Goal: Task Accomplishment & Management: Use online tool/utility

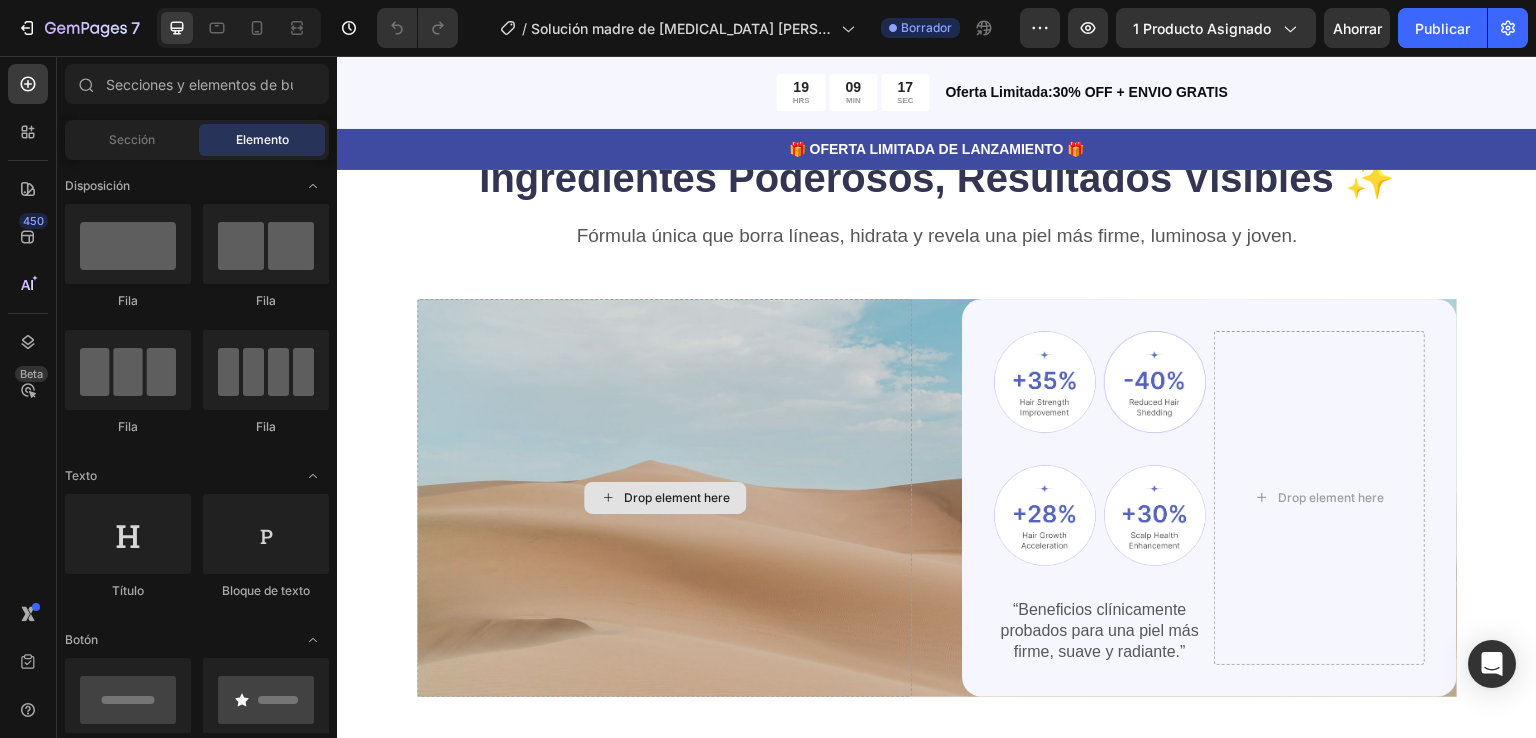
scroll to position [1175, 0]
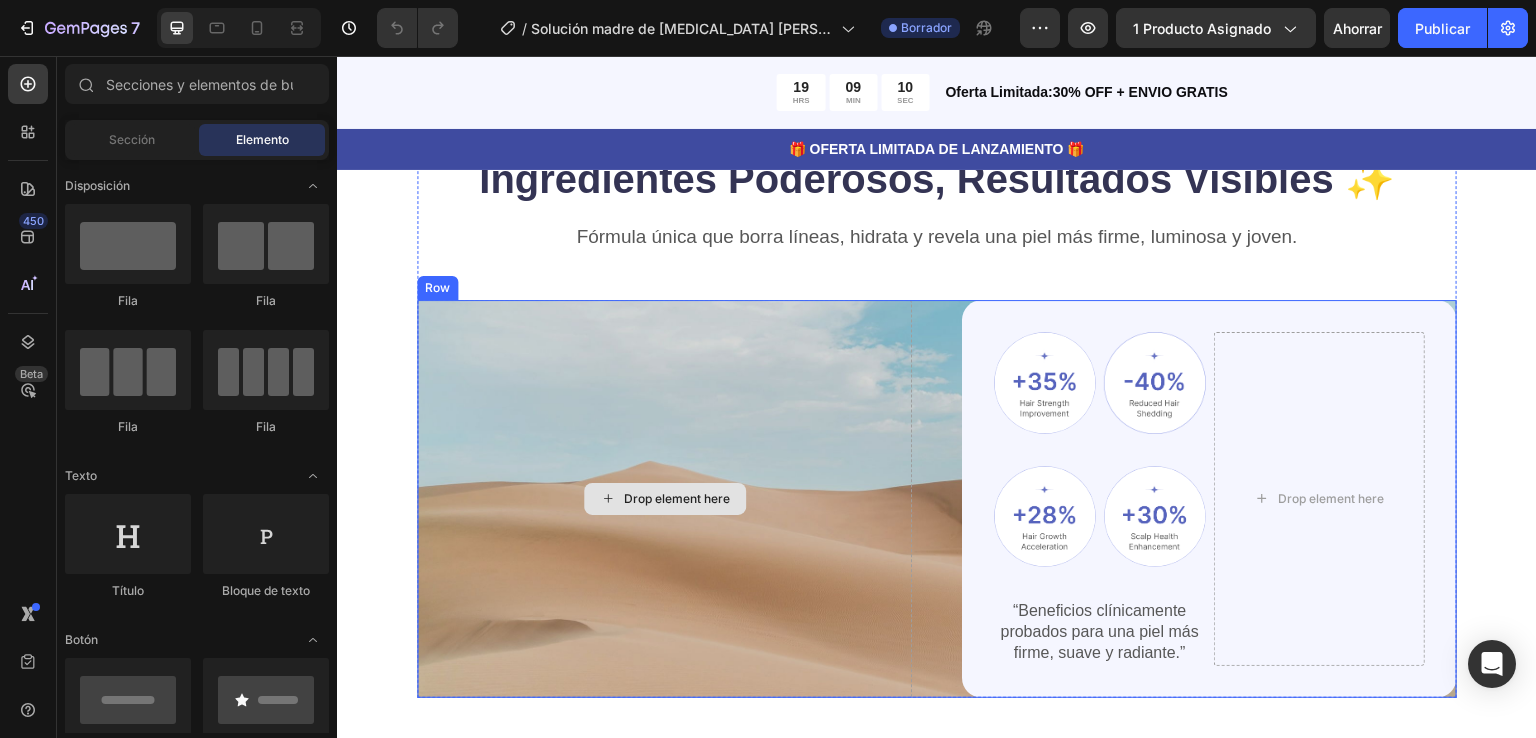
click at [797, 375] on div "Drop element here" at bounding box center [664, 499] width 495 height 398
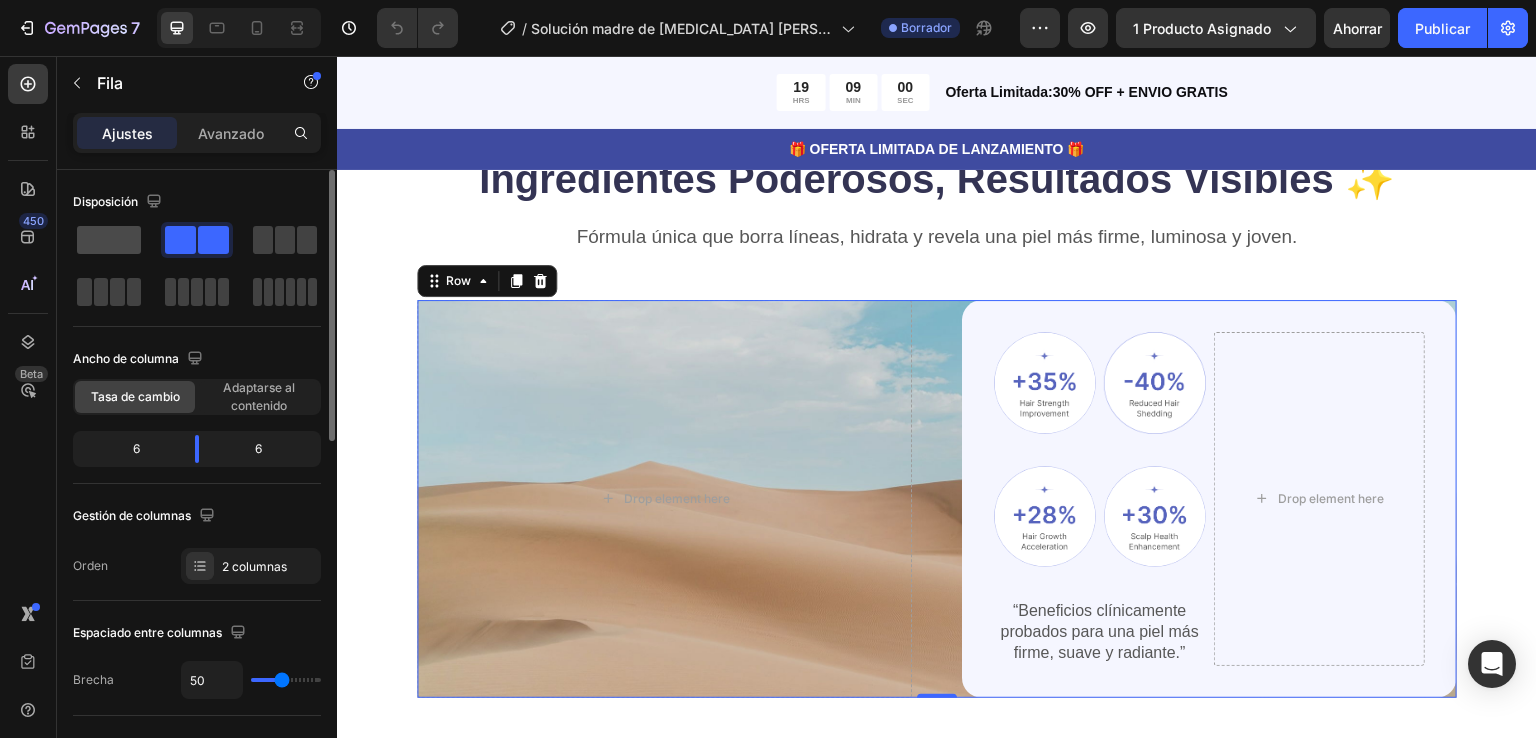
click at [131, 234] on span at bounding box center [109, 240] width 64 height 28
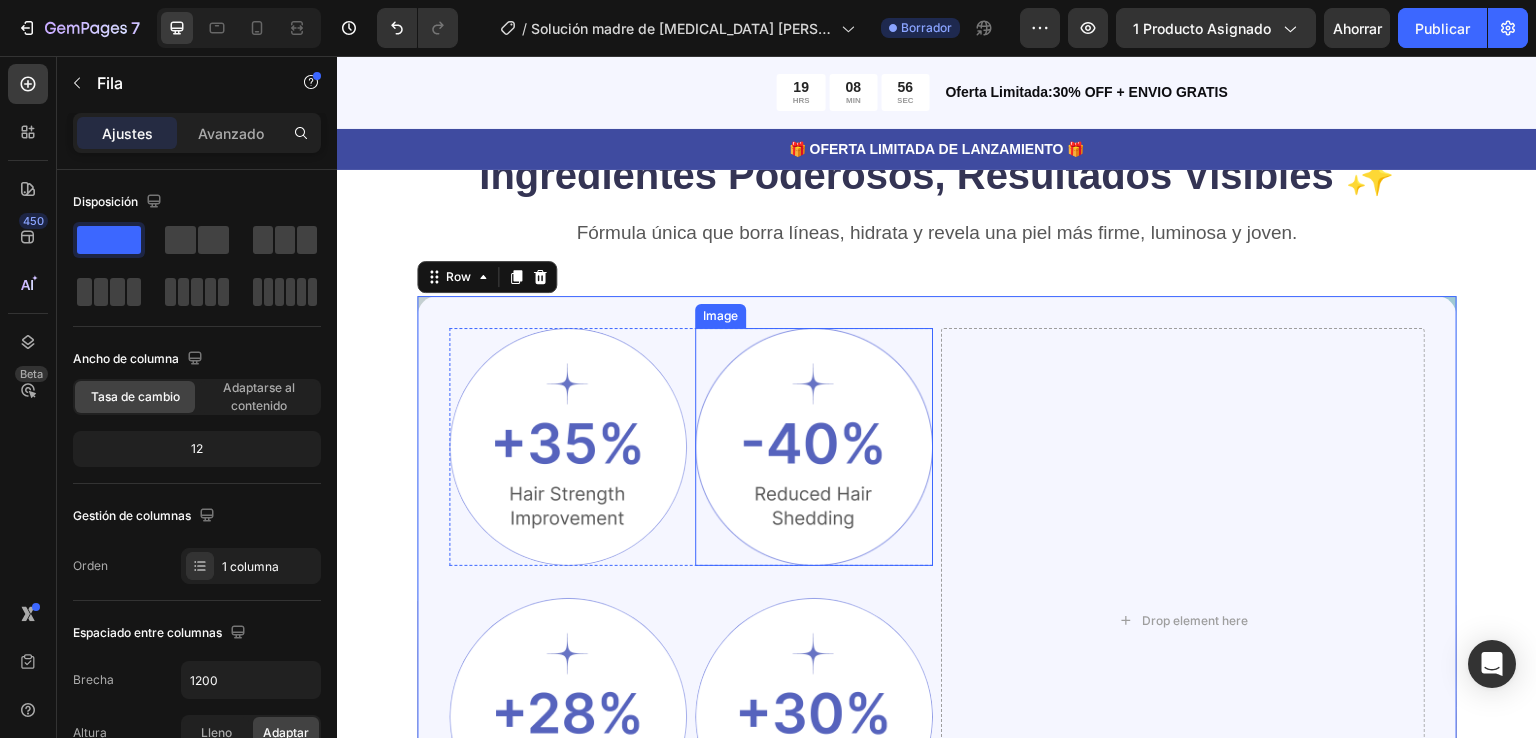
scroll to position [1180, 0]
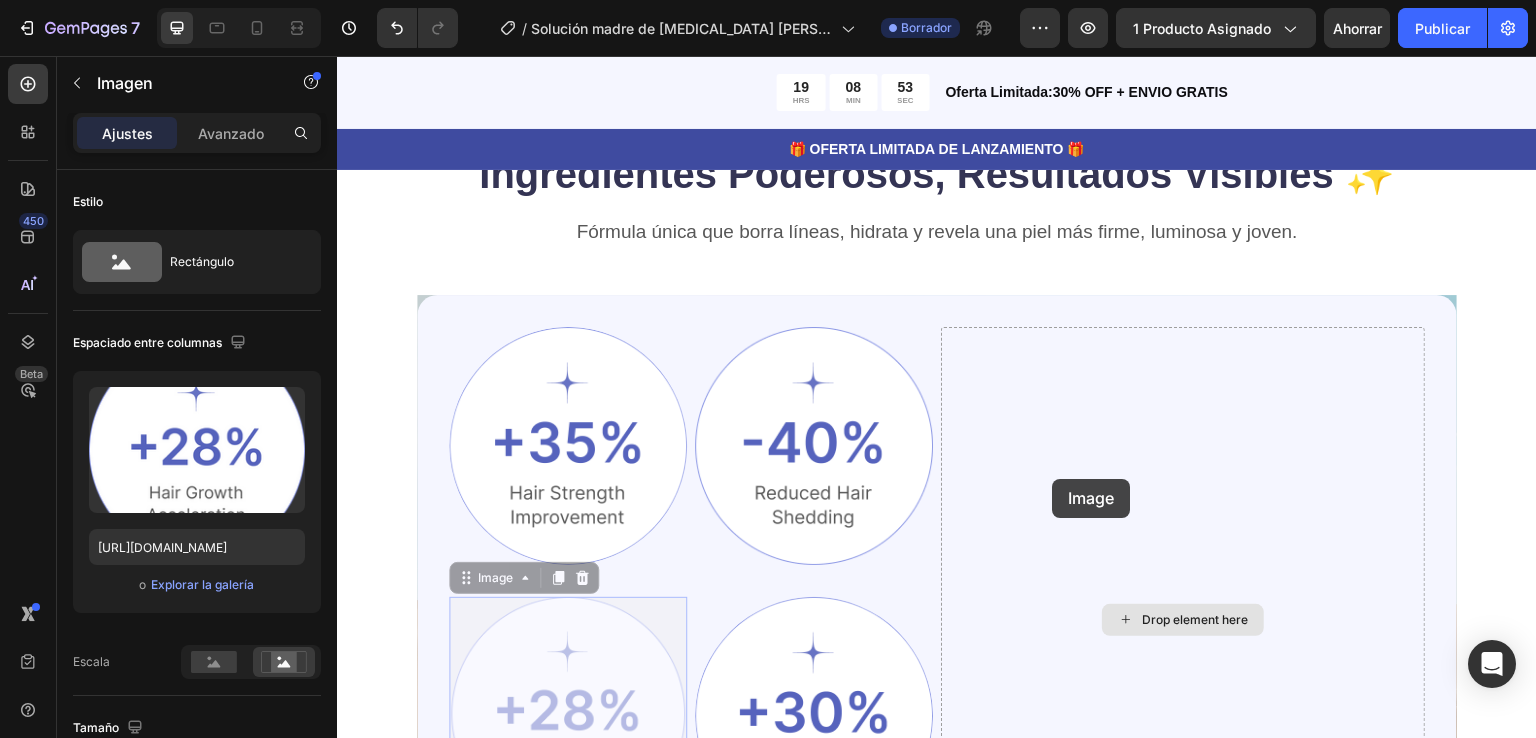
drag, startPoint x: 680, startPoint y: 556, endPoint x: 1057, endPoint y: 479, distance: 384.8
click at [1057, 479] on div "Image Image Row Image 0 Image 0 Image Row “Beneficios clínicamente probados par…" at bounding box center [937, 620] width 1040 height 650
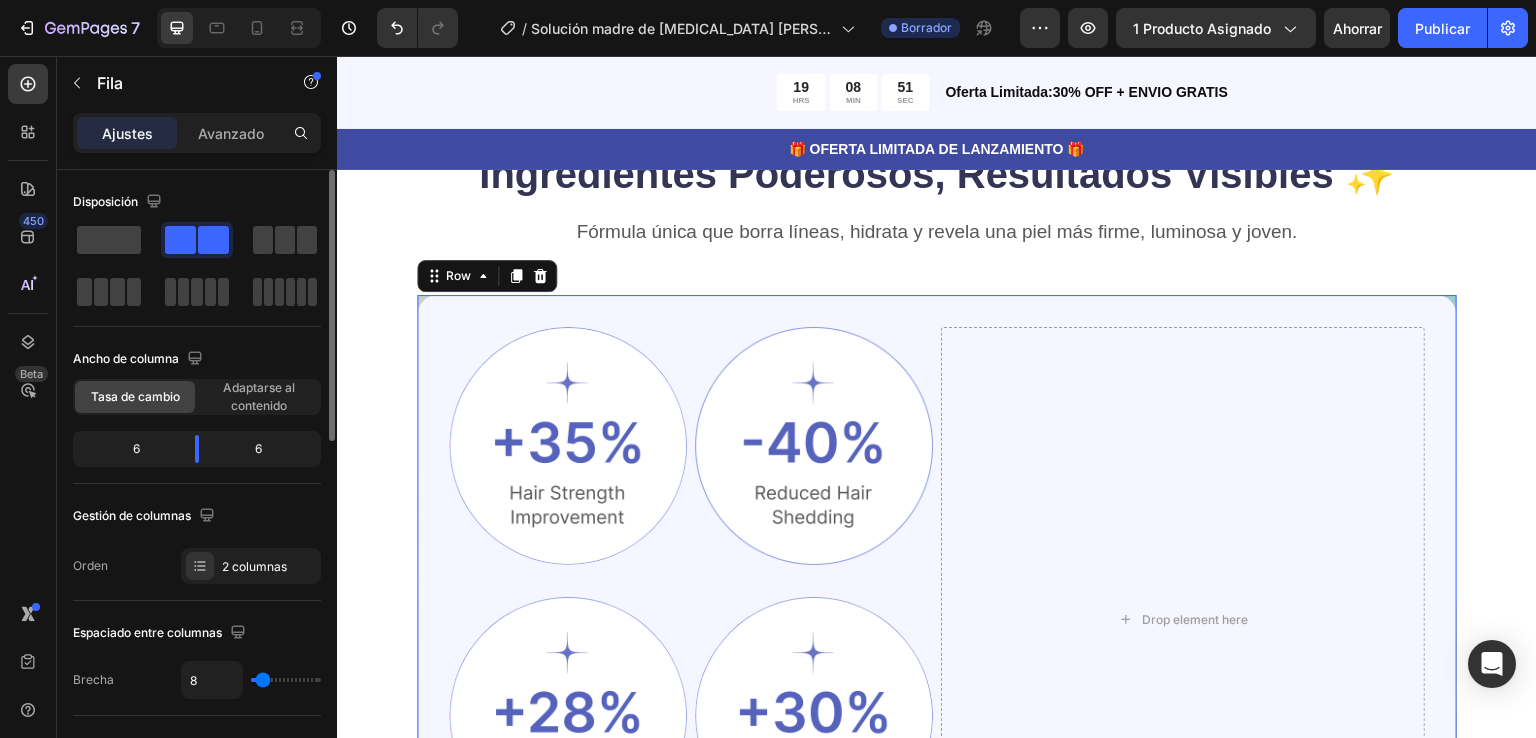
click at [200, 236] on span at bounding box center [213, 240] width 31 height 28
click at [275, 247] on span at bounding box center [285, 240] width 20 height 28
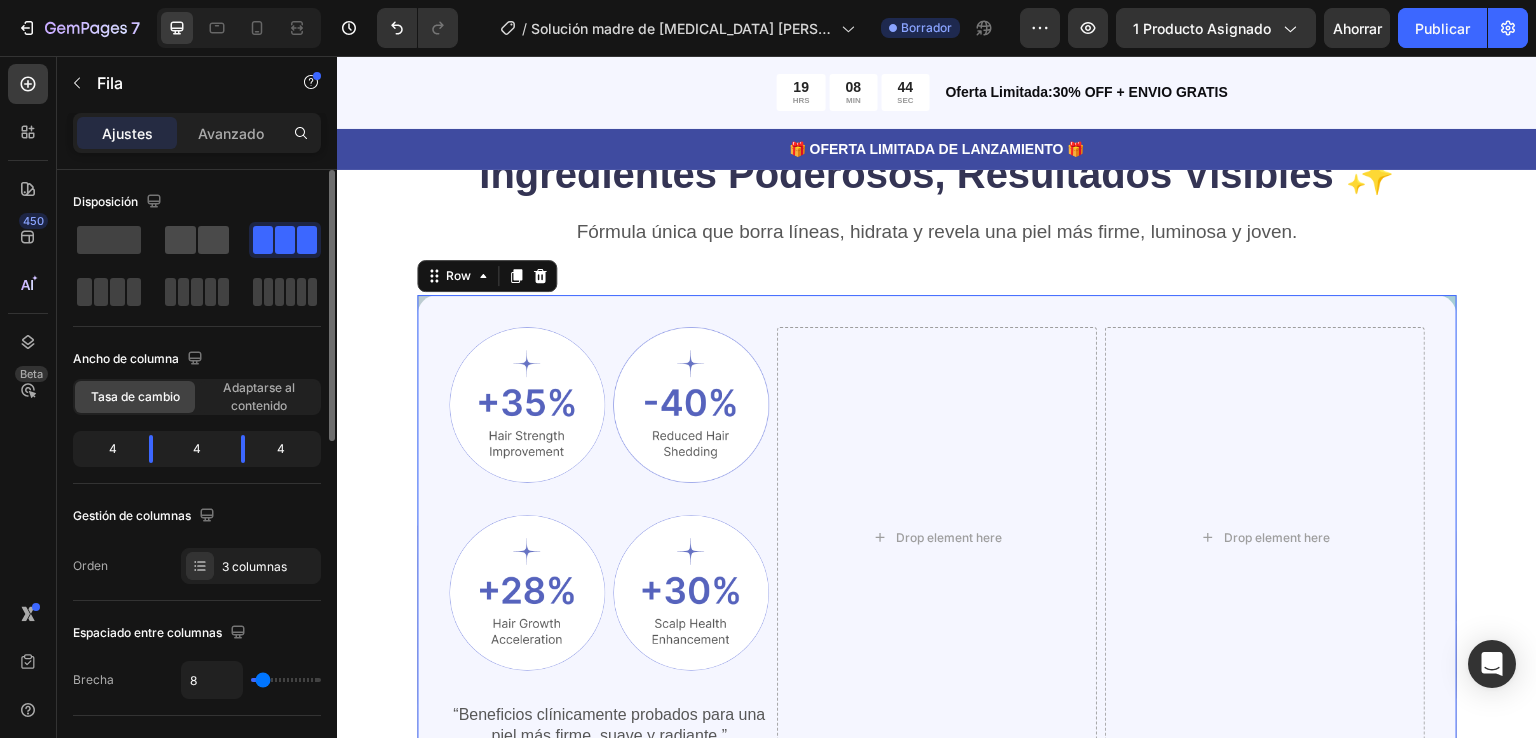
click at [200, 242] on span at bounding box center [213, 240] width 31 height 28
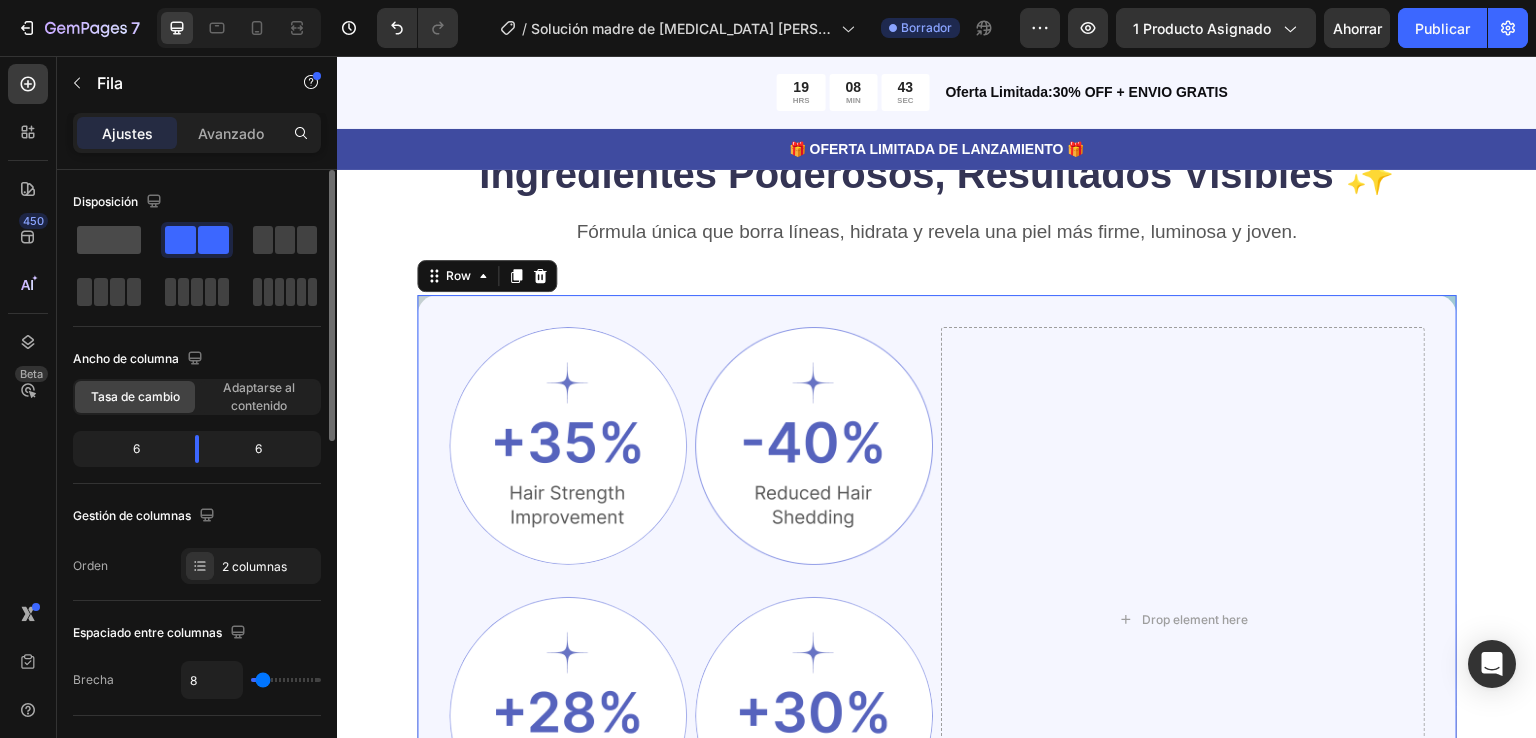
click at [134, 233] on span at bounding box center [109, 240] width 64 height 28
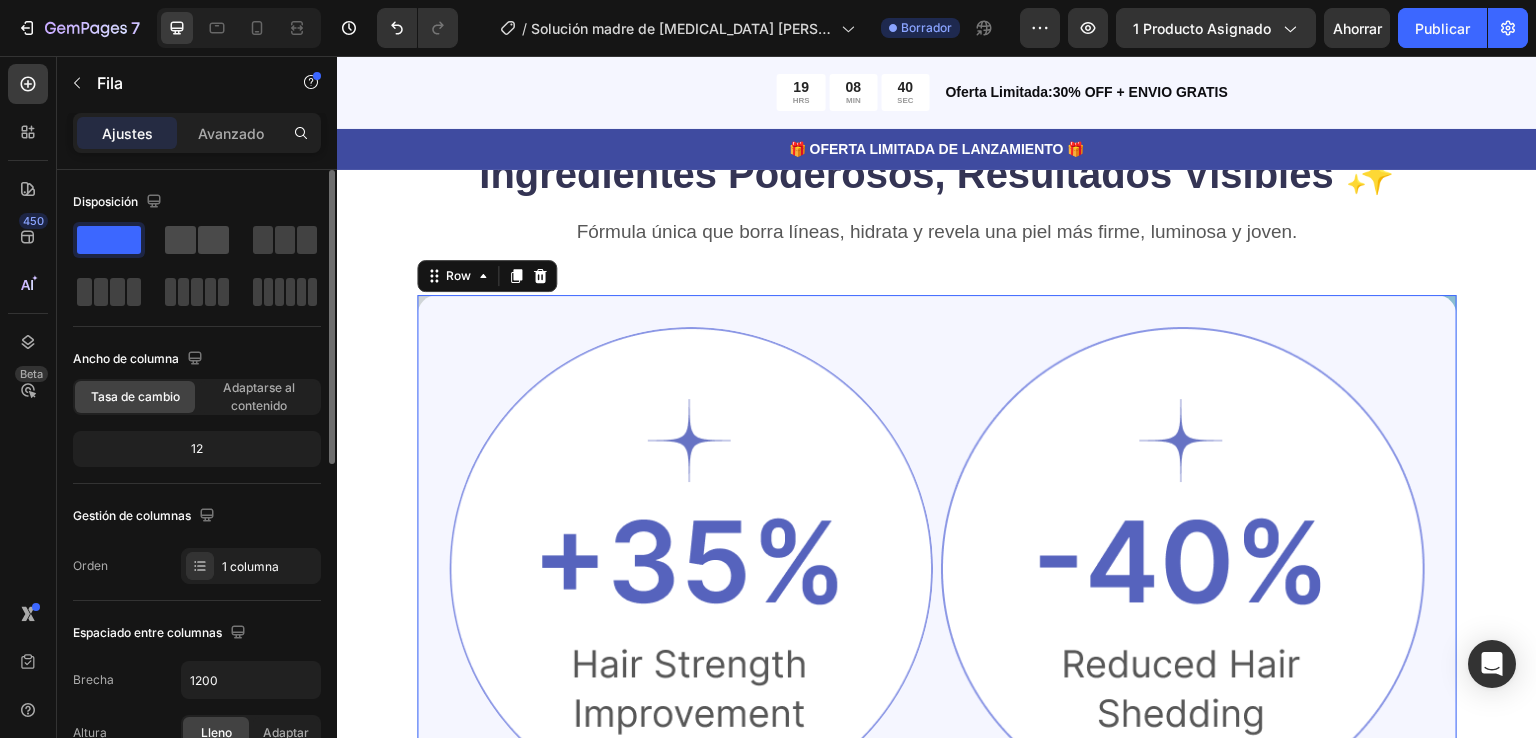
click at [194, 250] on span at bounding box center [180, 240] width 31 height 28
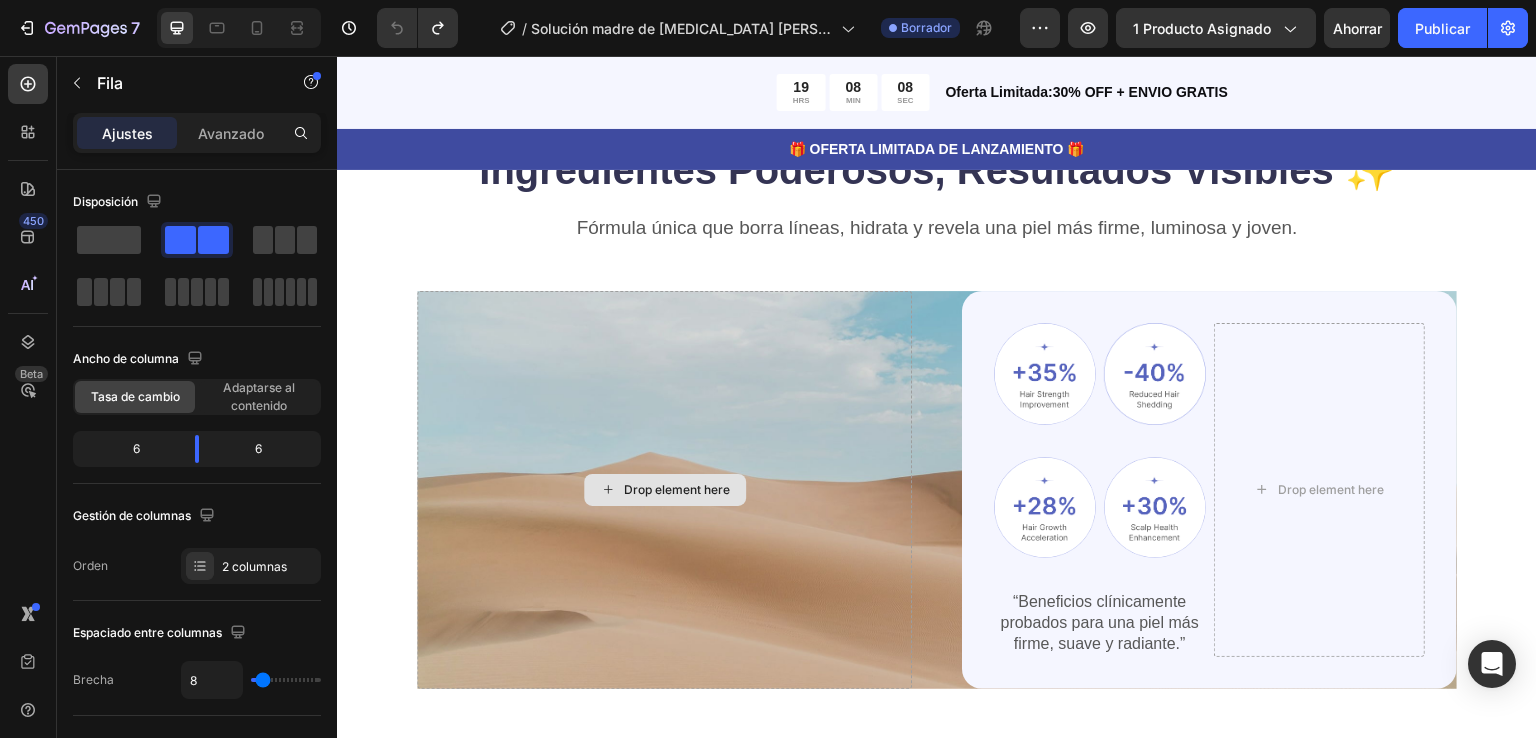
scroll to position [1187, 0]
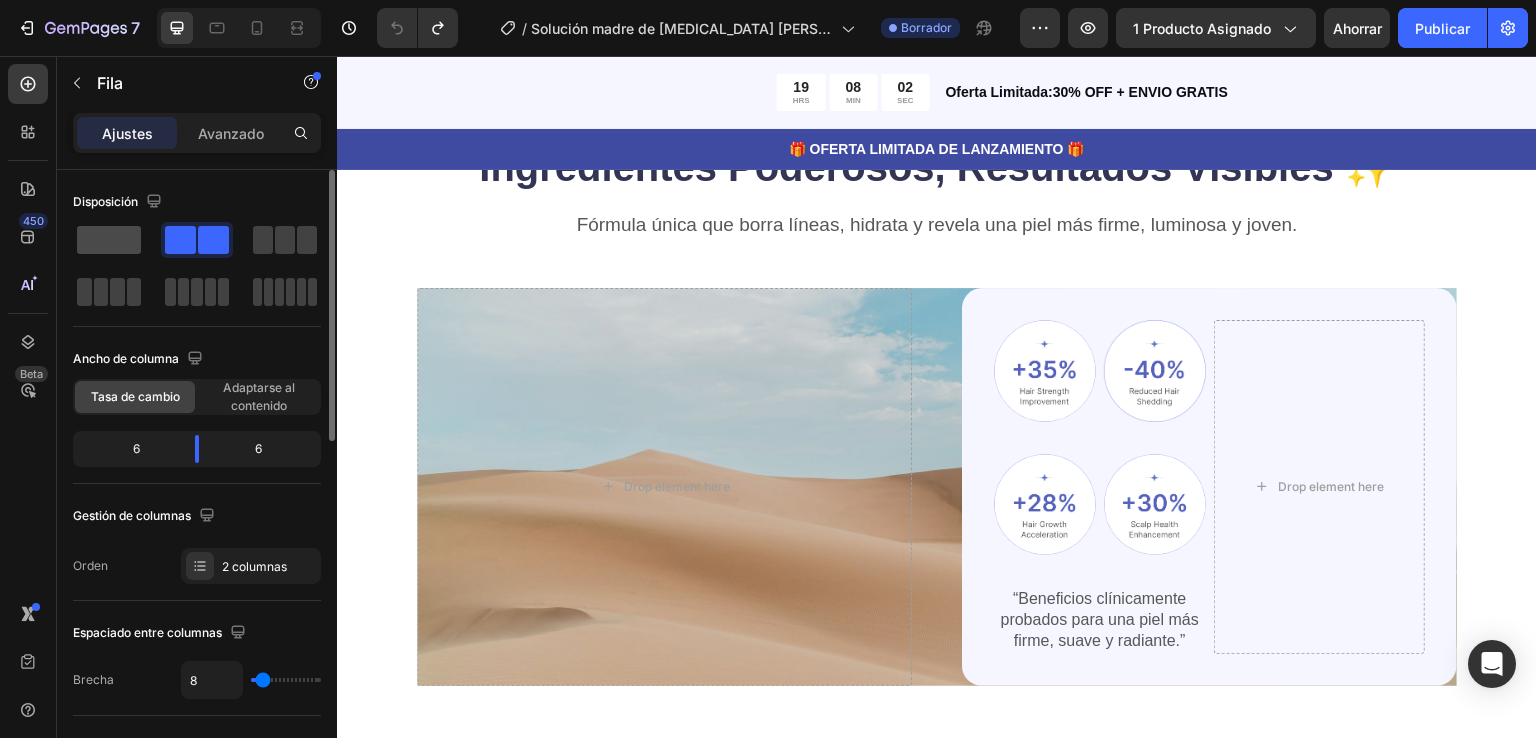
click at [116, 241] on span at bounding box center [109, 240] width 64 height 28
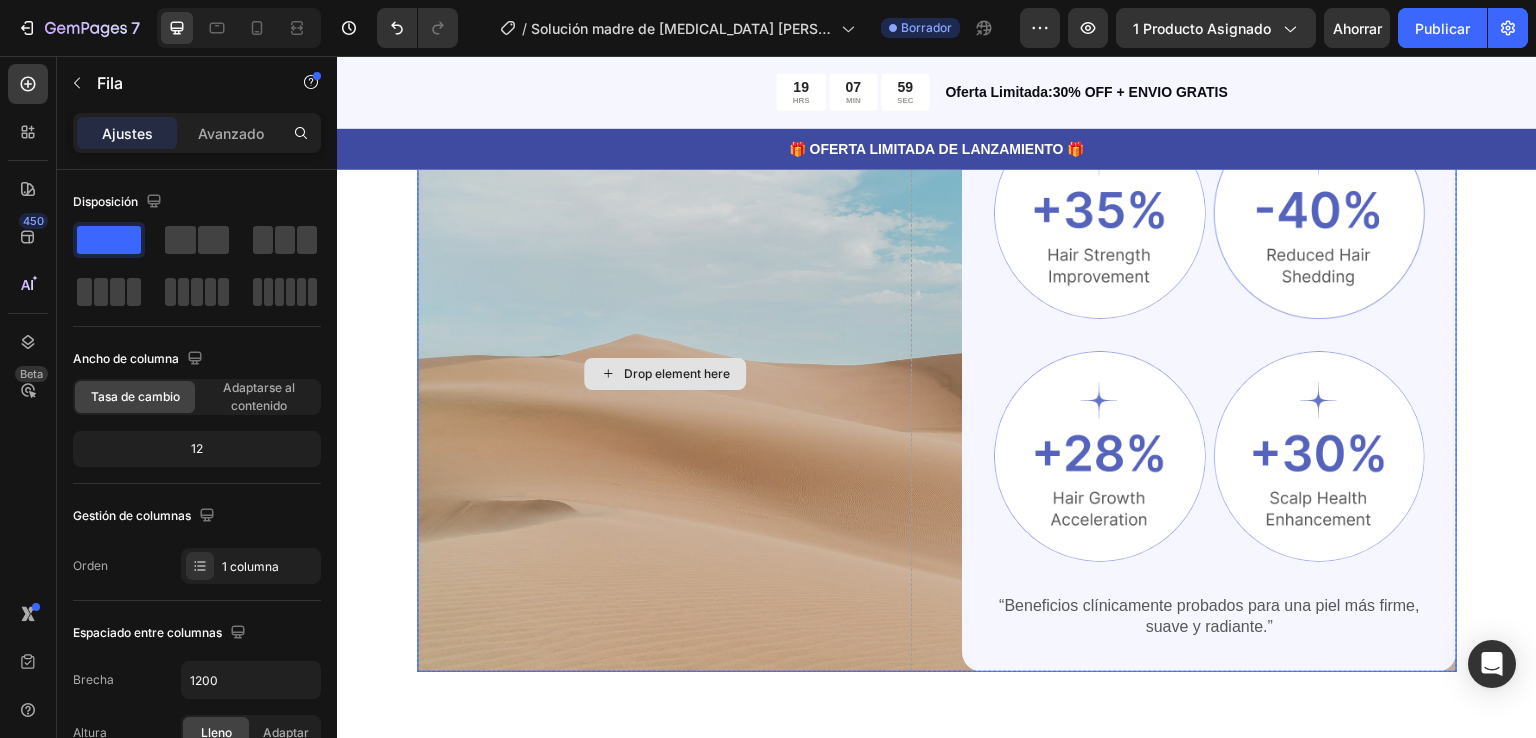
scroll to position [1400, 0]
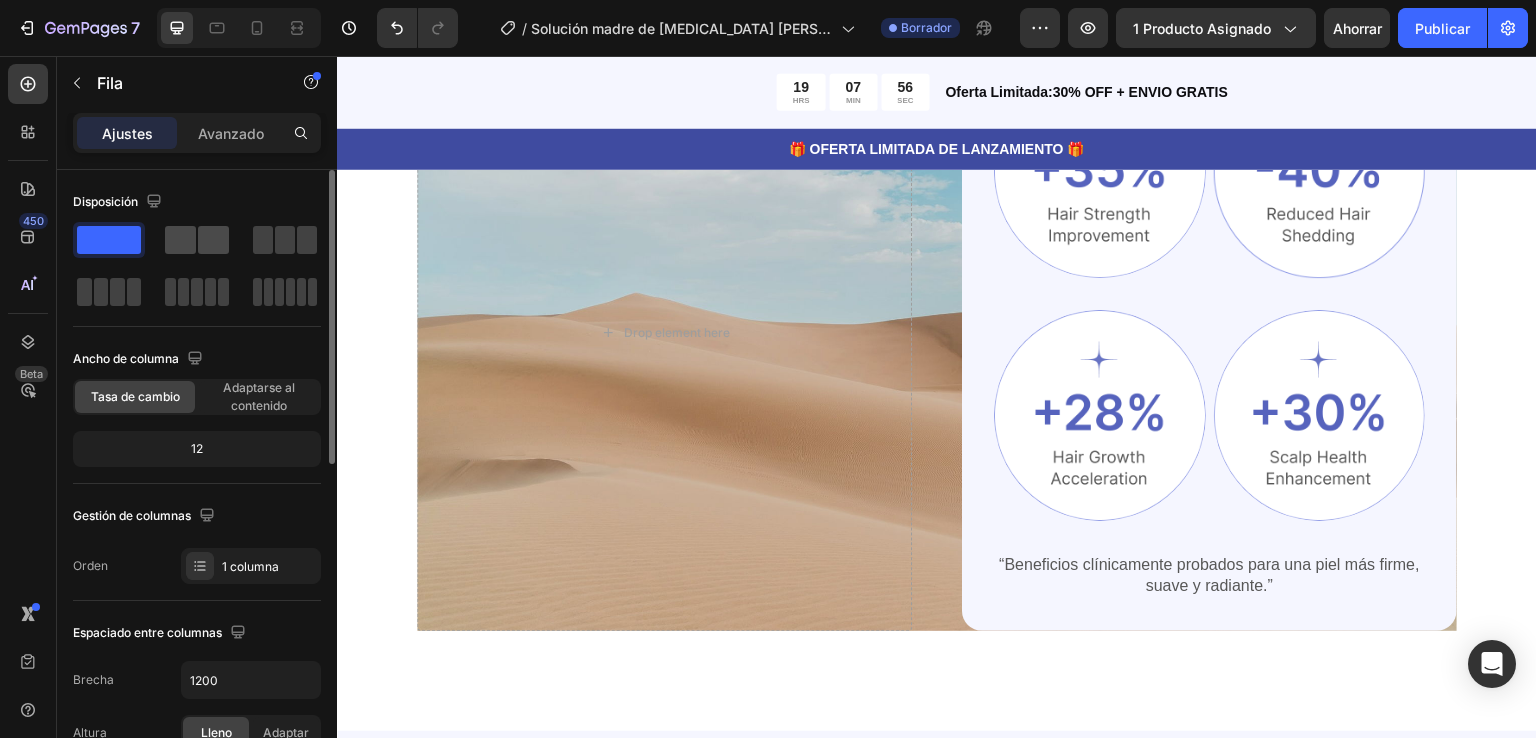
click at [190, 237] on span at bounding box center [180, 240] width 31 height 28
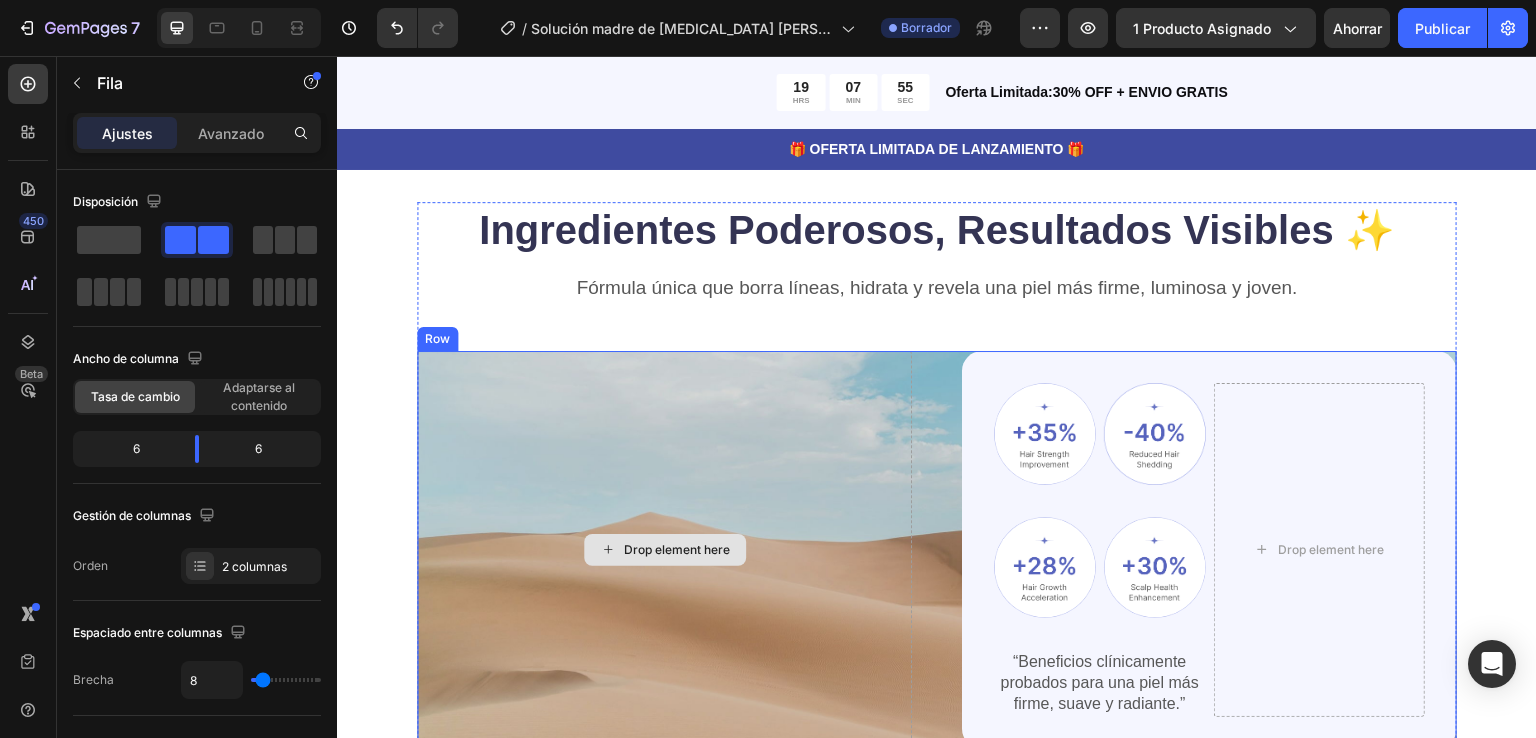
scroll to position [1123, 0]
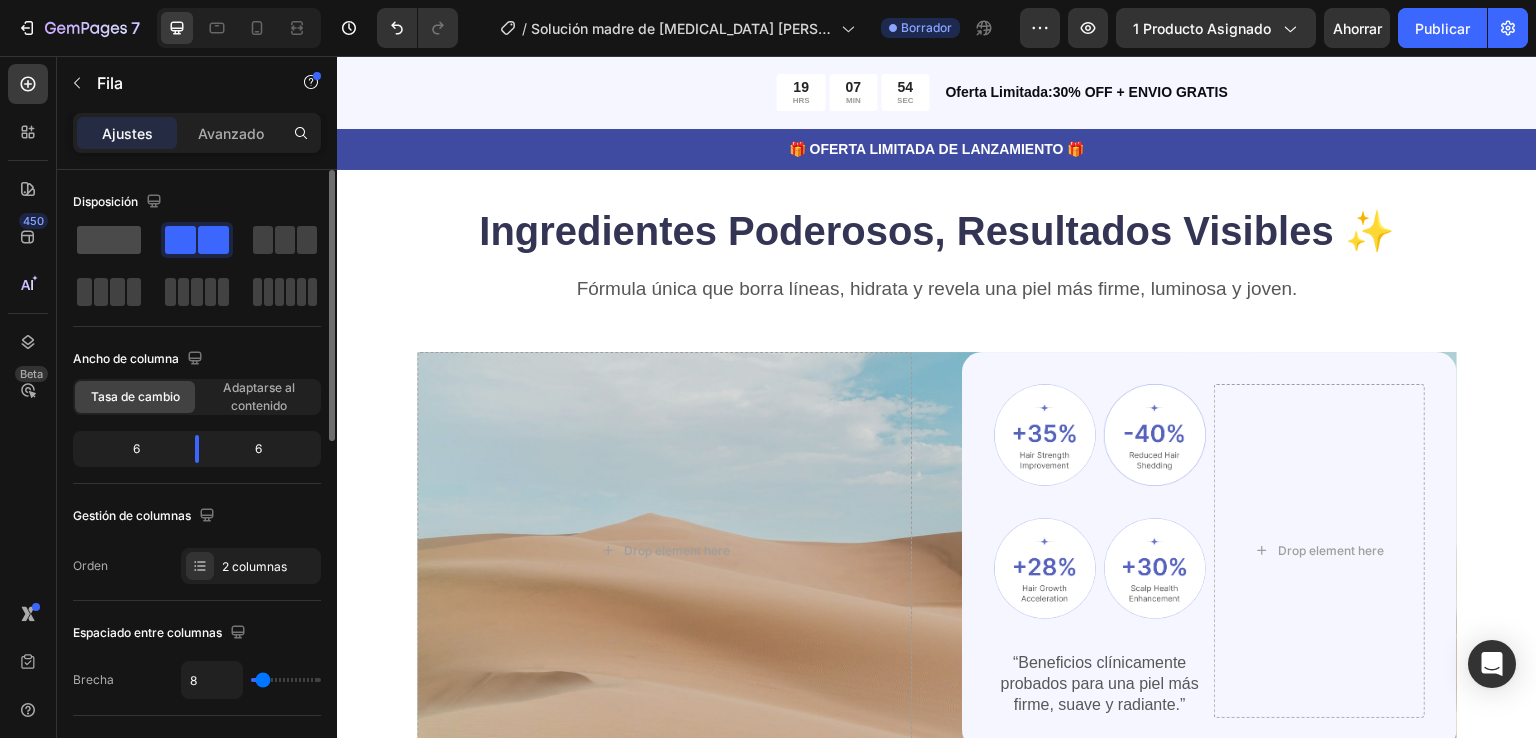
click at [104, 239] on span at bounding box center [109, 240] width 64 height 28
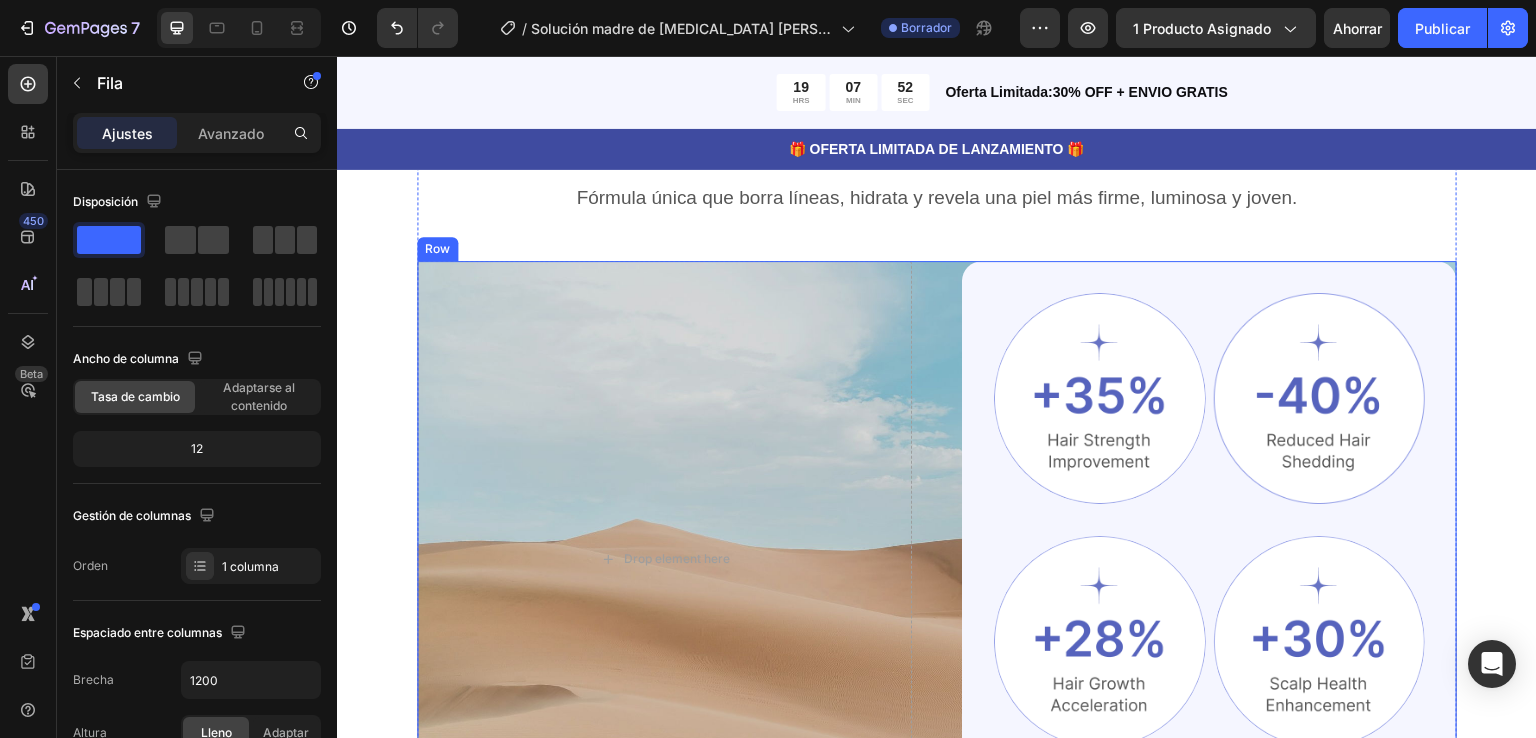
scroll to position [1221, 0]
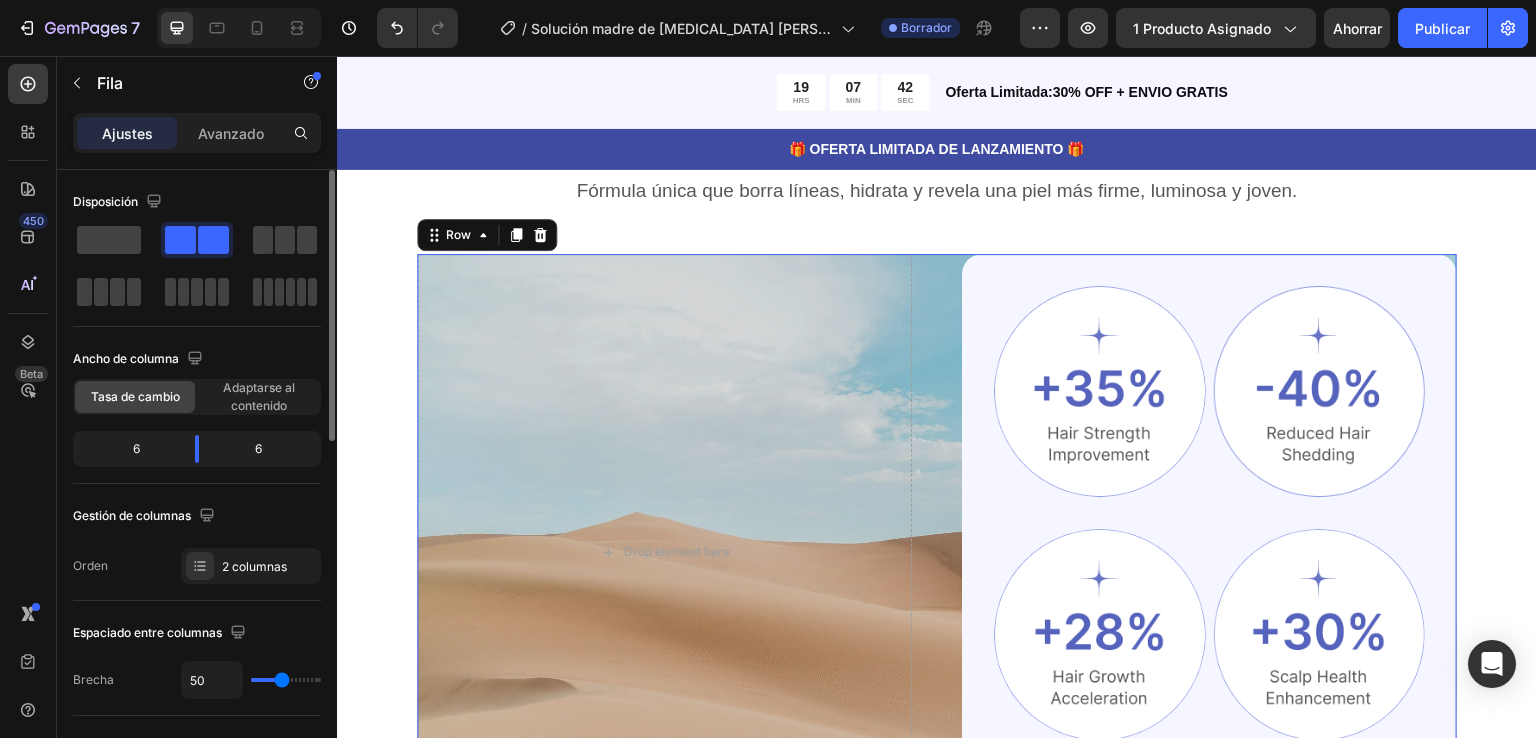
click at [198, 231] on span at bounding box center [213, 240] width 31 height 28
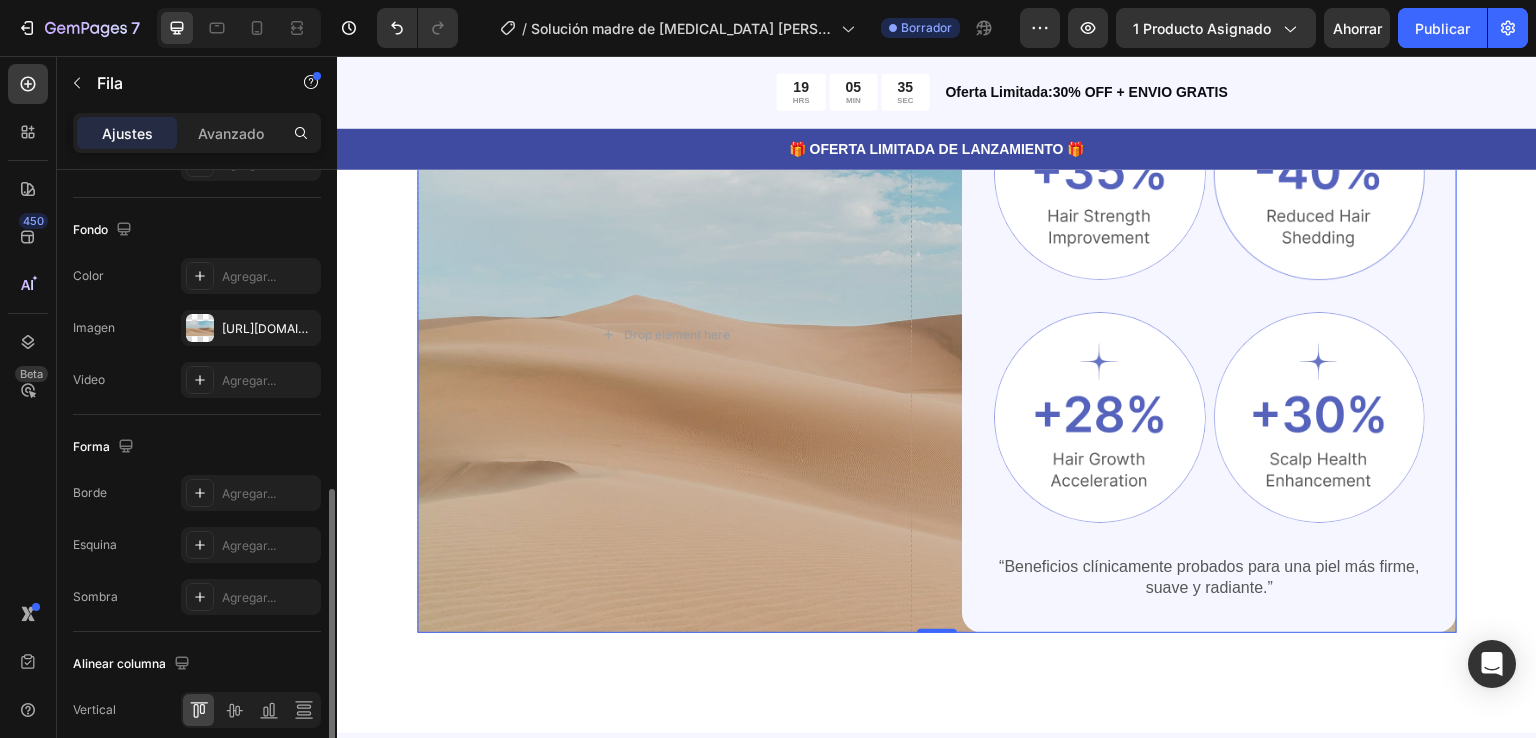
scroll to position [736, 0]
click at [241, 326] on font "https://cdn.shopify.com/s/files/1/2005/9307/files/background_settings.jpg" at bounding box center [286, 329] width 129 height 15
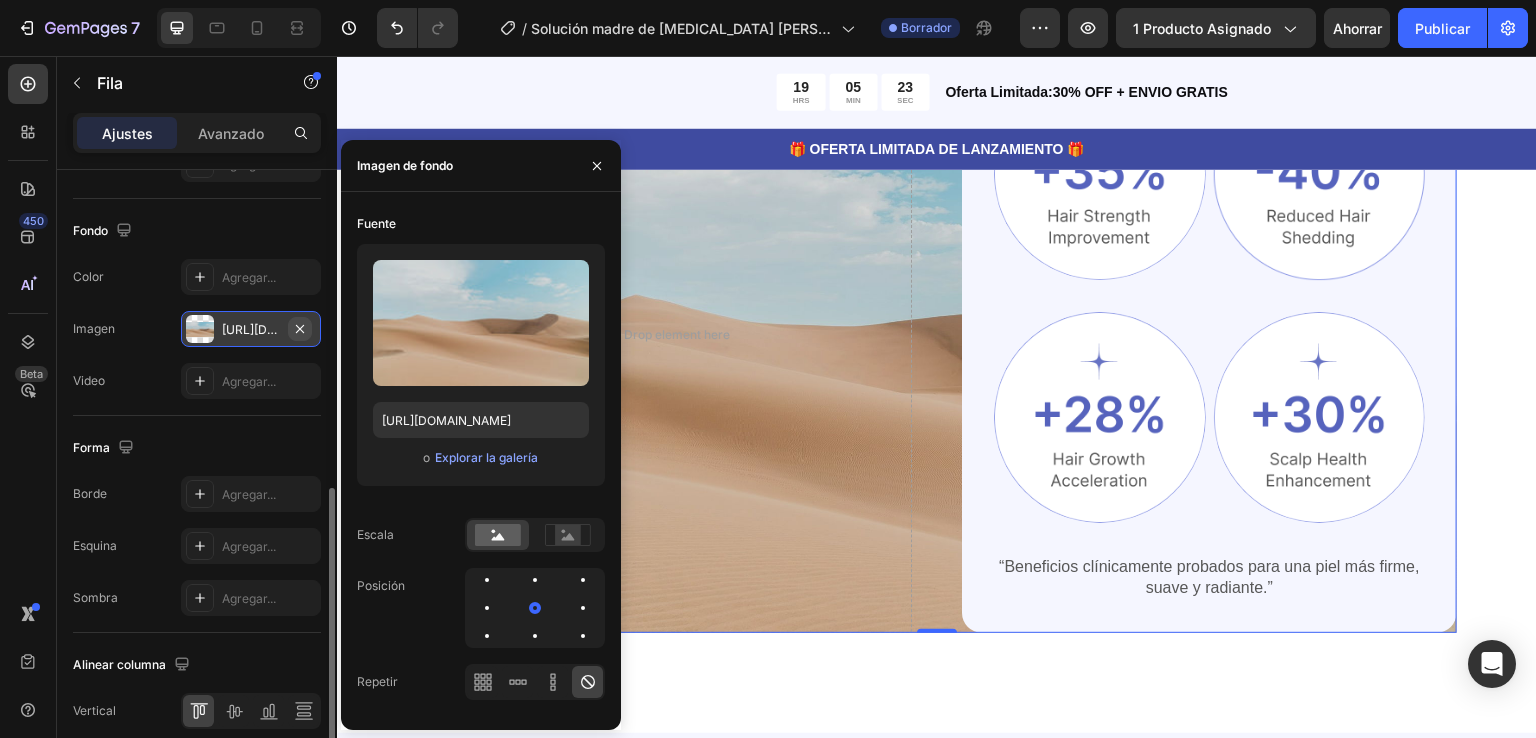
click at [306, 328] on icon "button" at bounding box center [300, 329] width 16 height 16
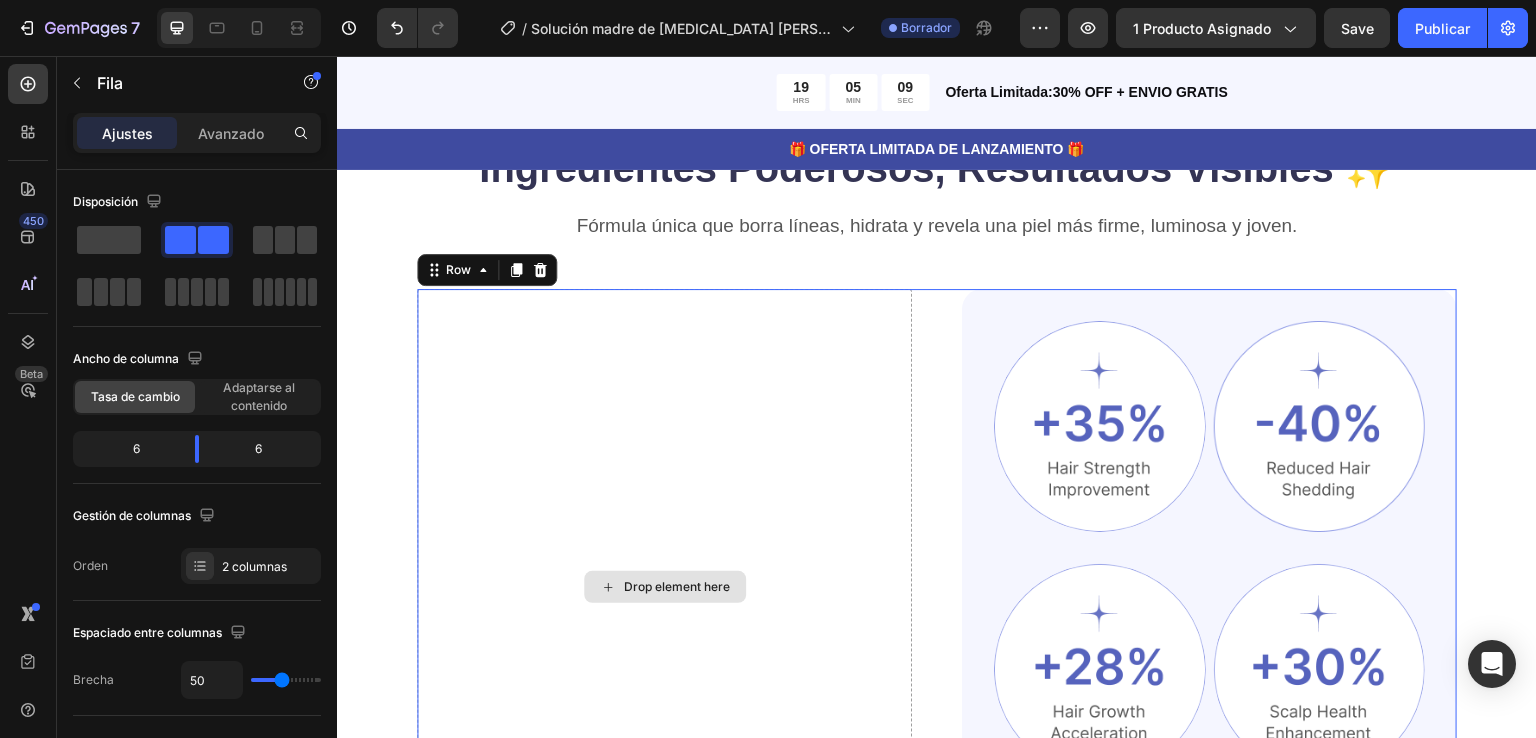
scroll to position [1185, 0]
click at [518, 263] on icon at bounding box center [516, 271] width 16 height 16
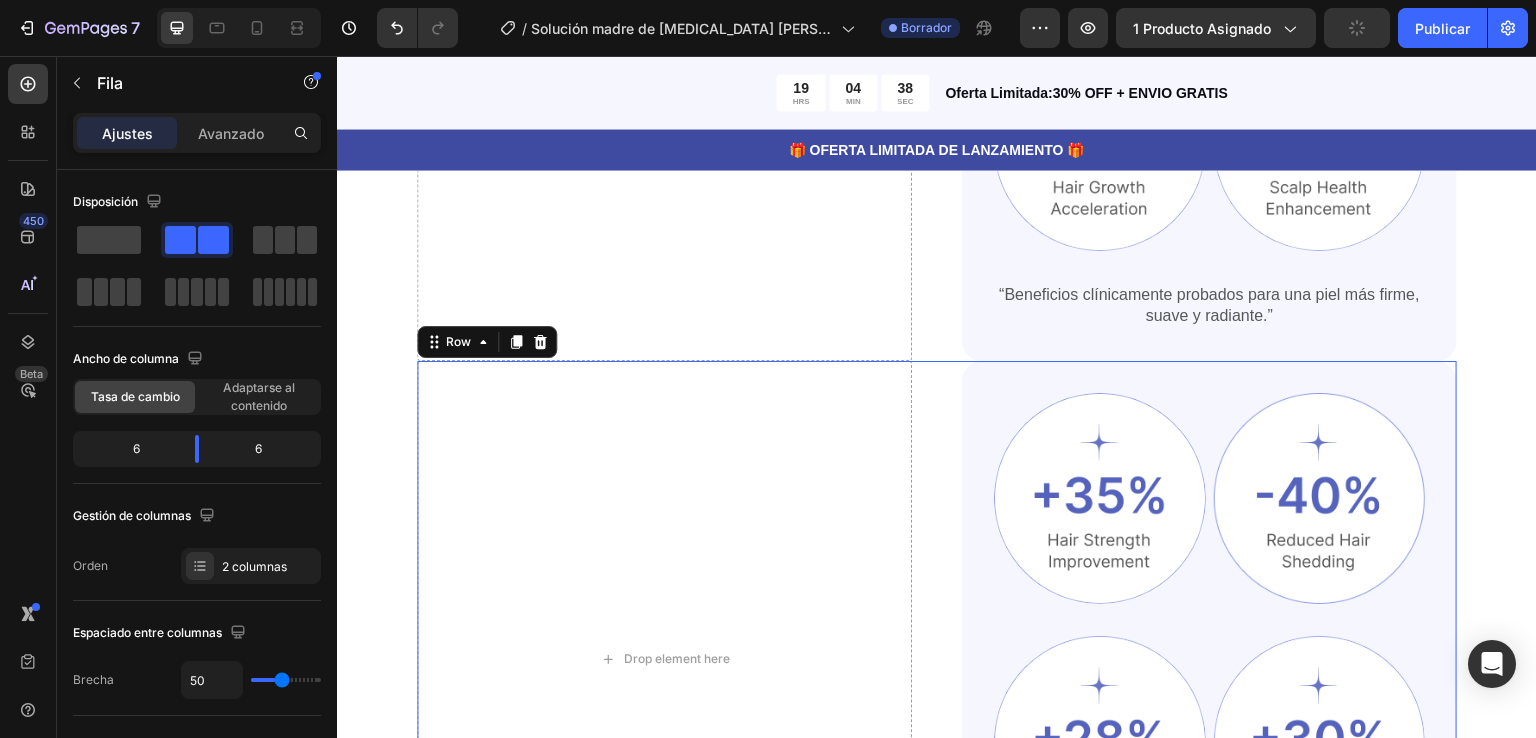
scroll to position [1672, 0]
click at [541, 333] on icon at bounding box center [540, 340] width 16 height 16
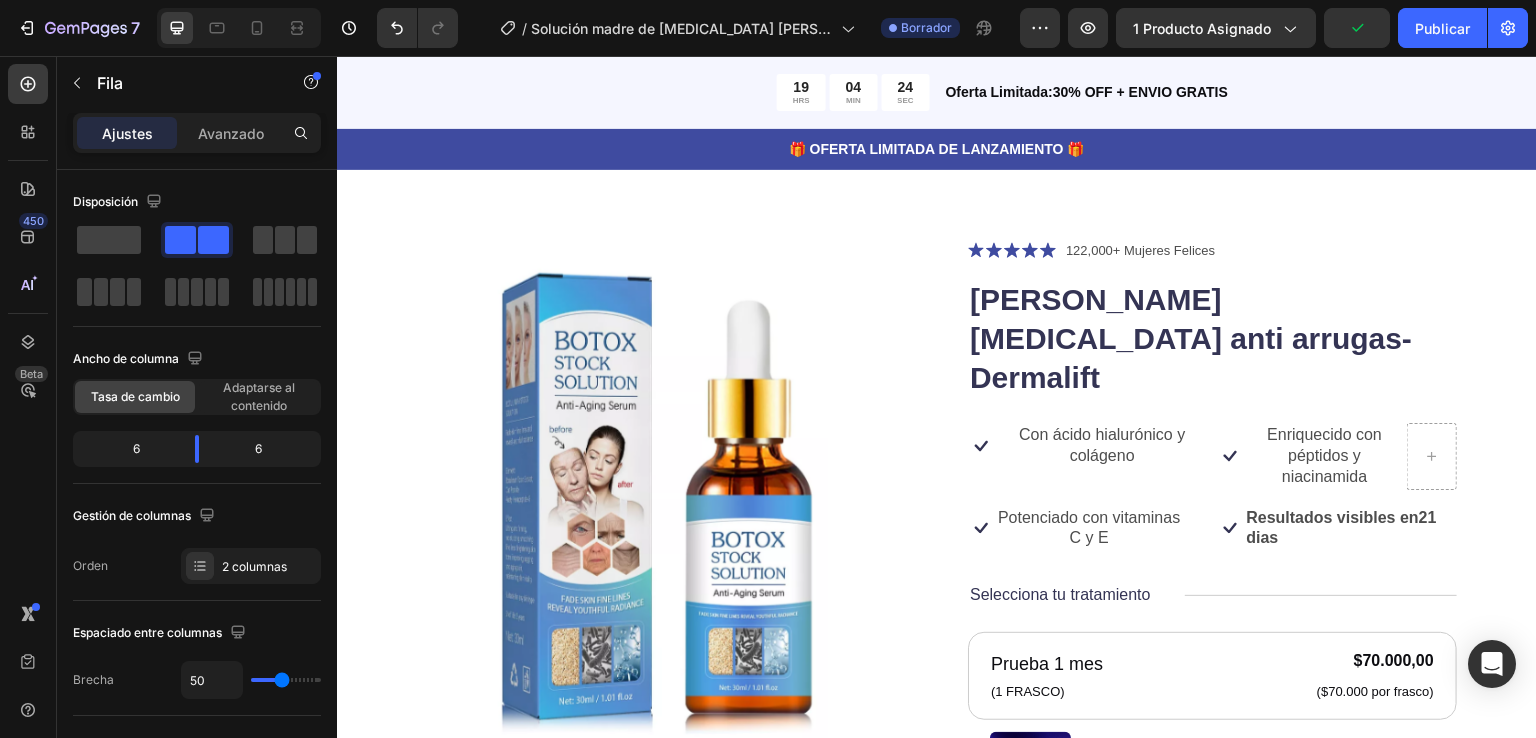
scroll to position [0, 0]
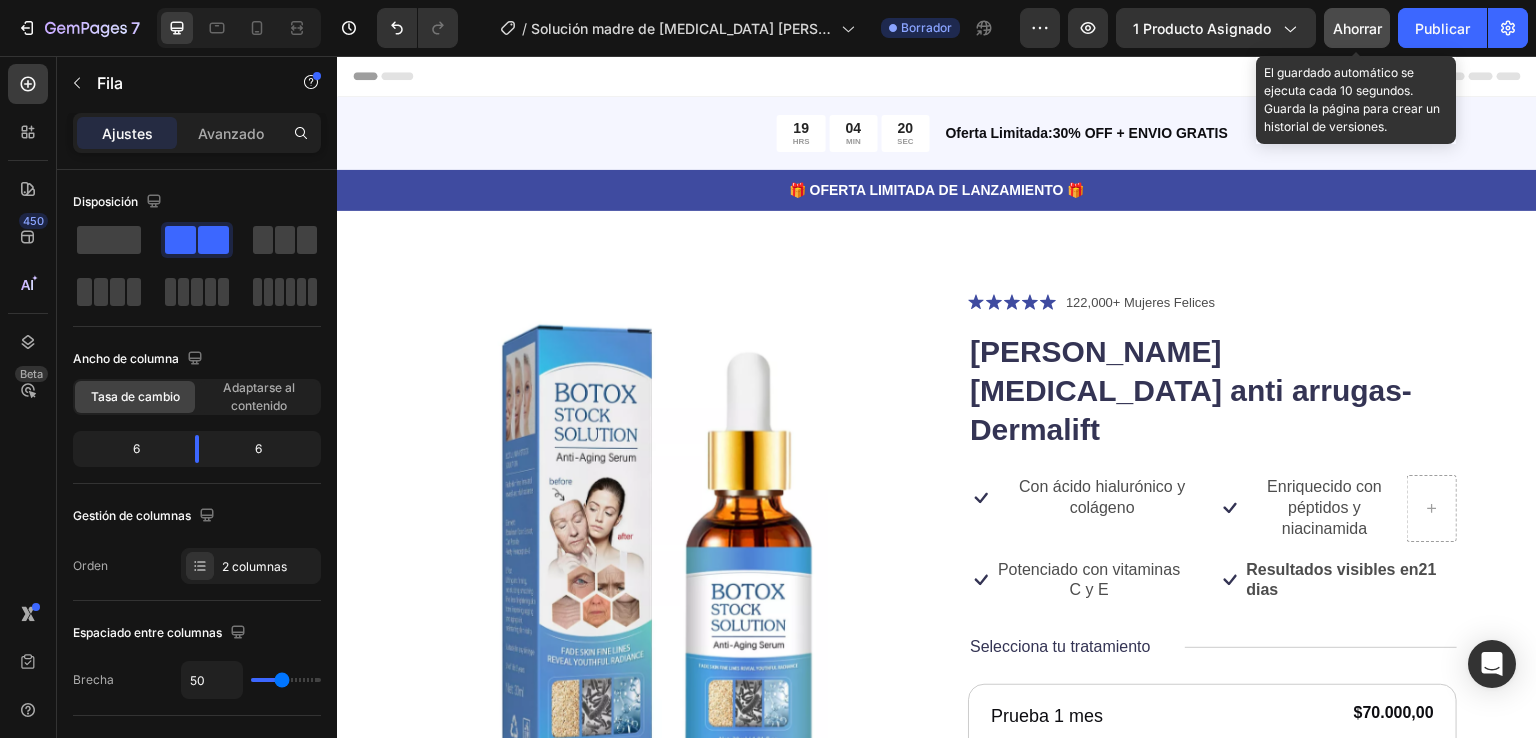
click at [1359, 38] on div "Ahorrar" at bounding box center [1357, 28] width 49 height 21
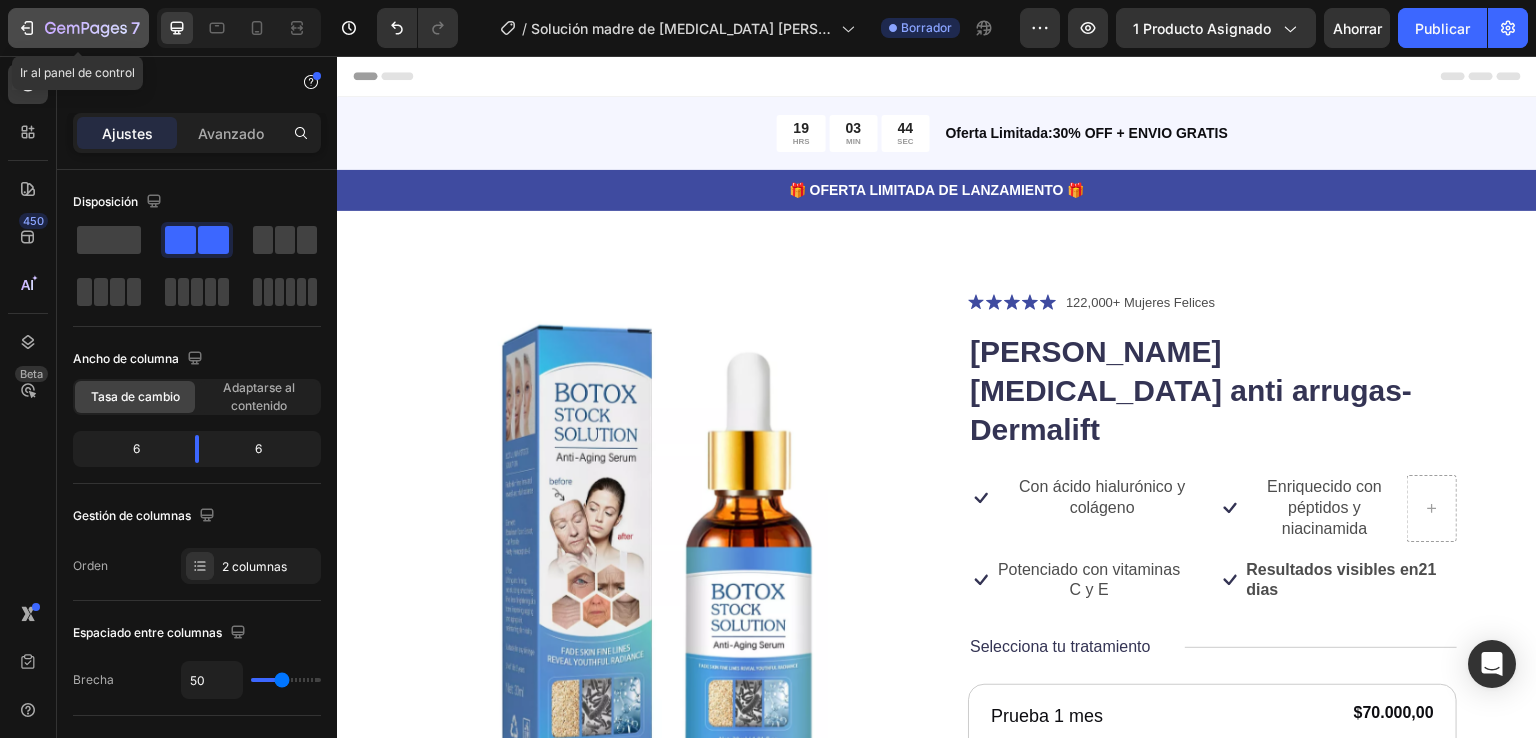
click at [32, 29] on icon "button" at bounding box center [29, 28] width 9 height 14
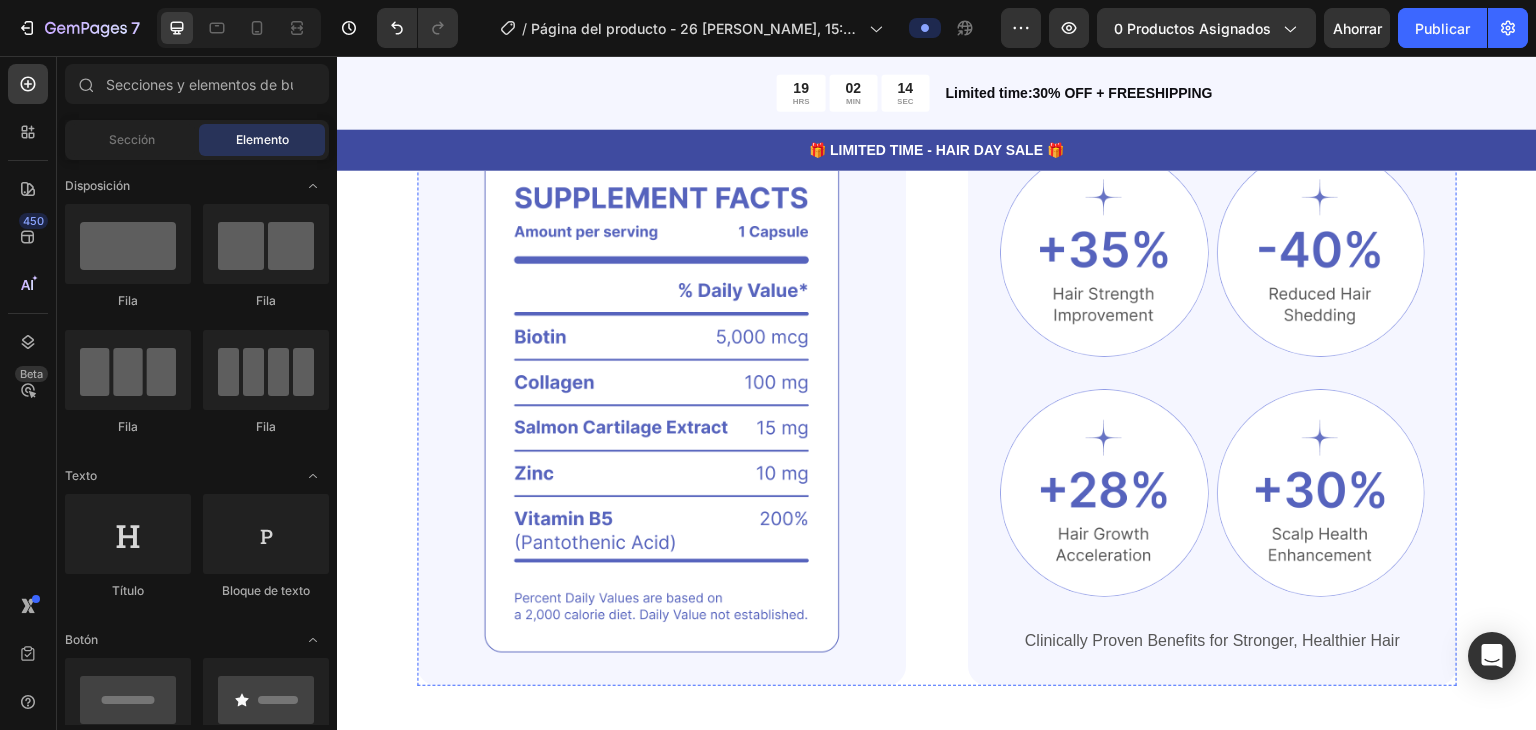
scroll to position [1476, 0]
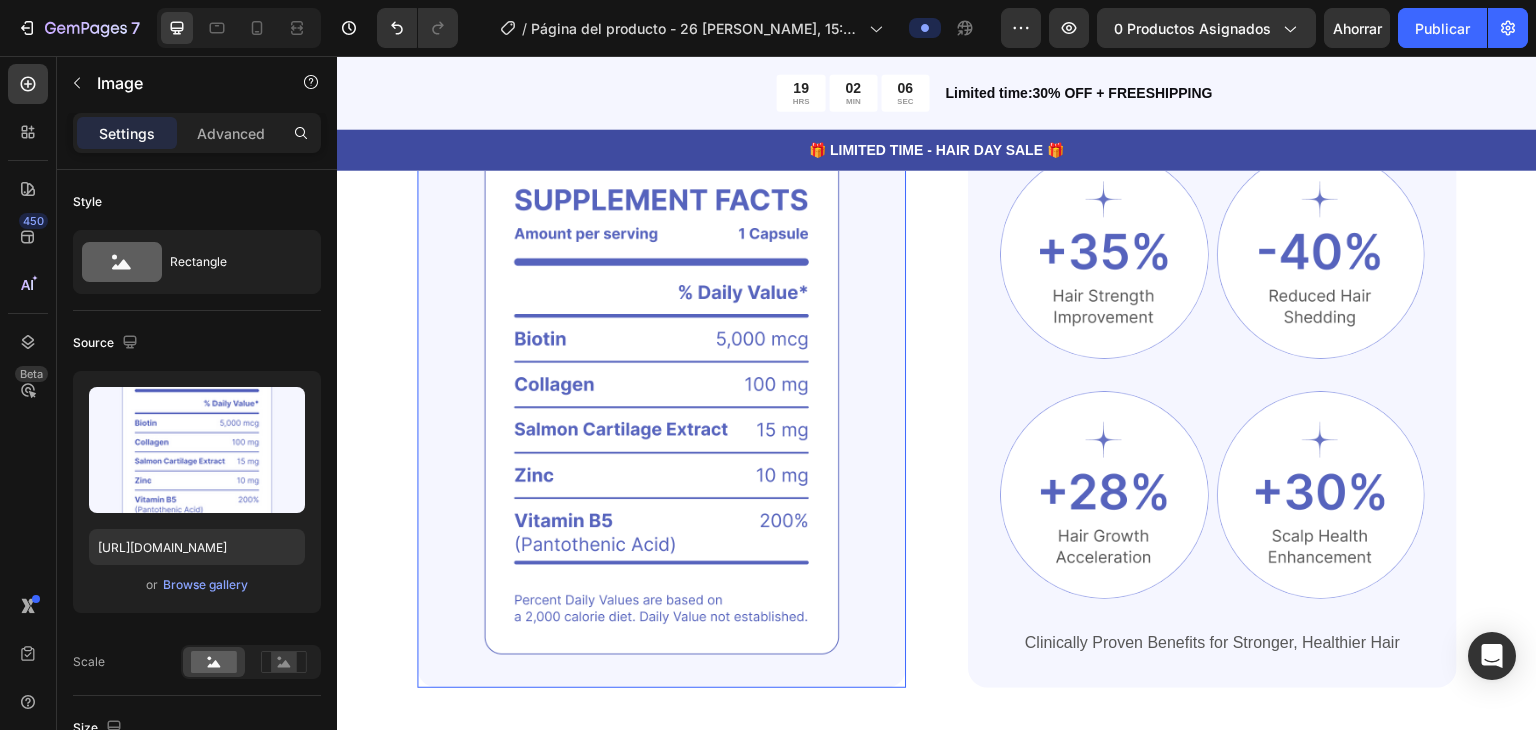
click at [724, 423] on img at bounding box center [661, 403] width 489 height 570
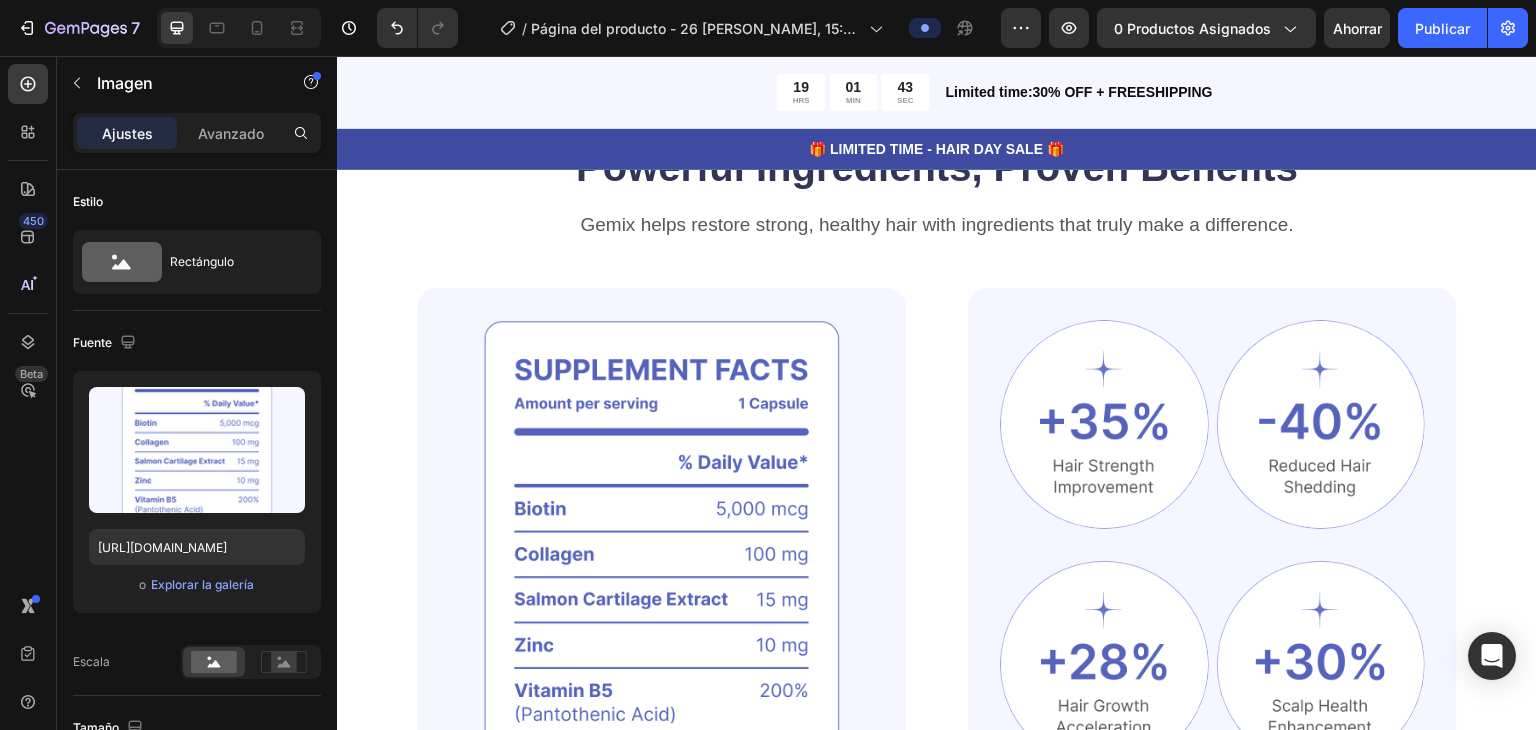
scroll to position [1471, 0]
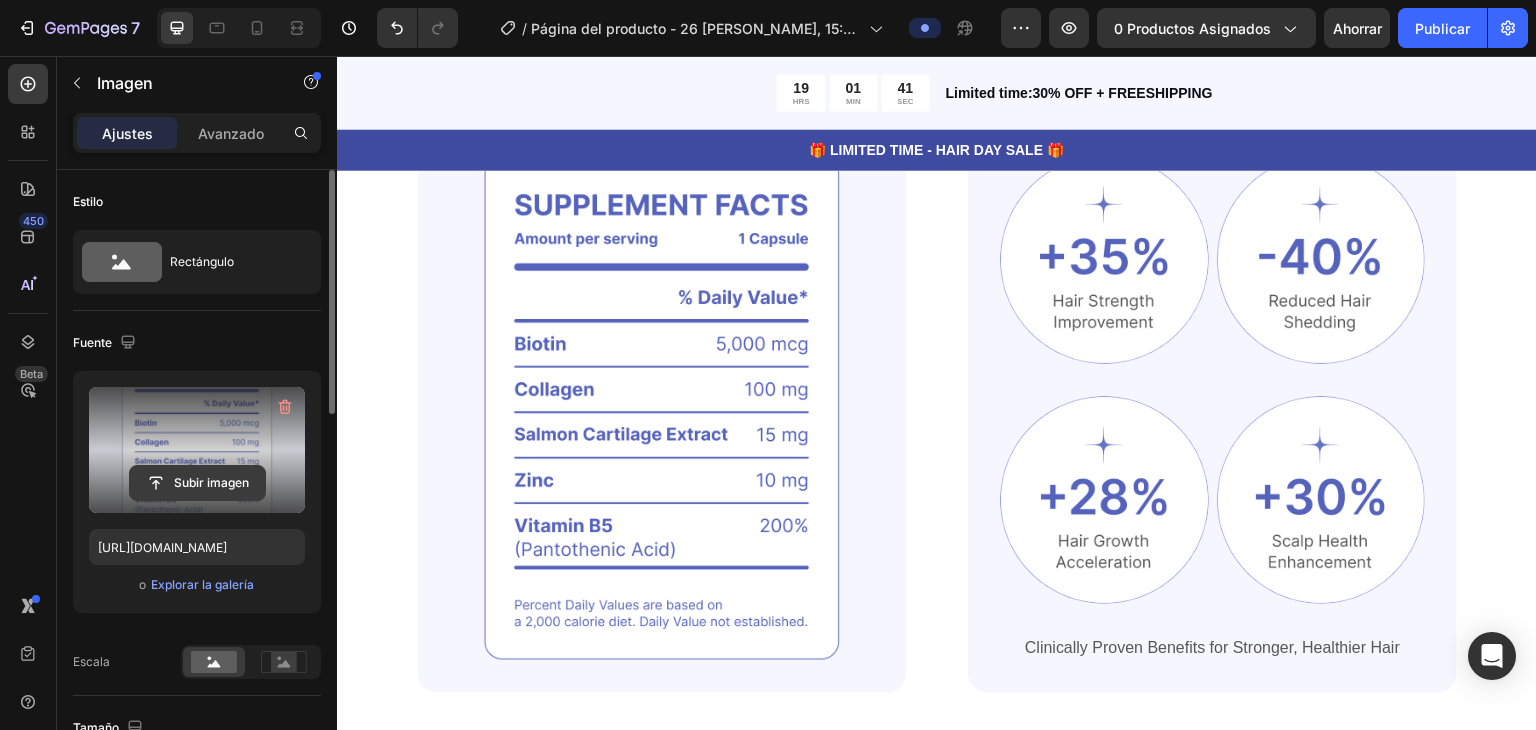
click at [189, 481] on input "file" at bounding box center [197, 483] width 135 height 34
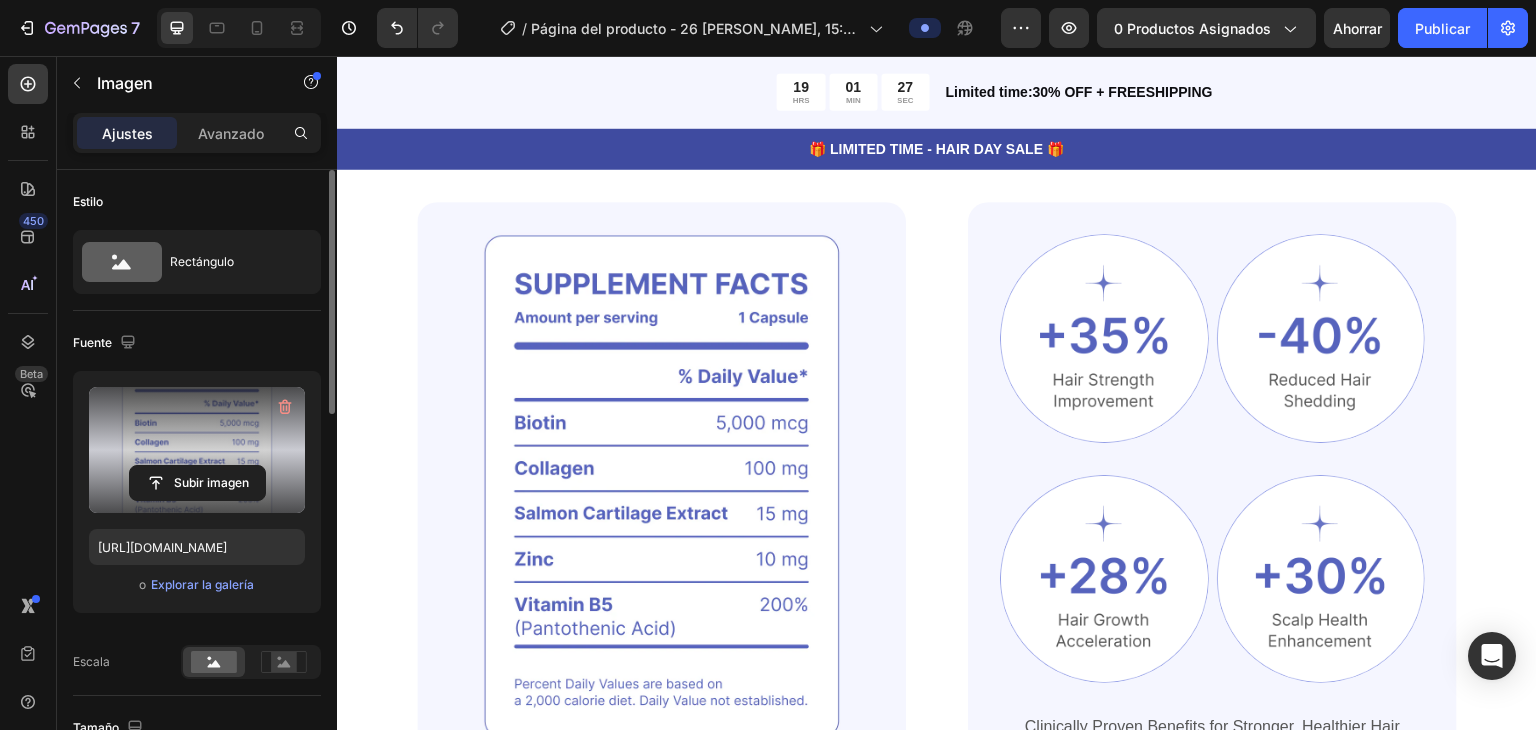
scroll to position [1395, 0]
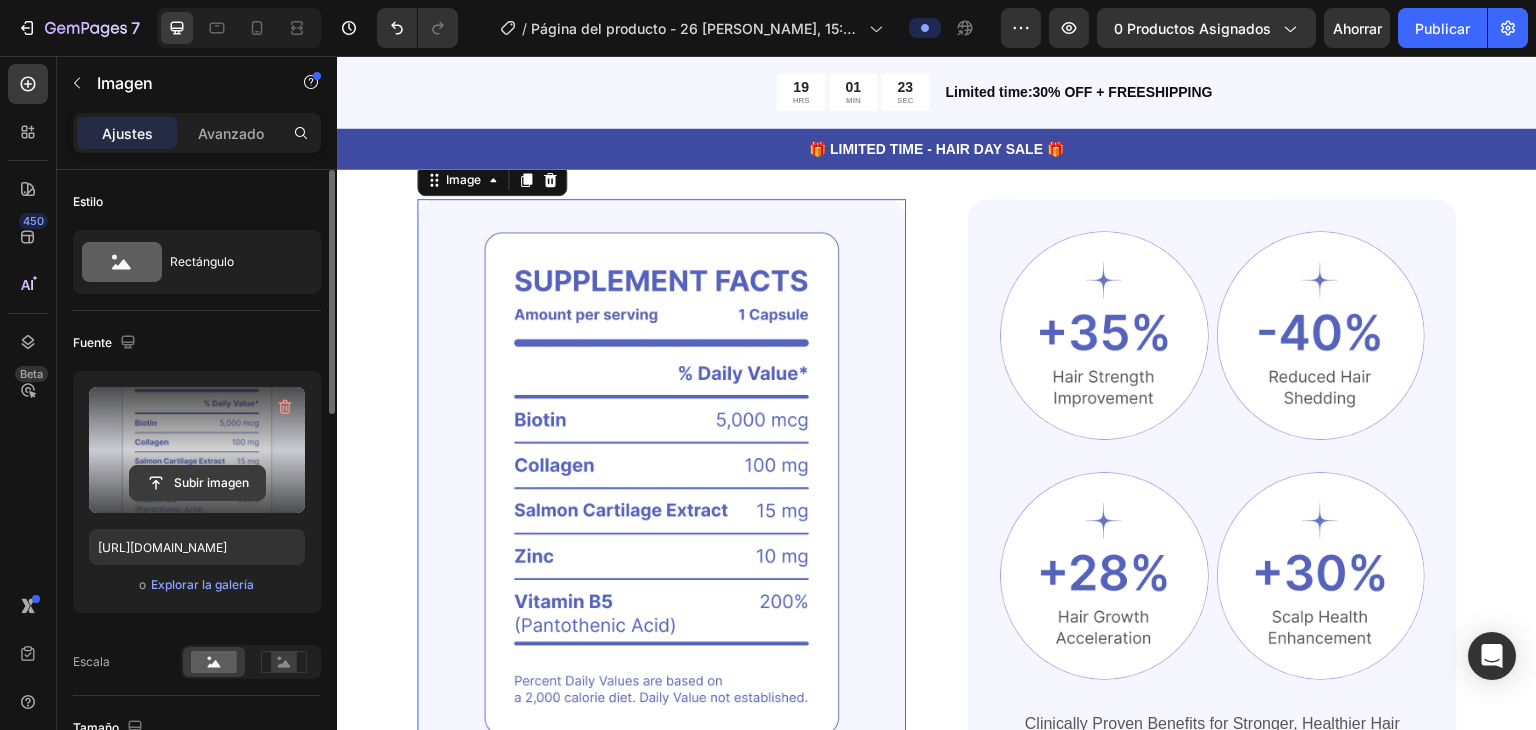
click at [230, 473] on input "file" at bounding box center [197, 483] width 135 height 34
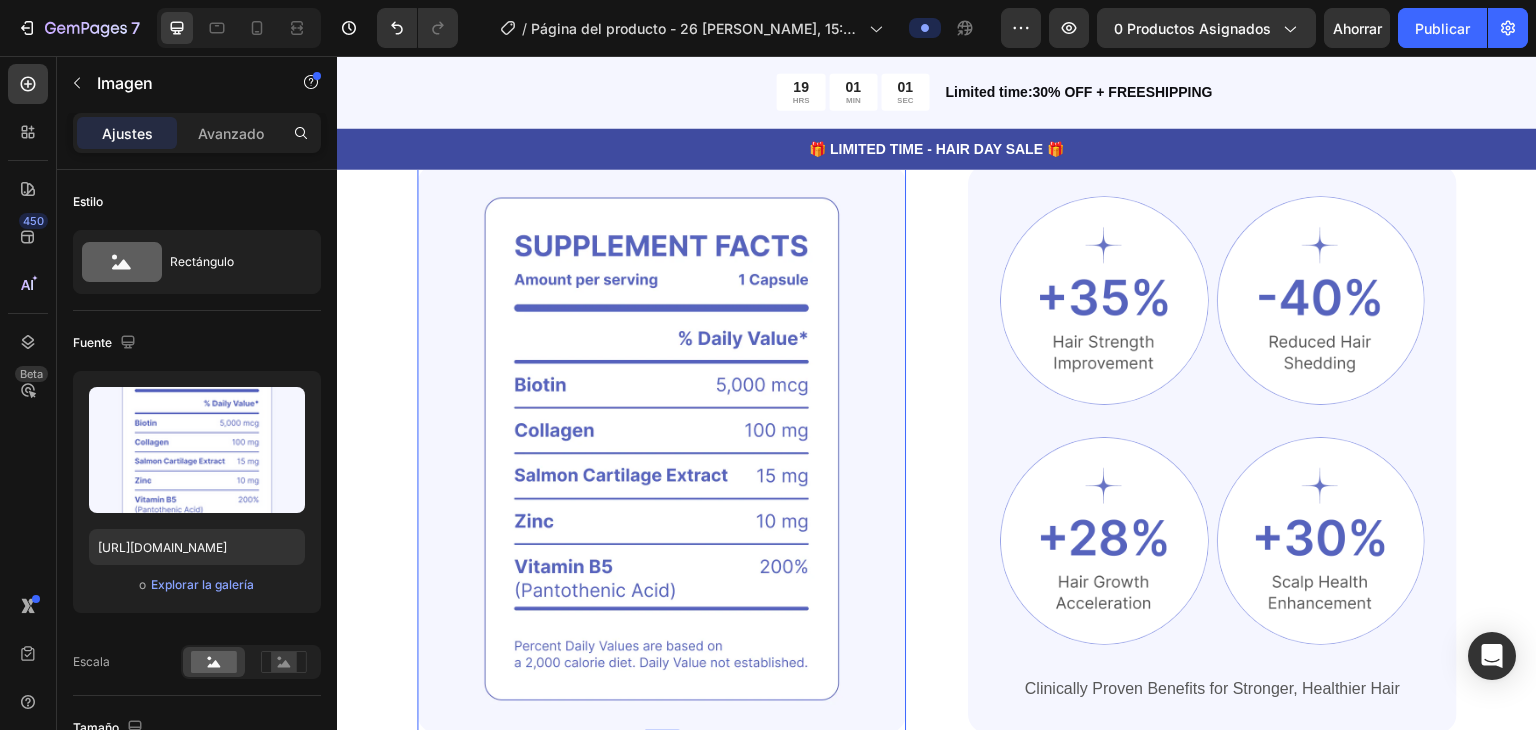
scroll to position [1428, 0]
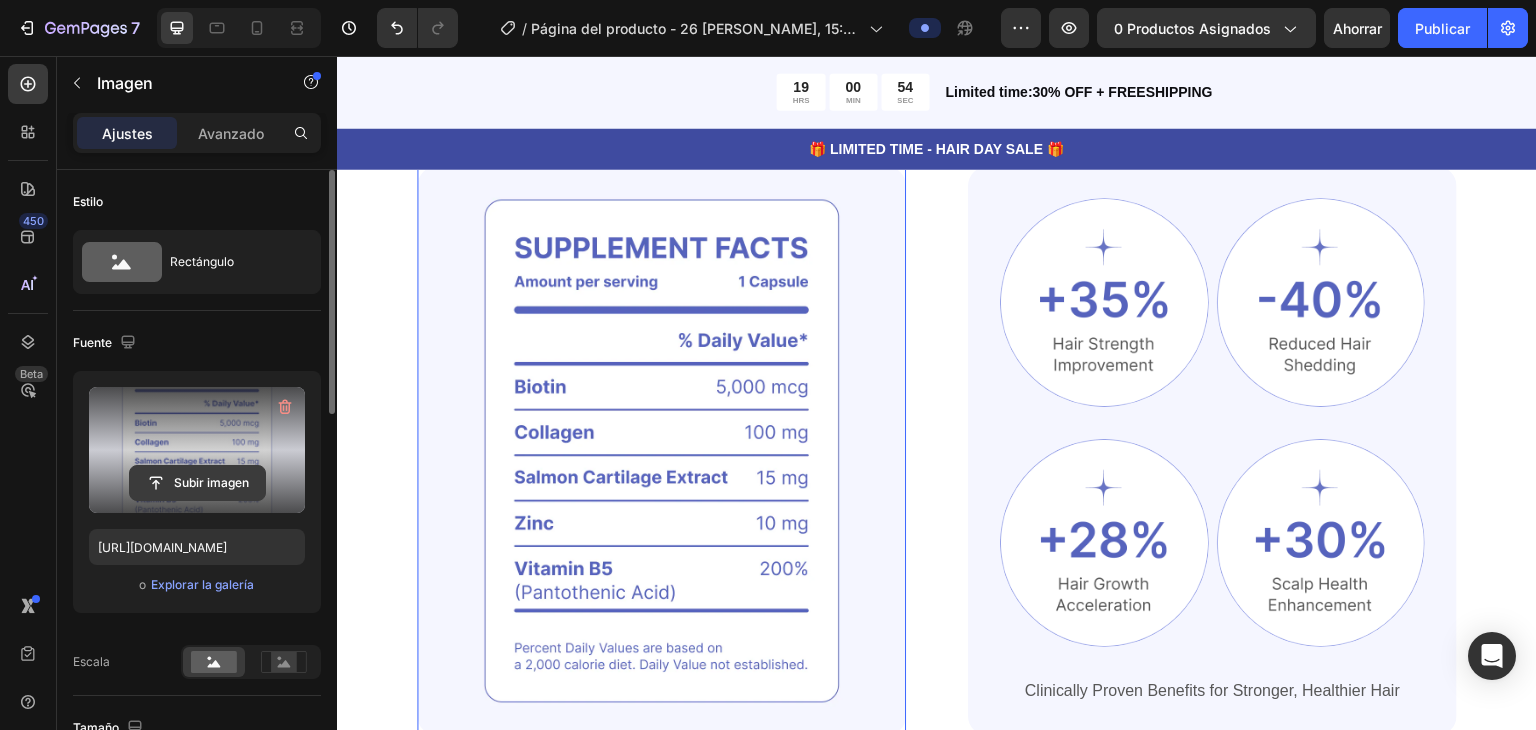
click at [217, 477] on input "file" at bounding box center [197, 483] width 135 height 34
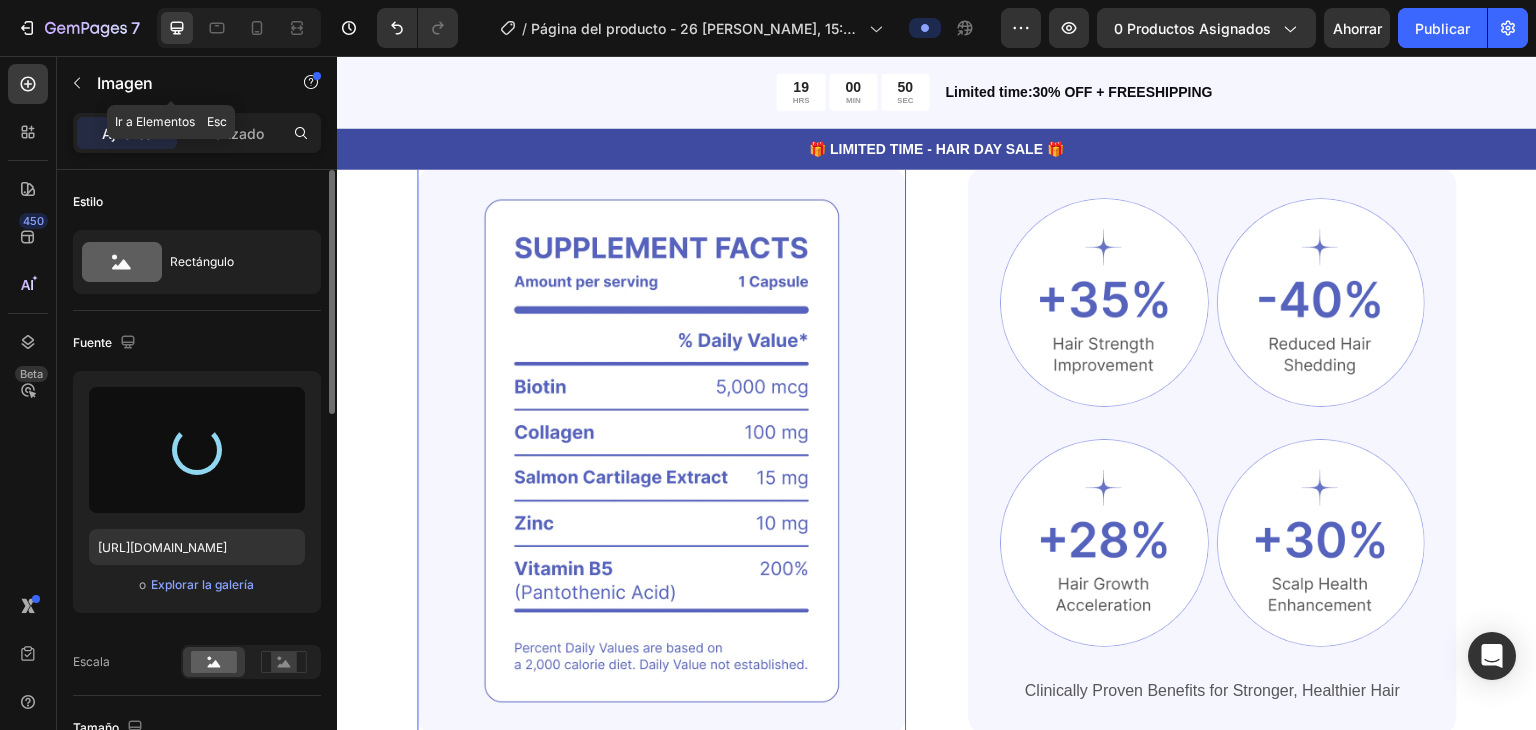
type input "https://cdn.shopify.com/s/files/1/0669/4764/5528/files/gempages_578539391736087…"
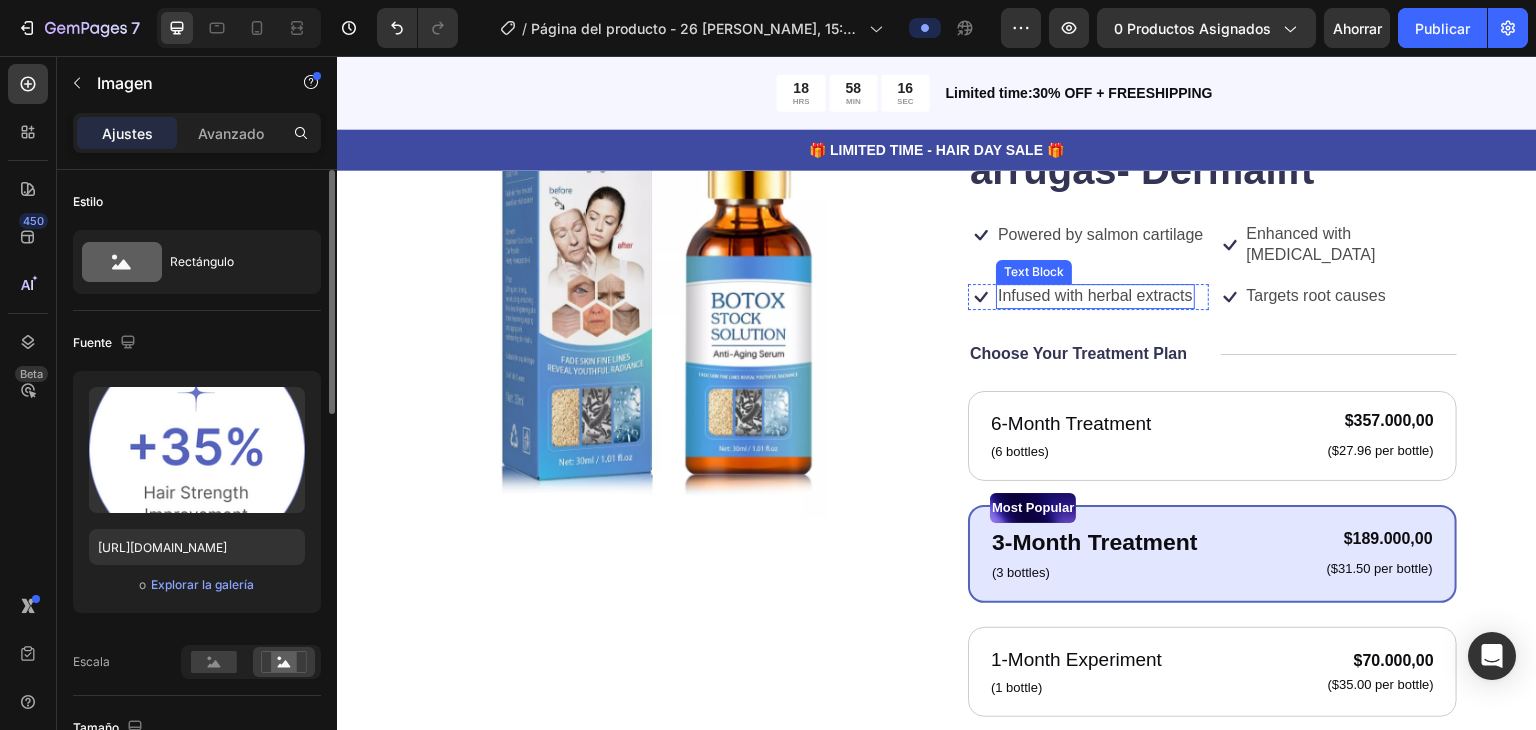
scroll to position [292, 0]
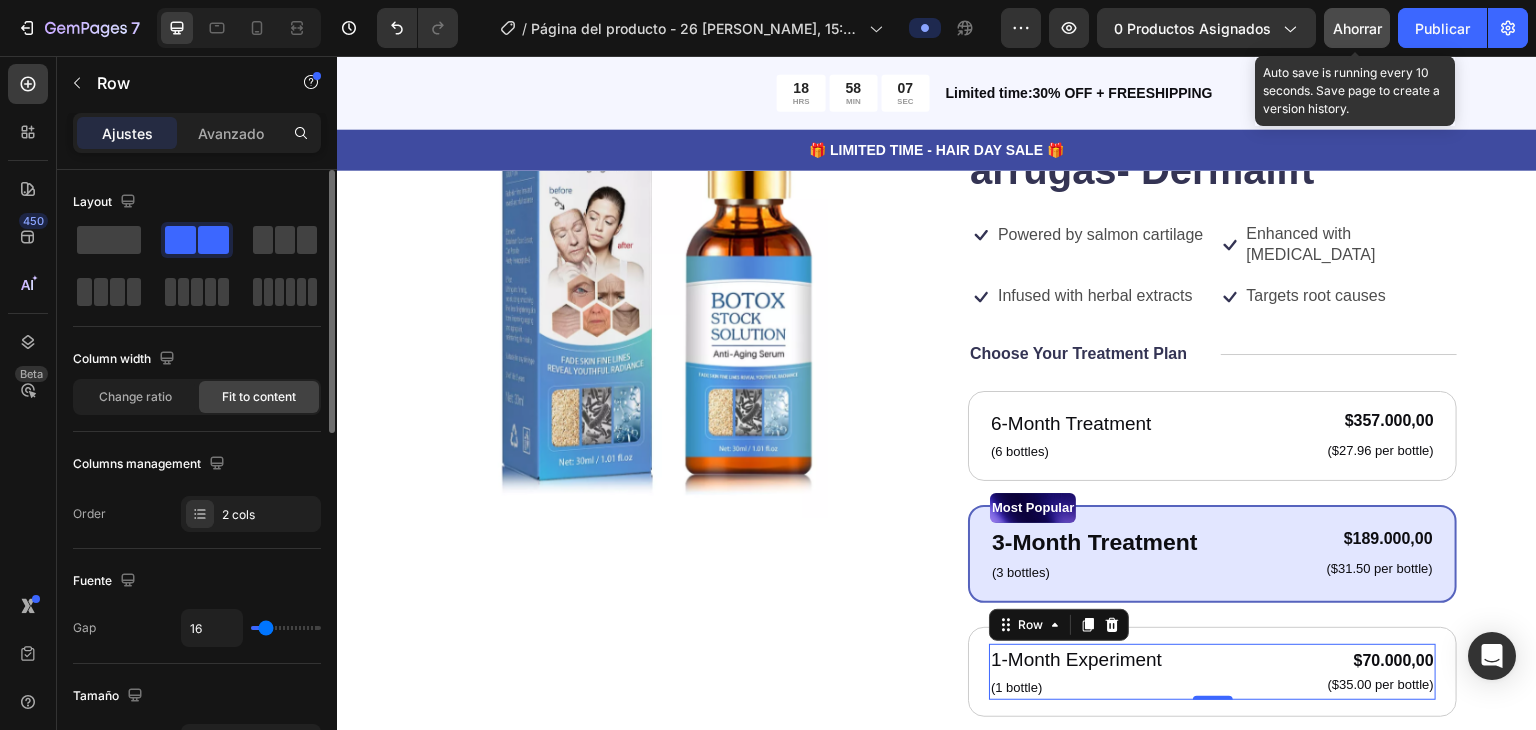
click at [1073, 41] on button "Ahorrar" at bounding box center [1357, 28] width 66 height 40
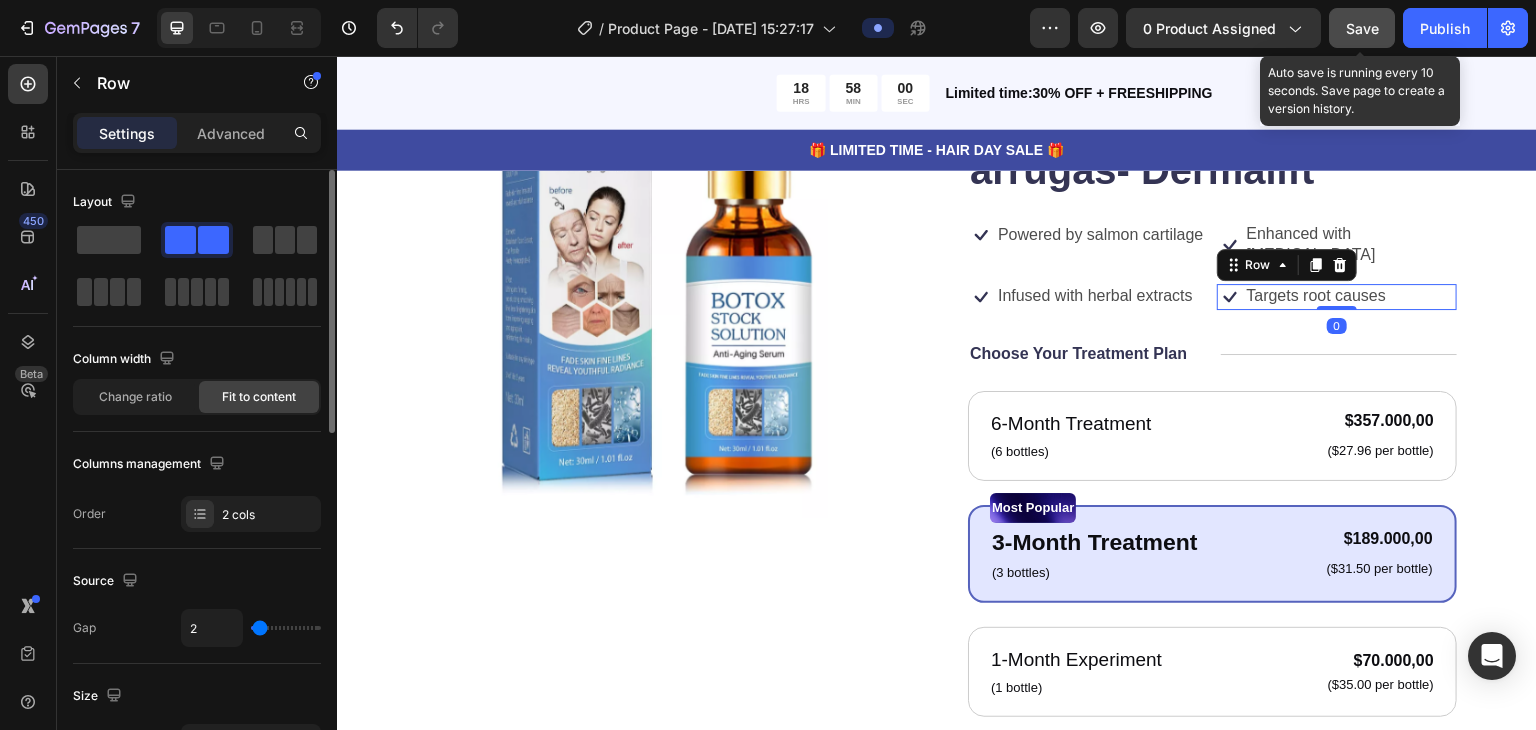
click at [1073, 28] on span "Save" at bounding box center [1362, 28] width 33 height 17
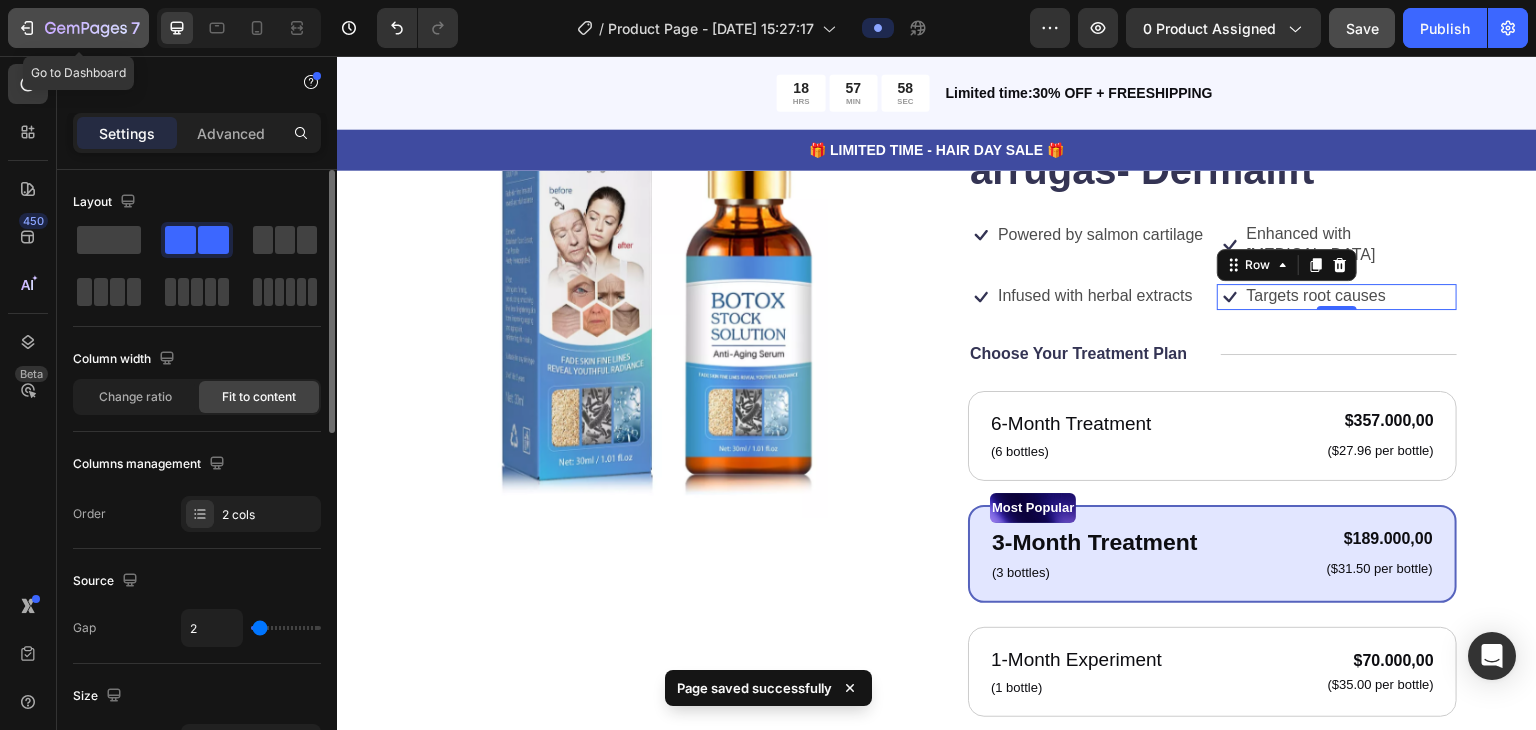
click at [64, 28] on icon "button" at bounding box center [61, 28] width 9 height 9
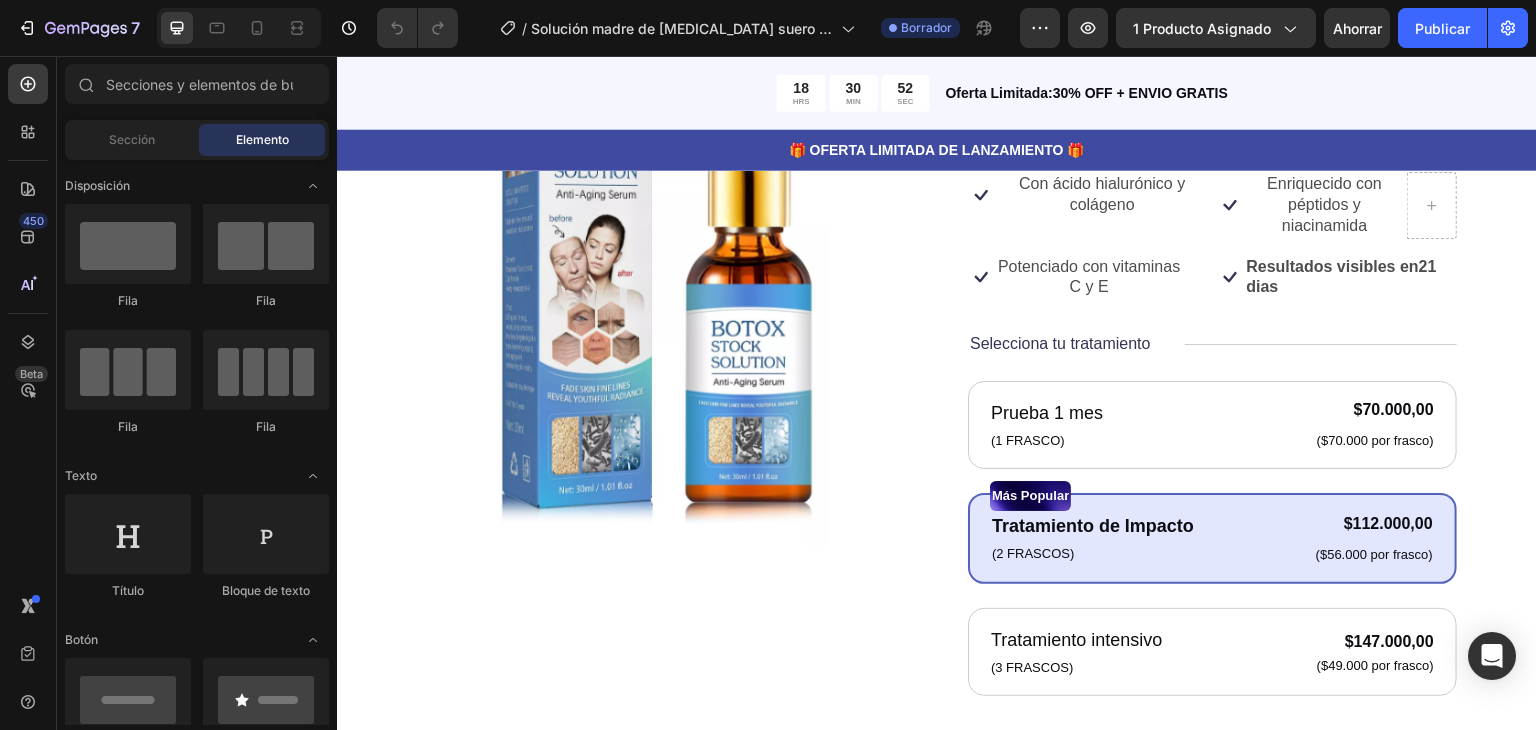
scroll to position [396, 0]
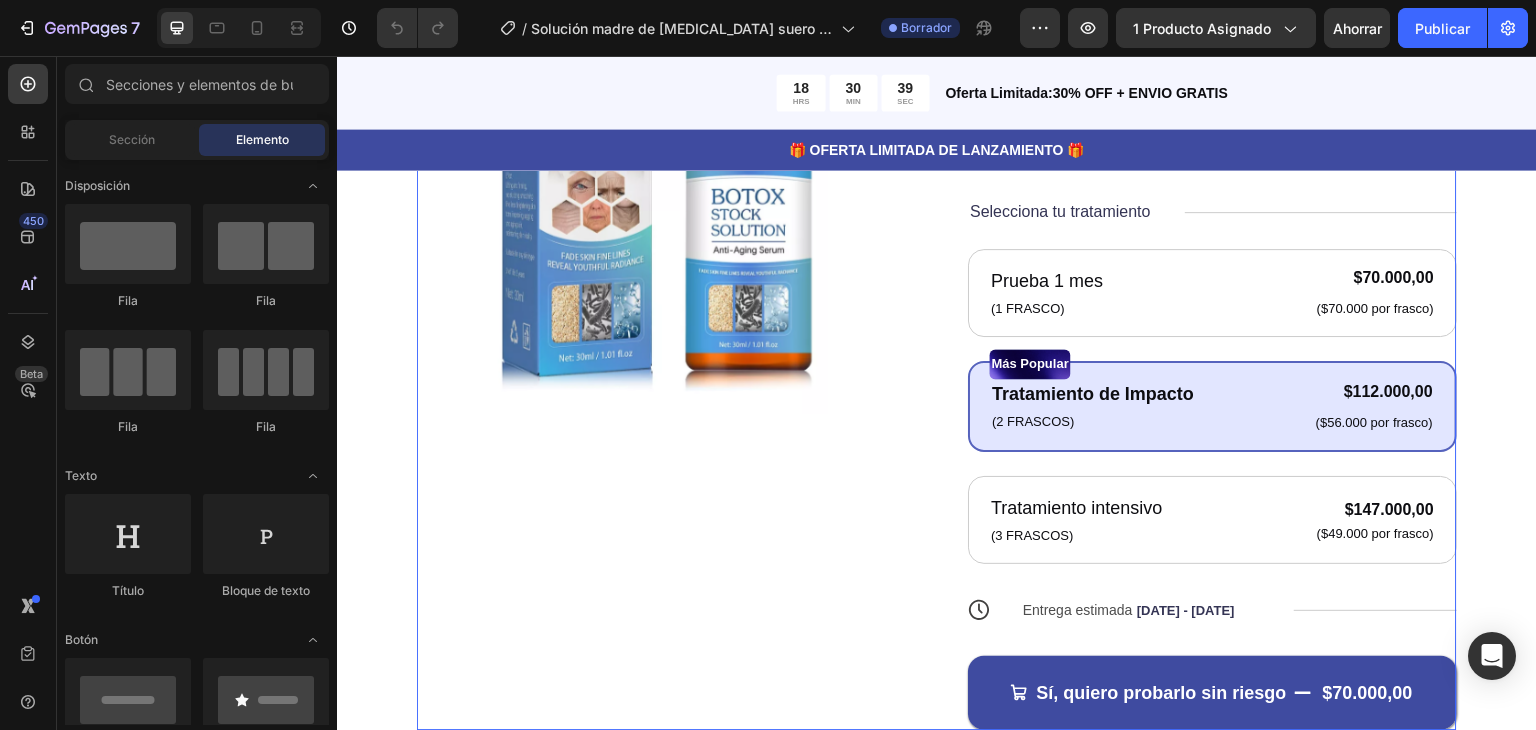
drag, startPoint x: 629, startPoint y: 62, endPoint x: 596, endPoint y: 494, distance: 433.2
click at [596, 494] on div "Product Images" at bounding box center [661, 313] width 489 height 836
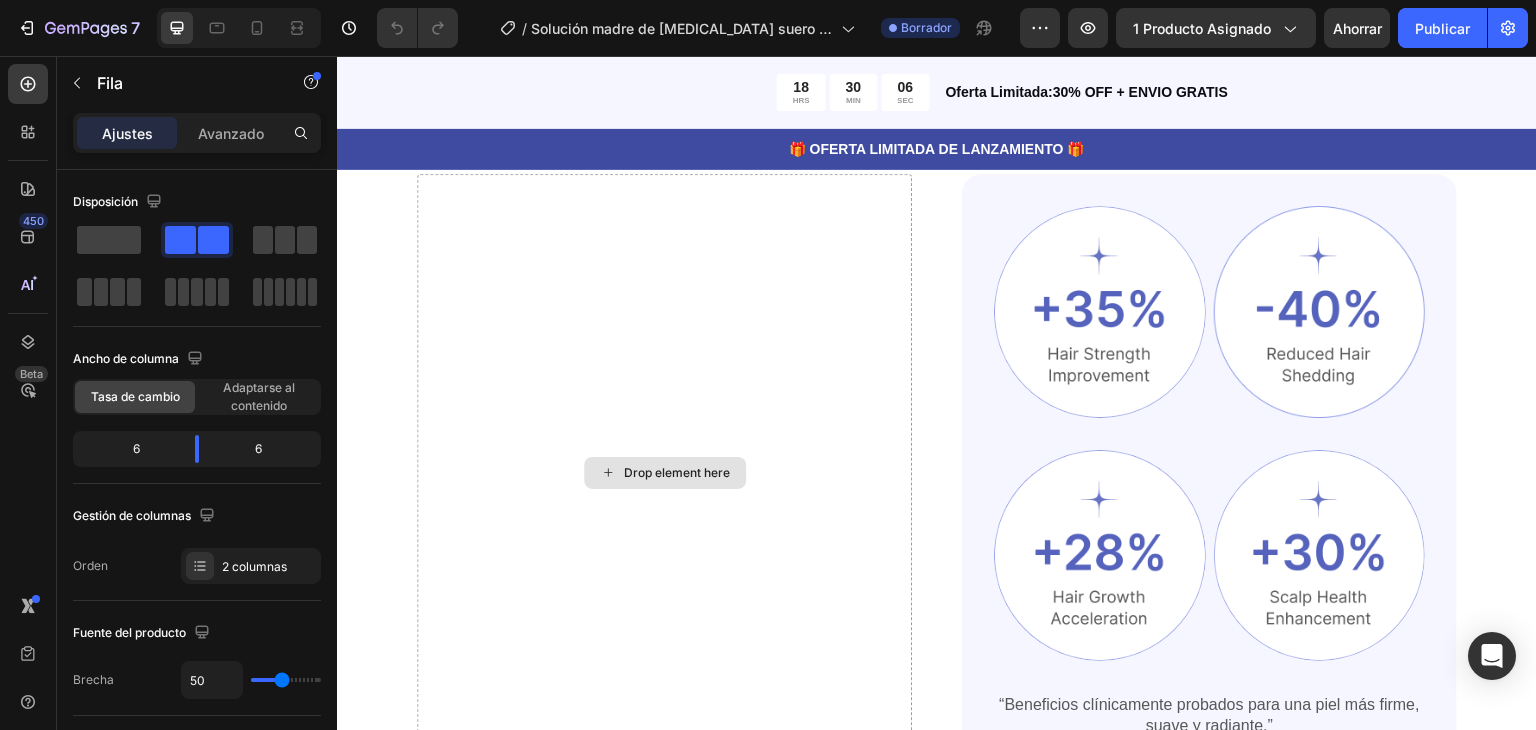
scroll to position [1176, 0]
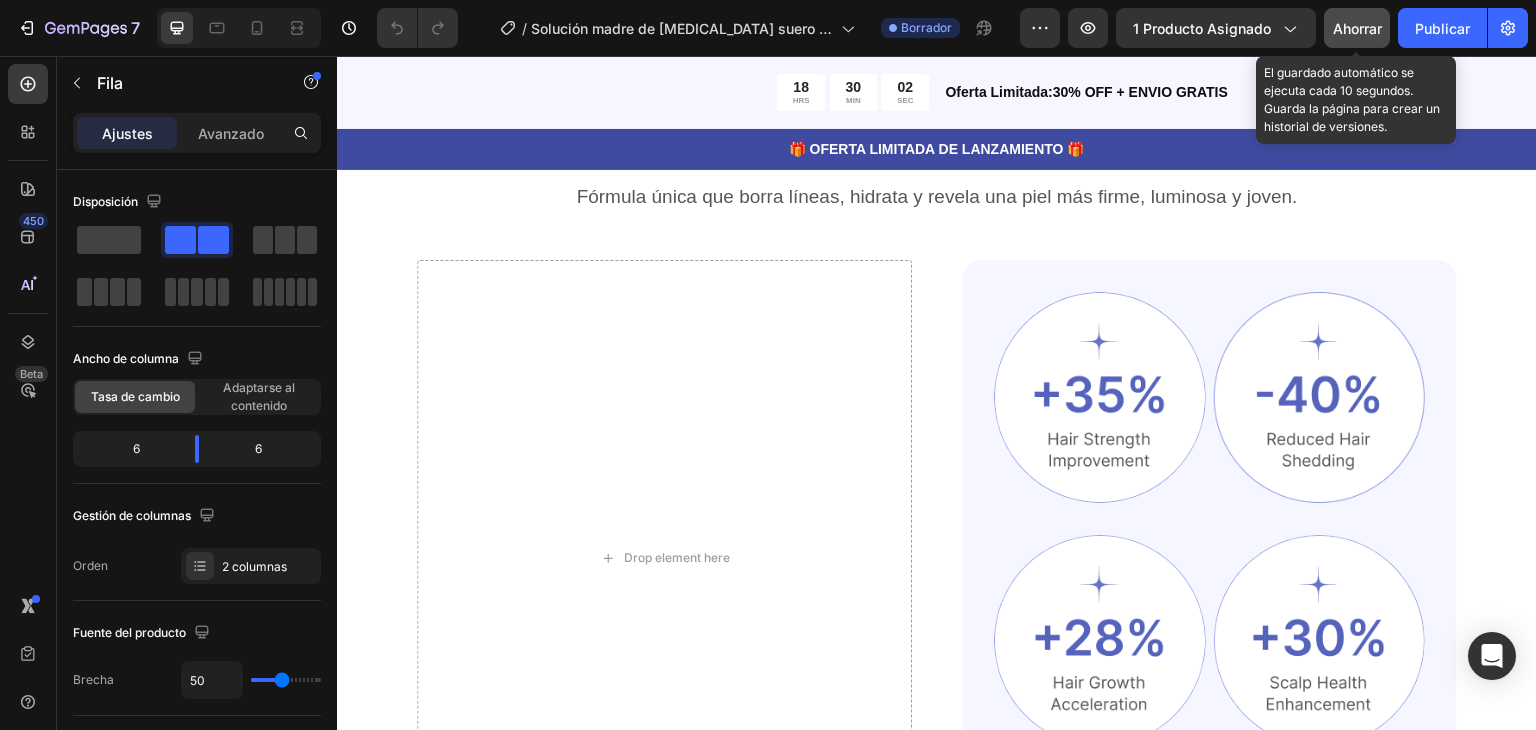
click at [1369, 23] on font "Ahorrar" at bounding box center [1357, 28] width 49 height 17
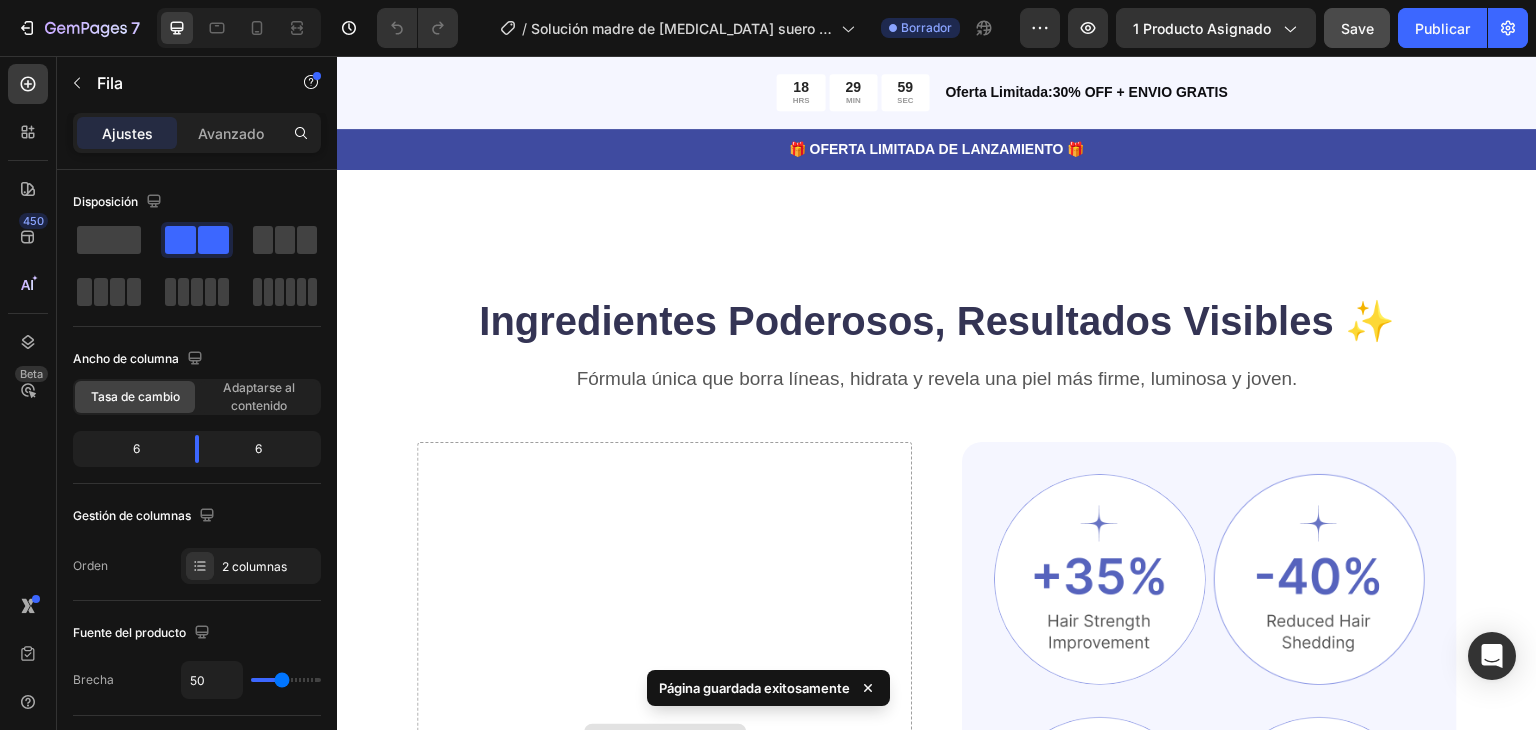
scroll to position [972, 0]
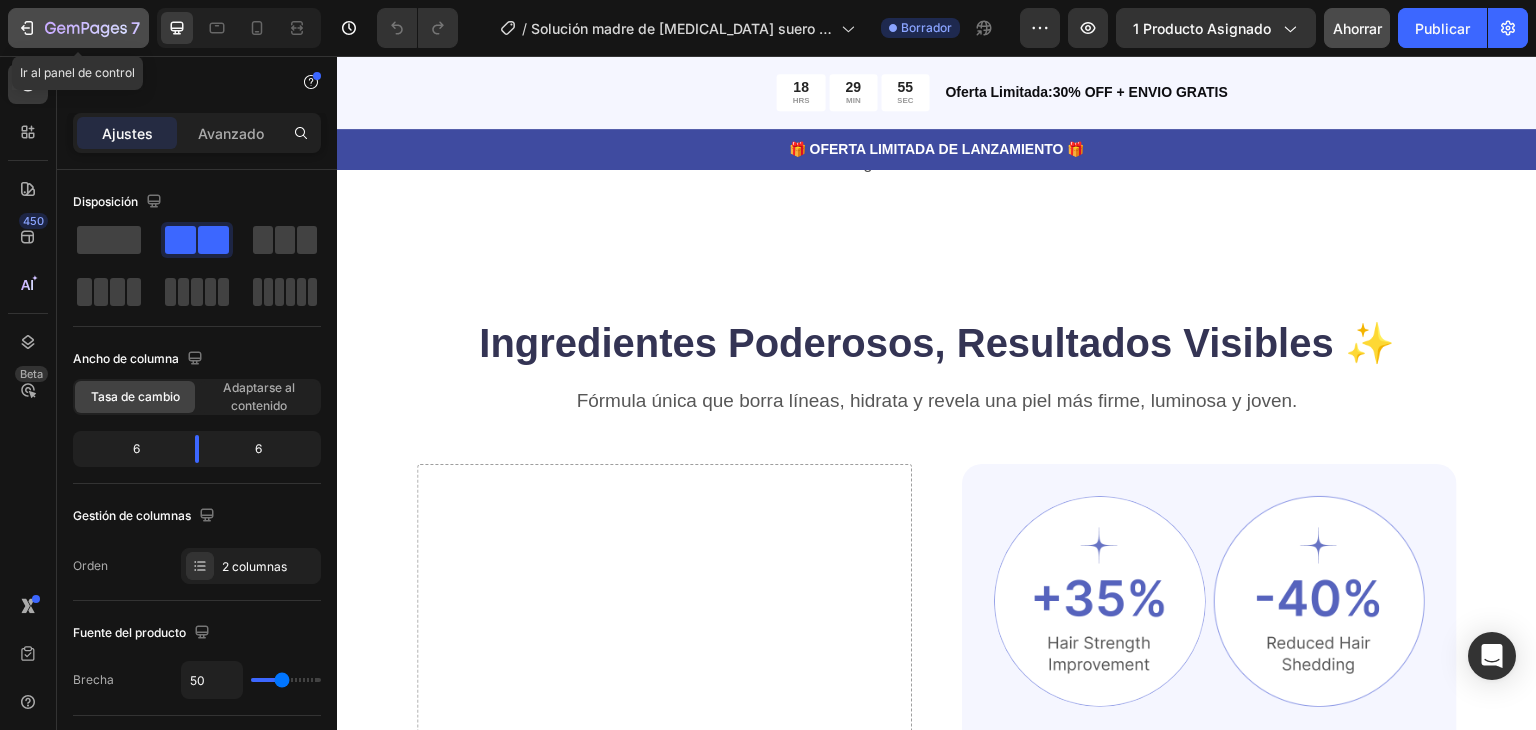
click at [42, 25] on div "7" at bounding box center [78, 28] width 123 height 24
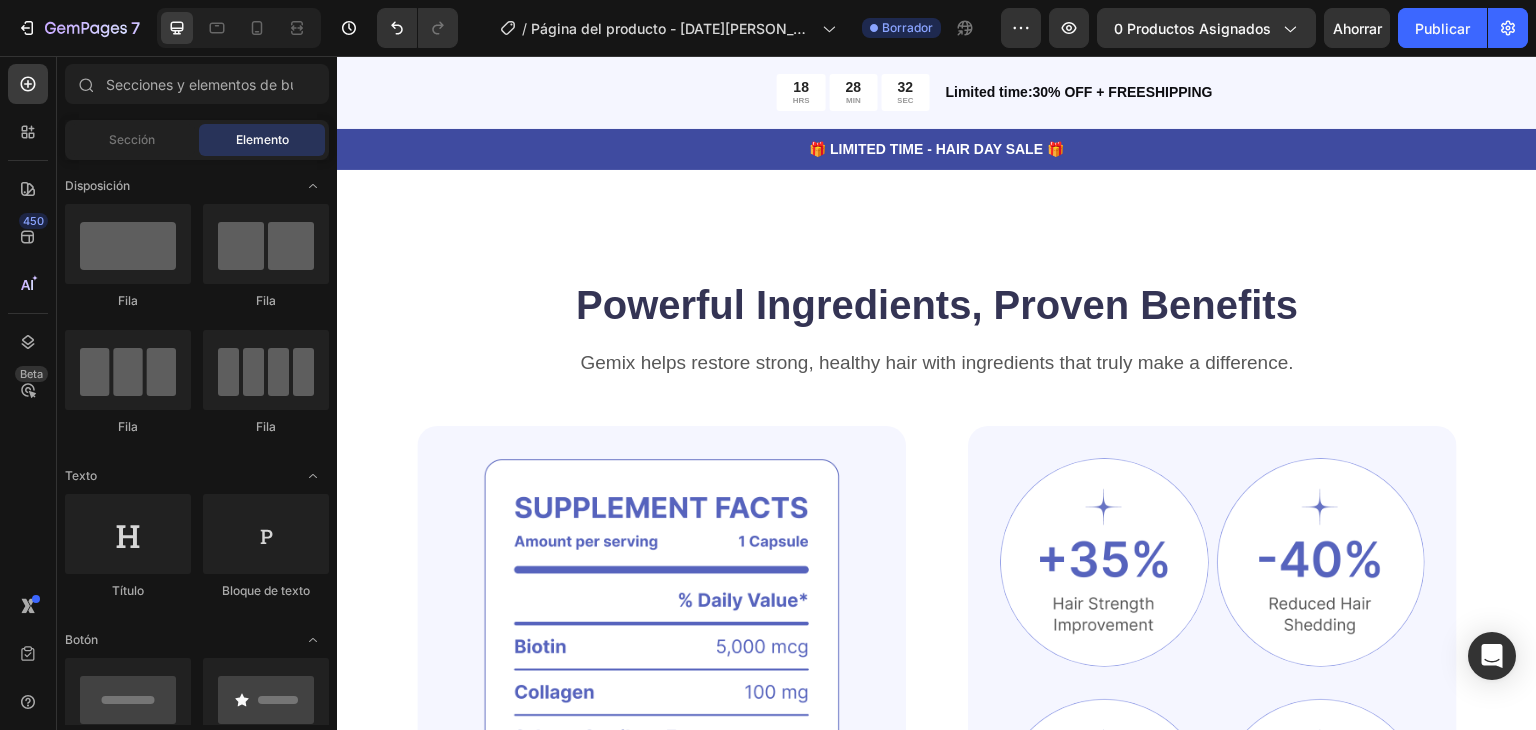
scroll to position [1291, 0]
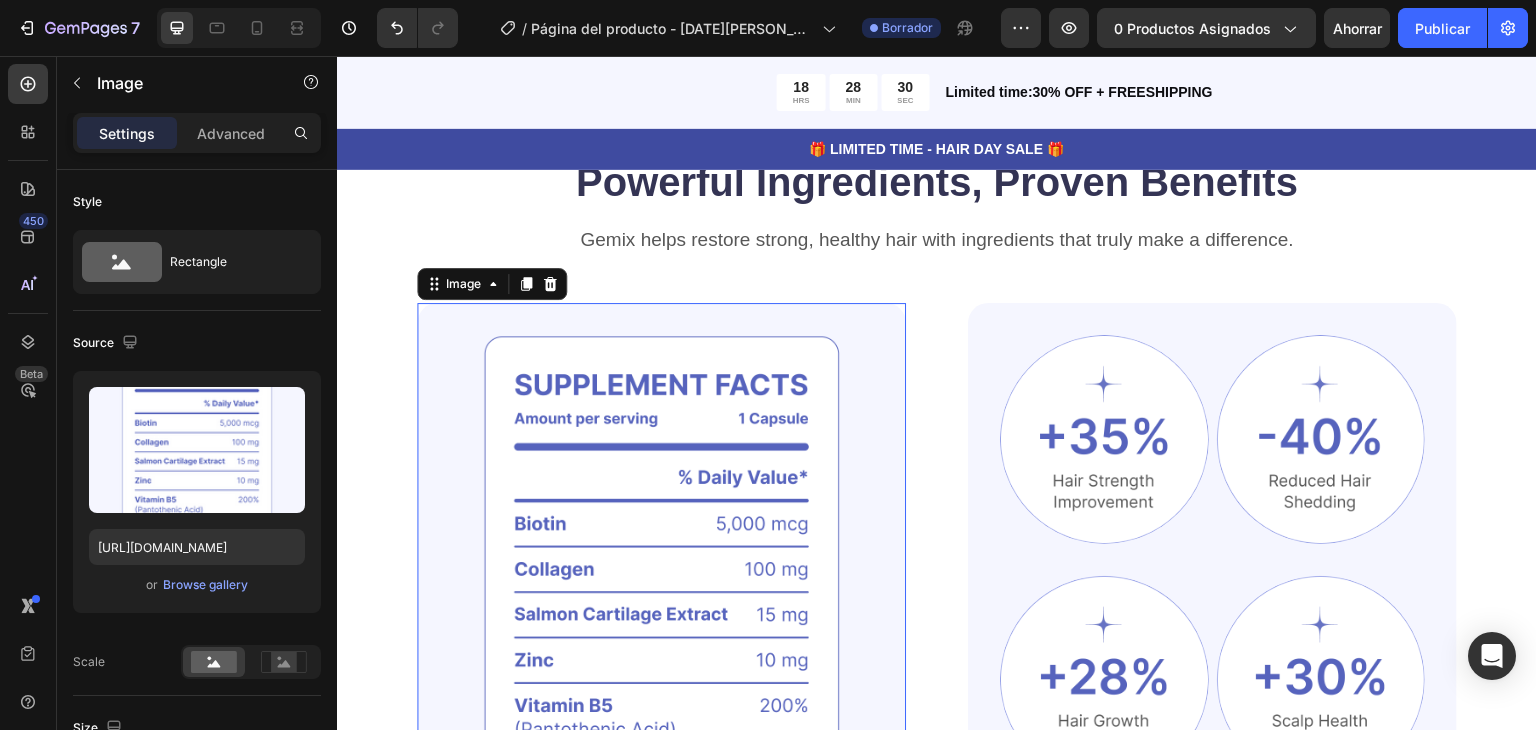
click at [580, 431] on img at bounding box center [661, 588] width 489 height 570
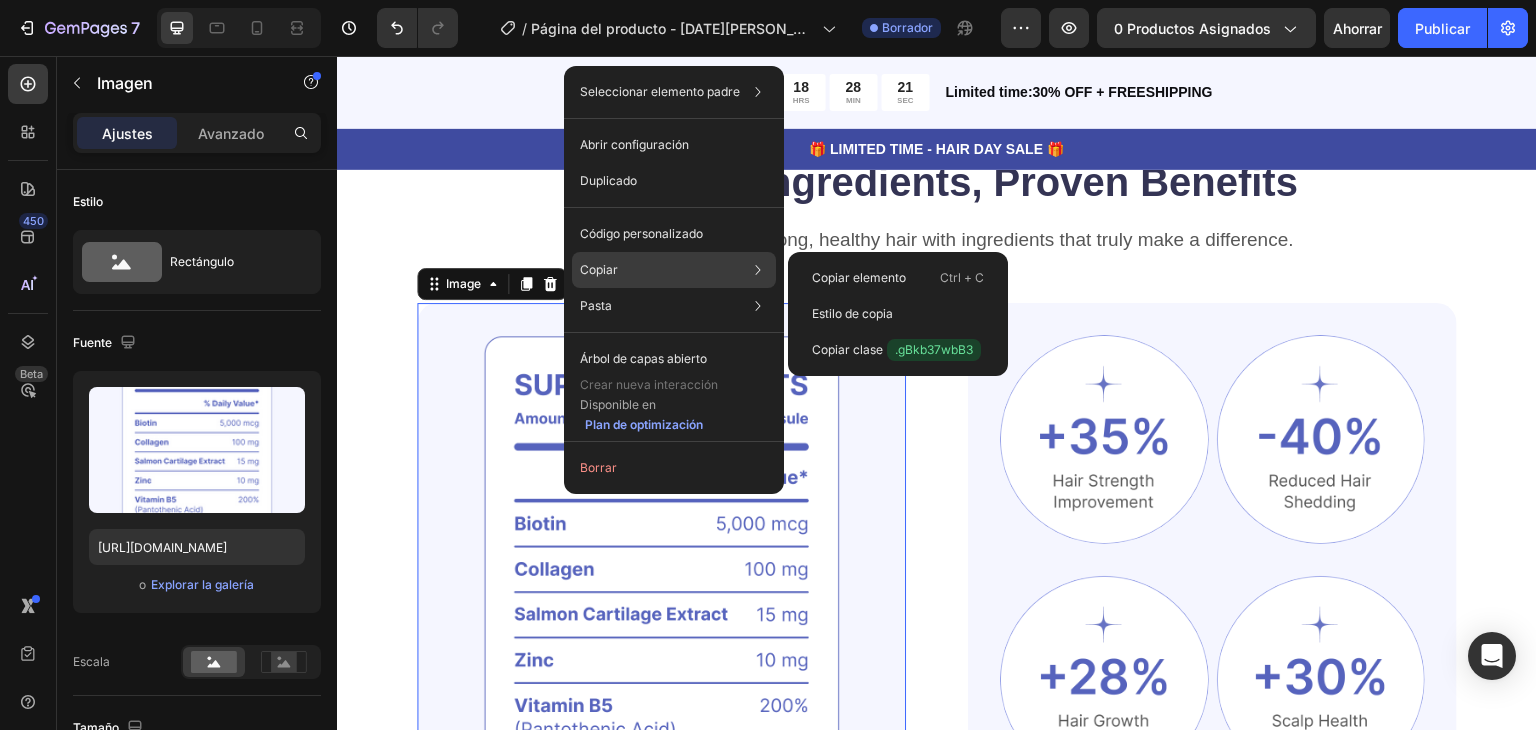
click at [609, 268] on font "Copiar" at bounding box center [599, 269] width 38 height 15
click at [857, 275] on font "Copiar elemento" at bounding box center [859, 277] width 94 height 15
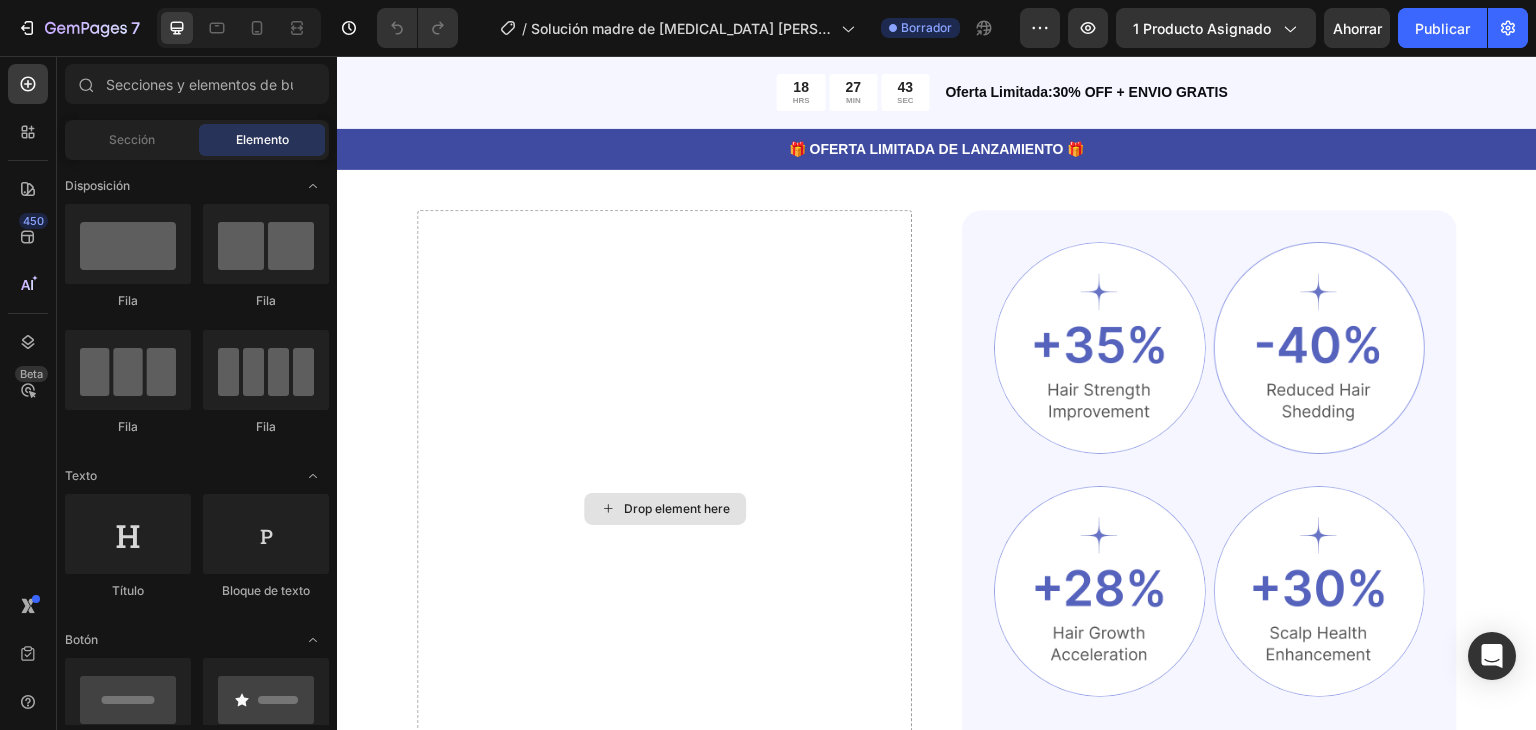
scroll to position [1244, 0]
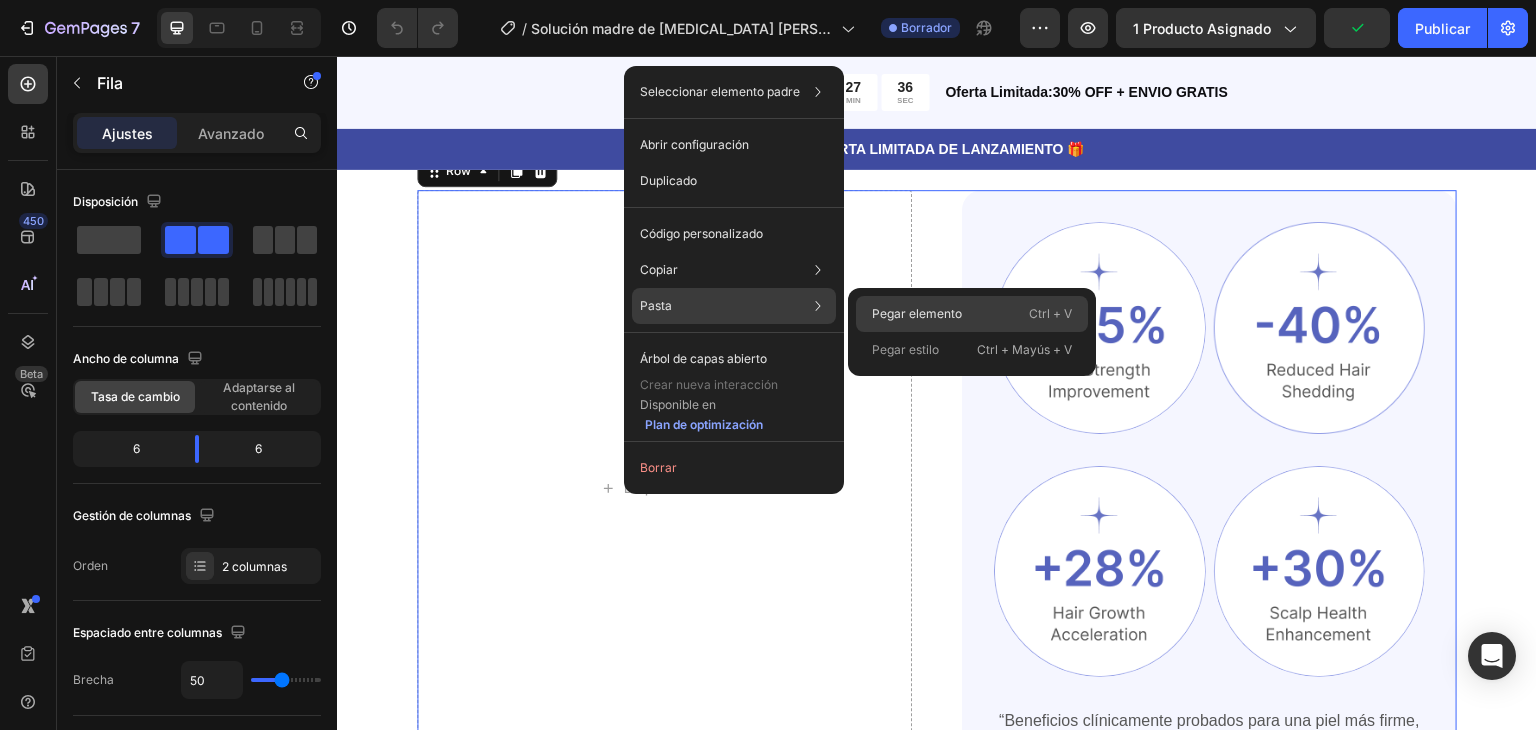
click at [924, 311] on font "Pegar elemento" at bounding box center [917, 313] width 90 height 15
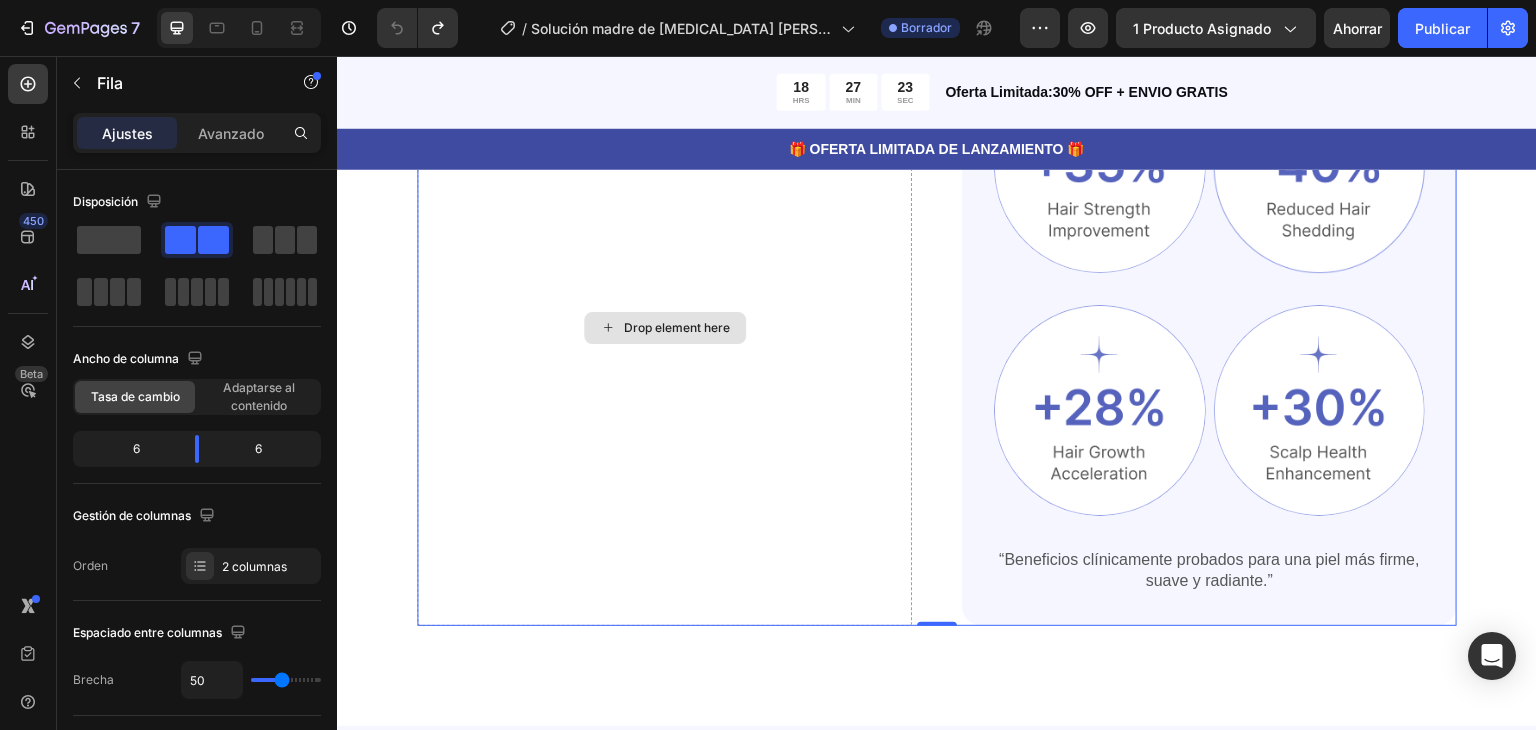
scroll to position [1404, 0]
click at [196, 241] on div at bounding box center [197, 240] width 64 height 28
click at [704, 394] on div "Drop element here" at bounding box center [664, 328] width 495 height 597
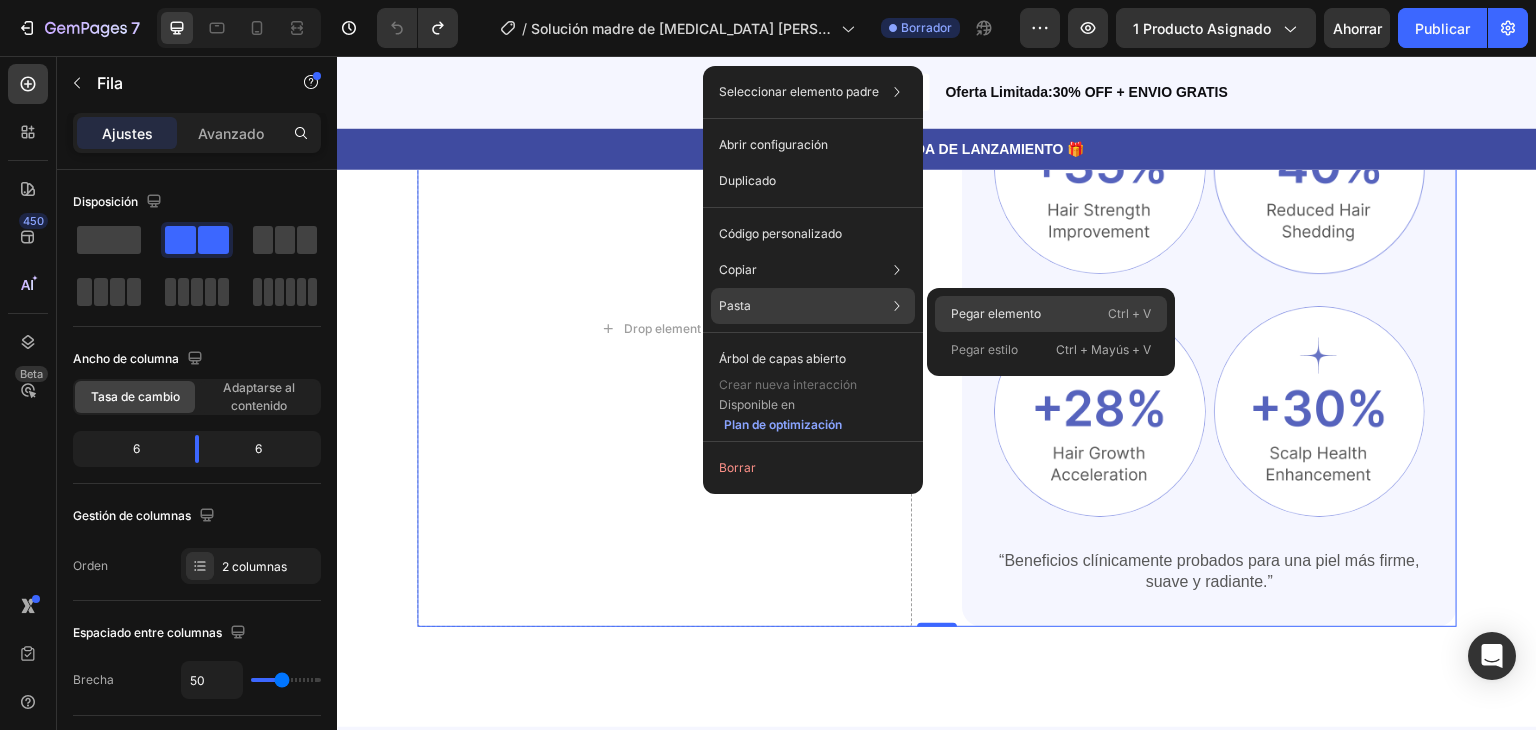
click at [979, 313] on font "Pegar elemento" at bounding box center [996, 313] width 90 height 15
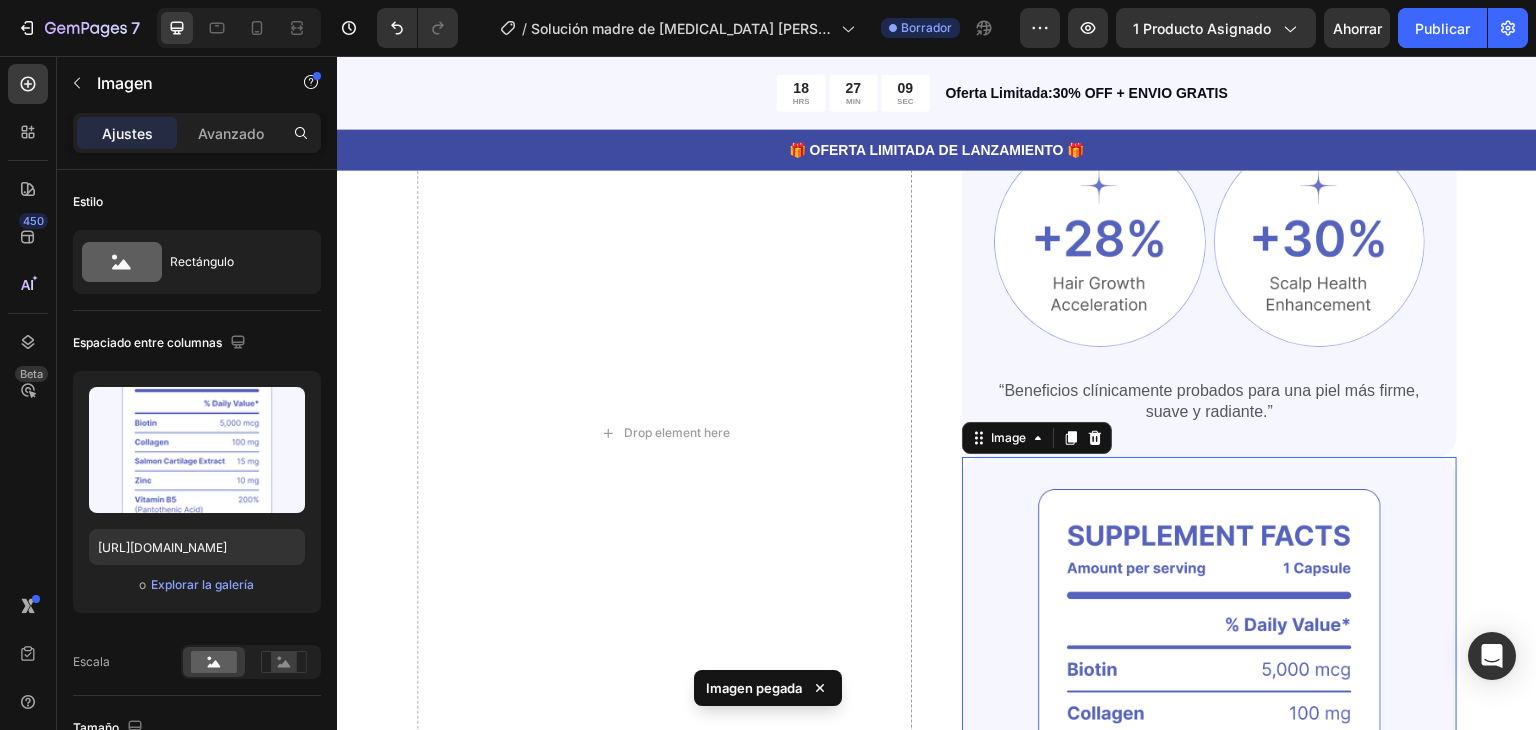
scroll to position [1584, 0]
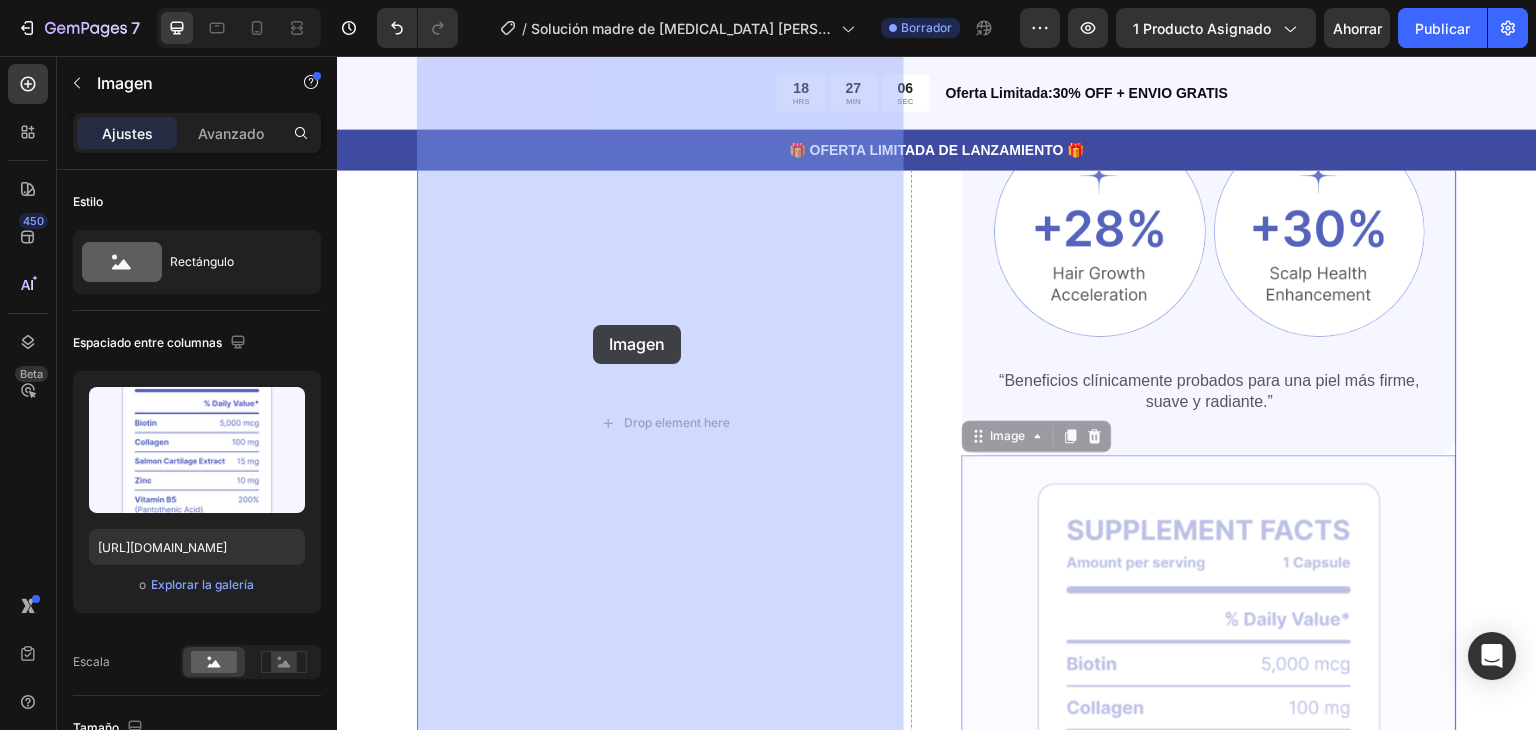
drag, startPoint x: 987, startPoint y: 503, endPoint x: 593, endPoint y: 325, distance: 432.3
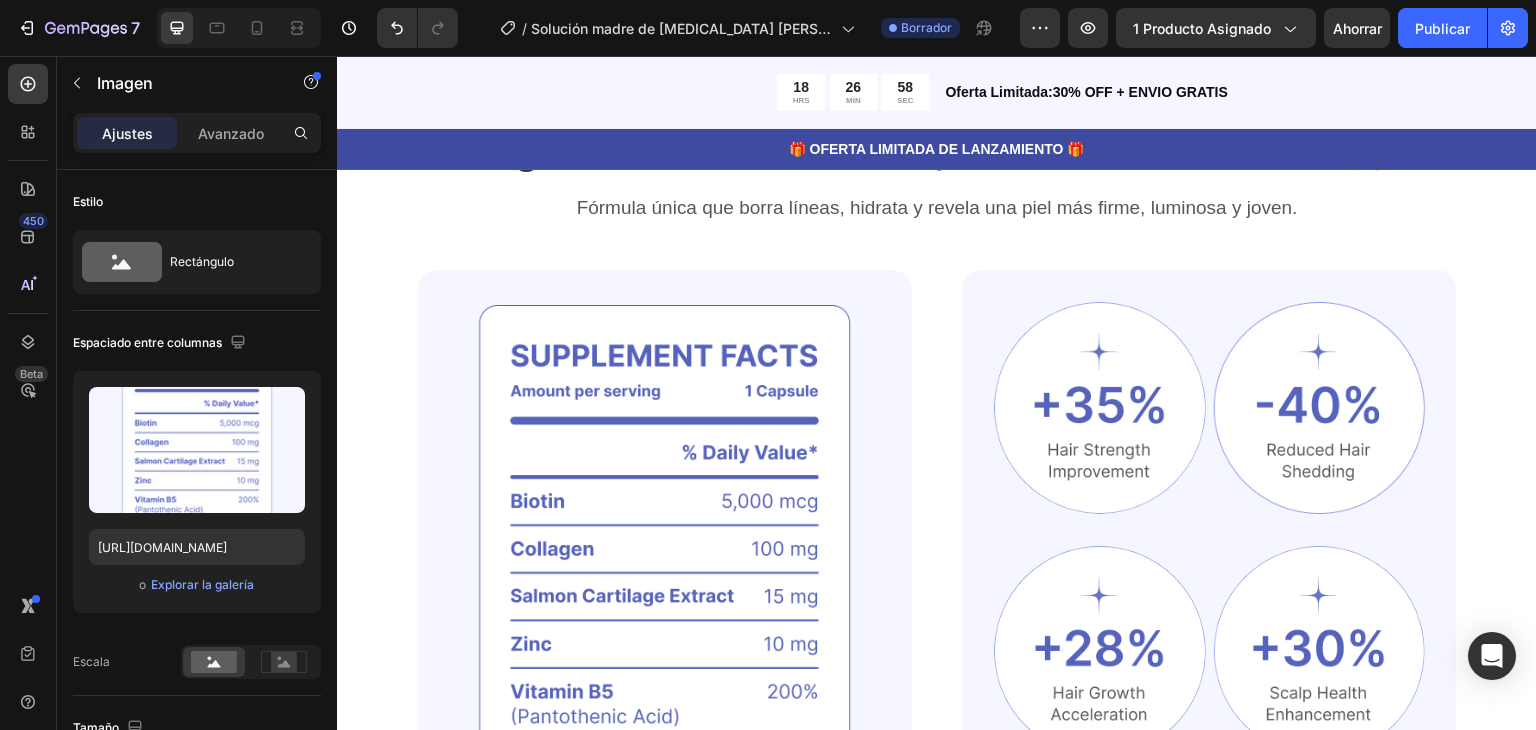
scroll to position [1413, 0]
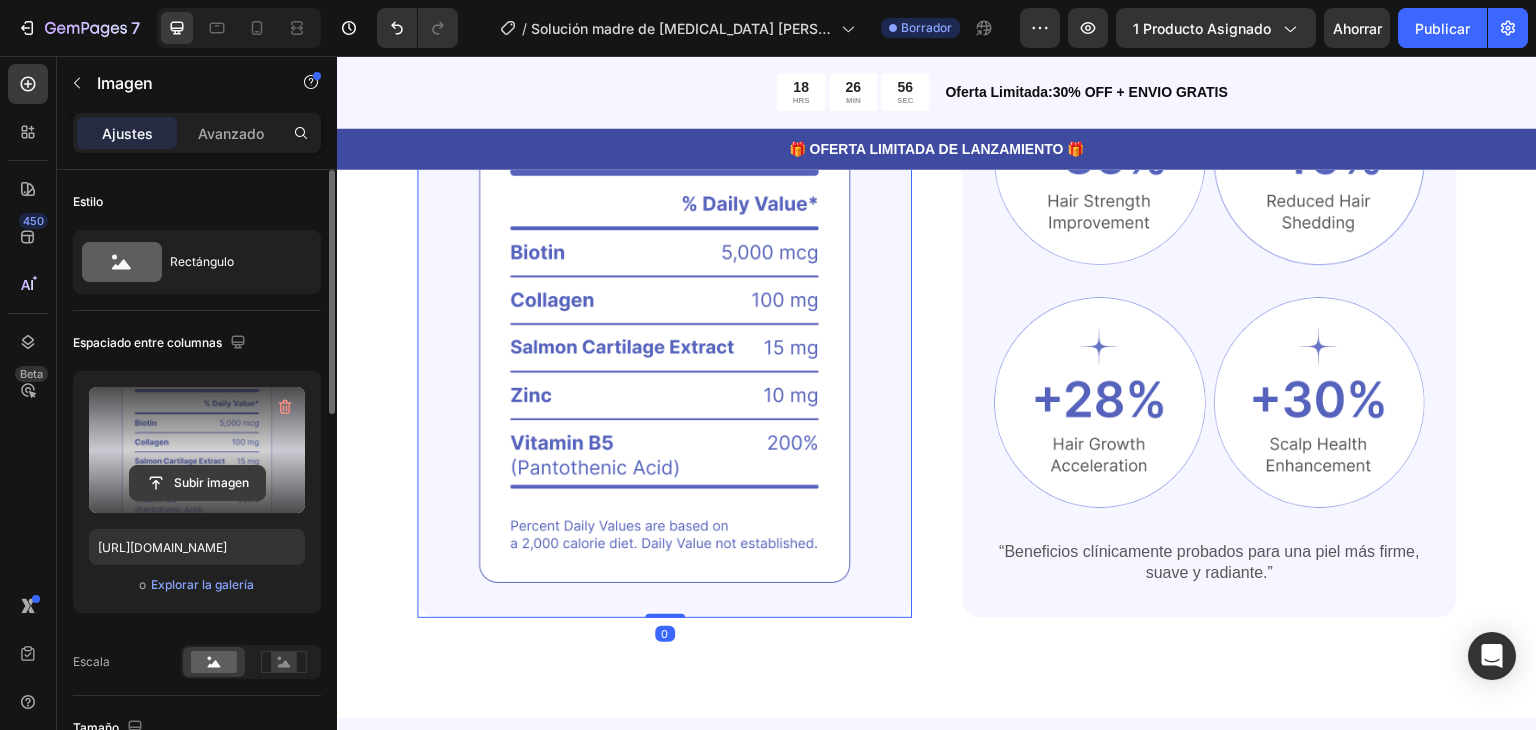
click at [199, 475] on input "file" at bounding box center [197, 483] width 135 height 34
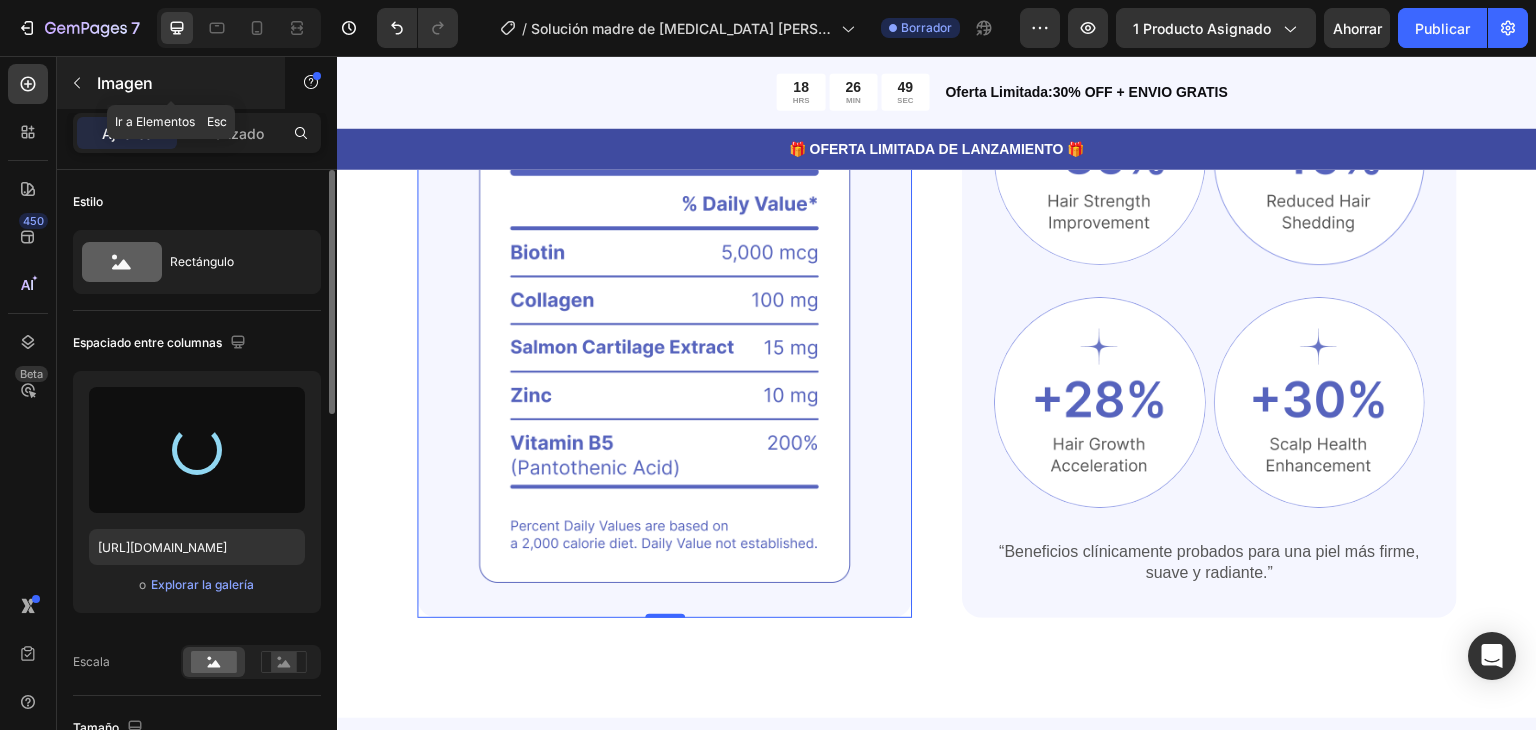
type input "https://cdn.shopify.com/s/files/1/0669/4764/5528/files/gempages_578539391736087…"
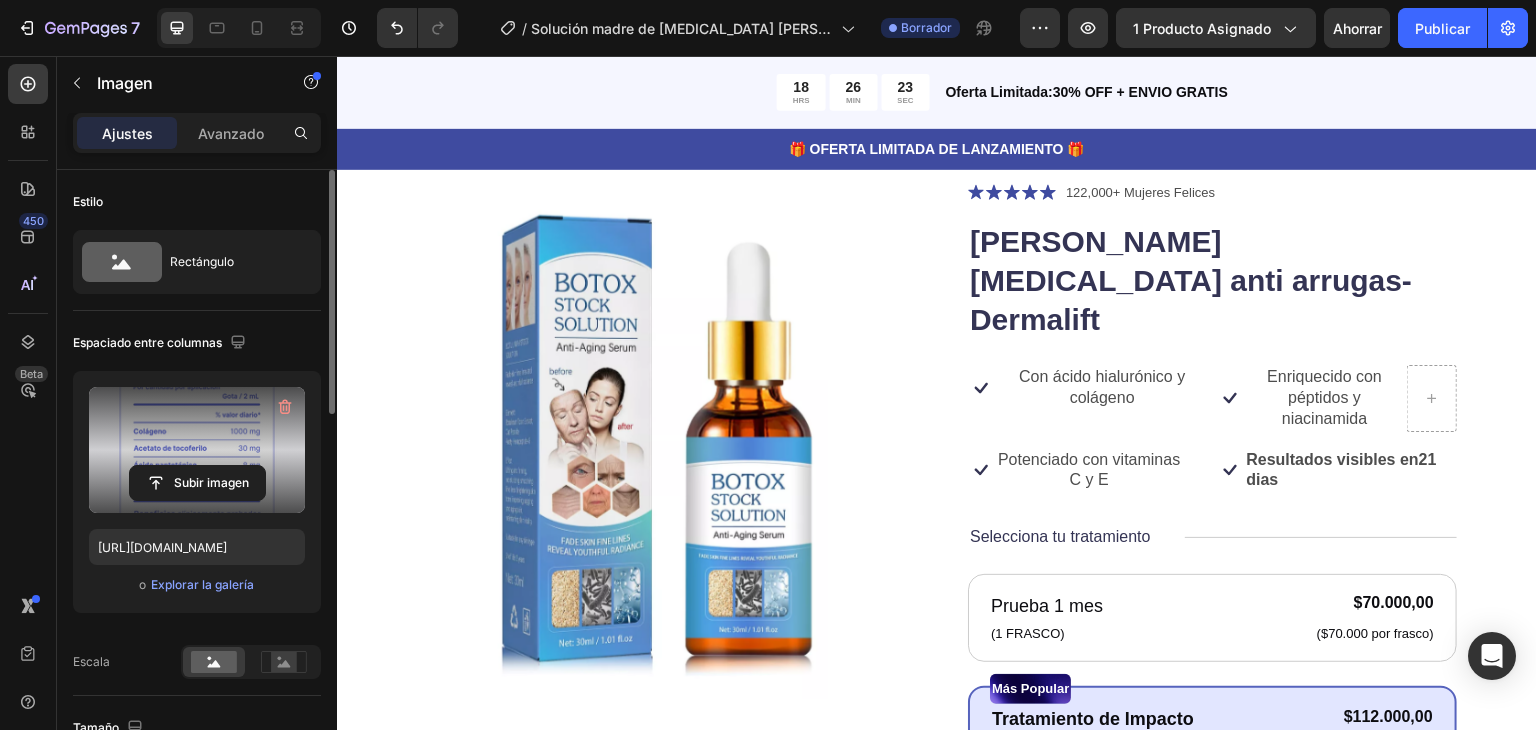
scroll to position [0, 0]
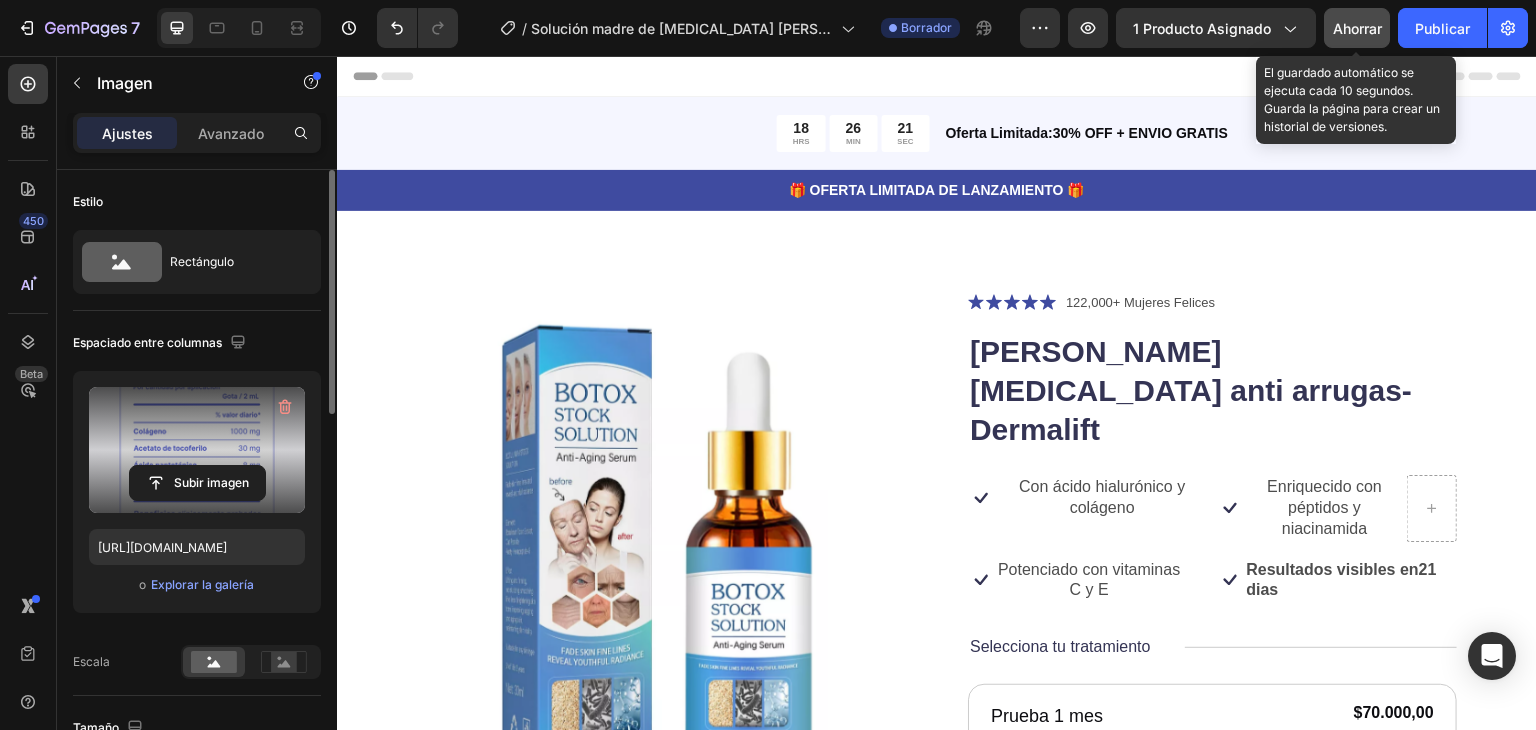
click at [1351, 35] on font "Ahorrar" at bounding box center [1357, 28] width 49 height 17
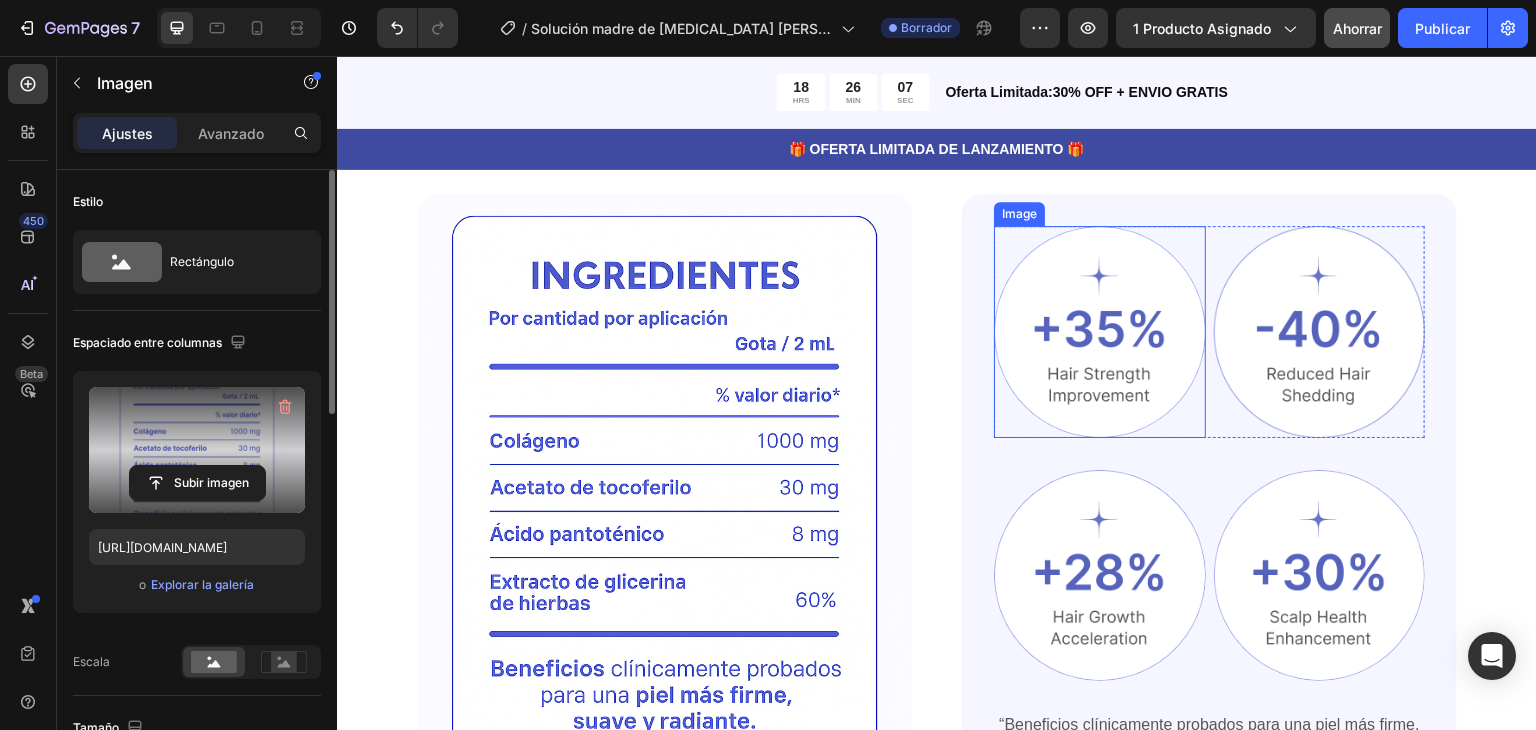
scroll to position [1408, 0]
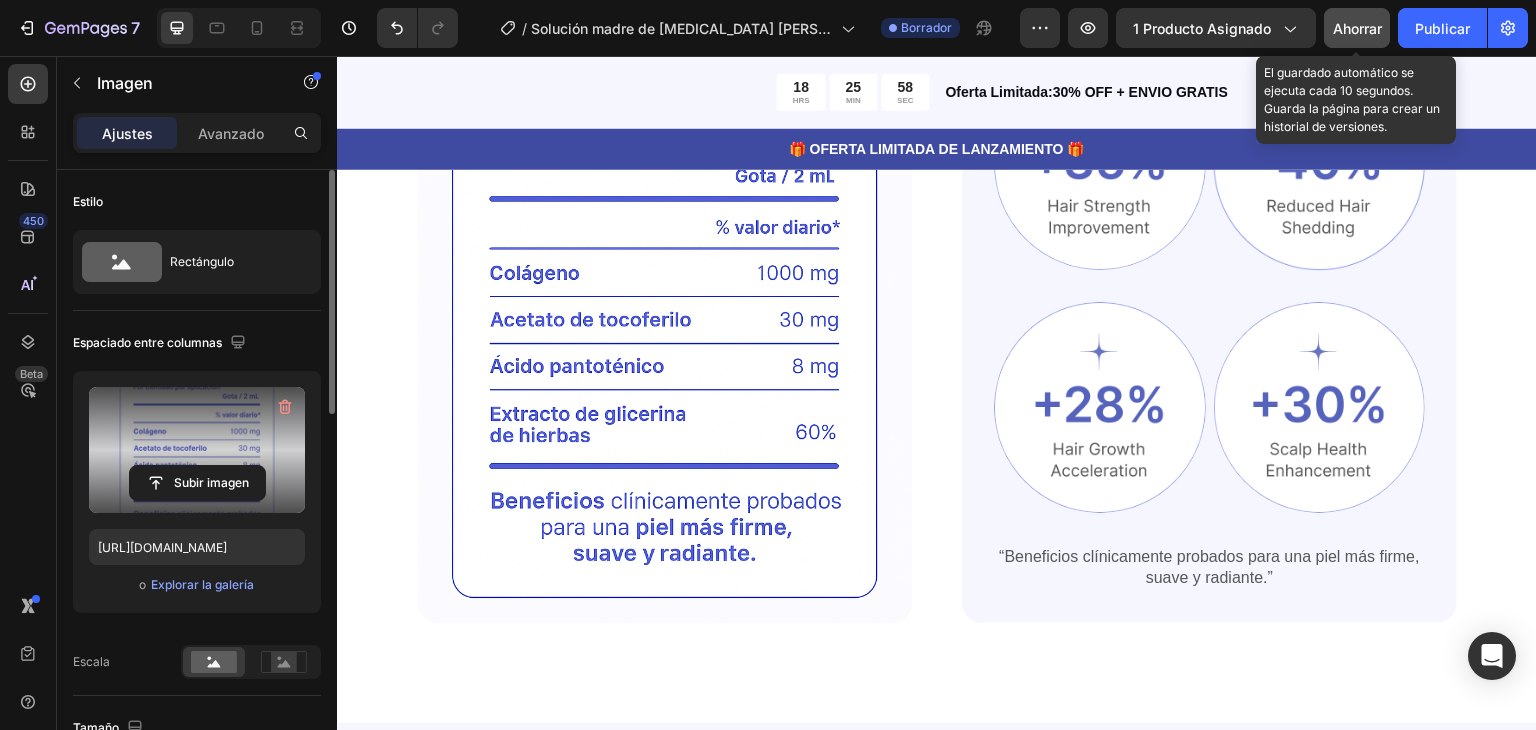
click at [1348, 29] on font "Ahorrar" at bounding box center [1357, 28] width 49 height 17
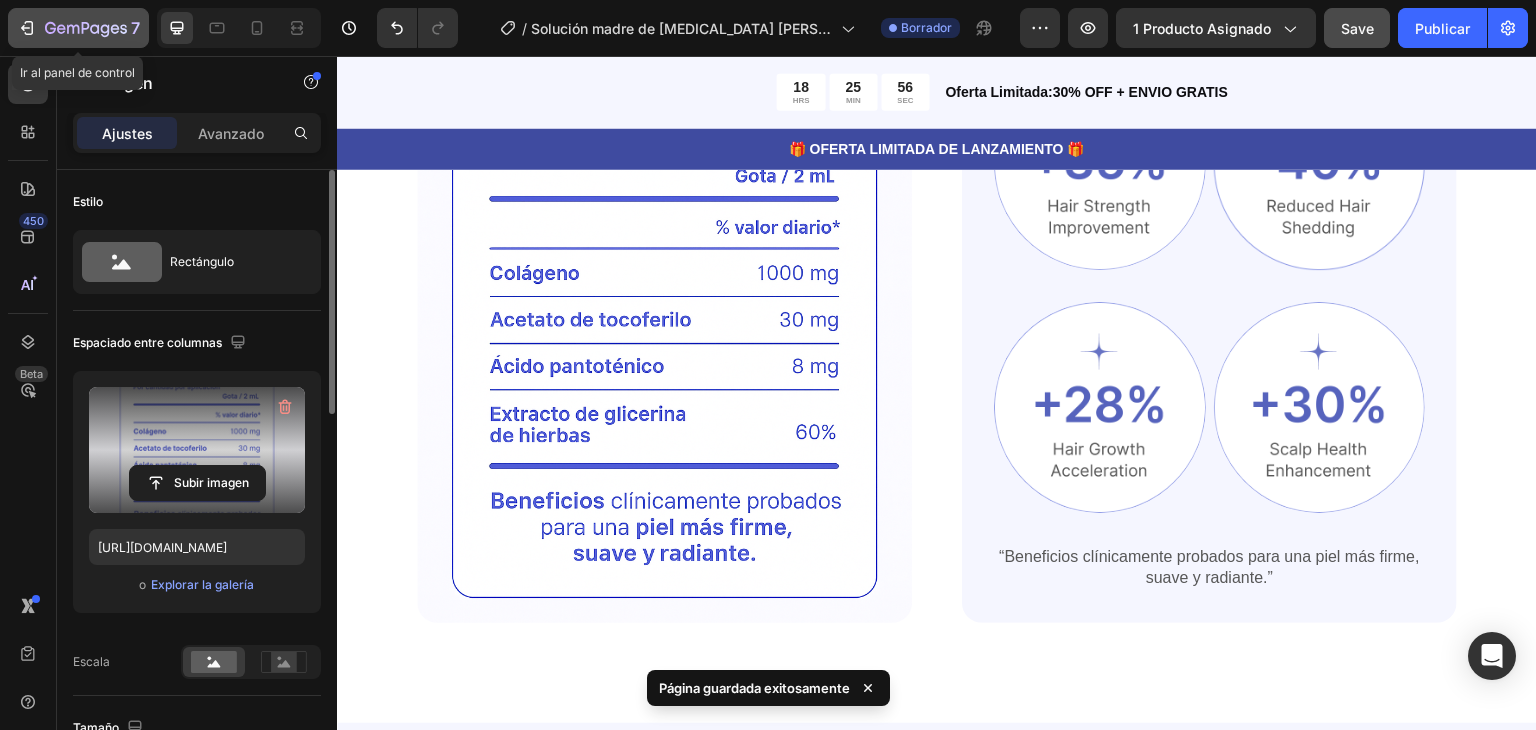
click at [61, 27] on icon "button" at bounding box center [86, 29] width 82 height 17
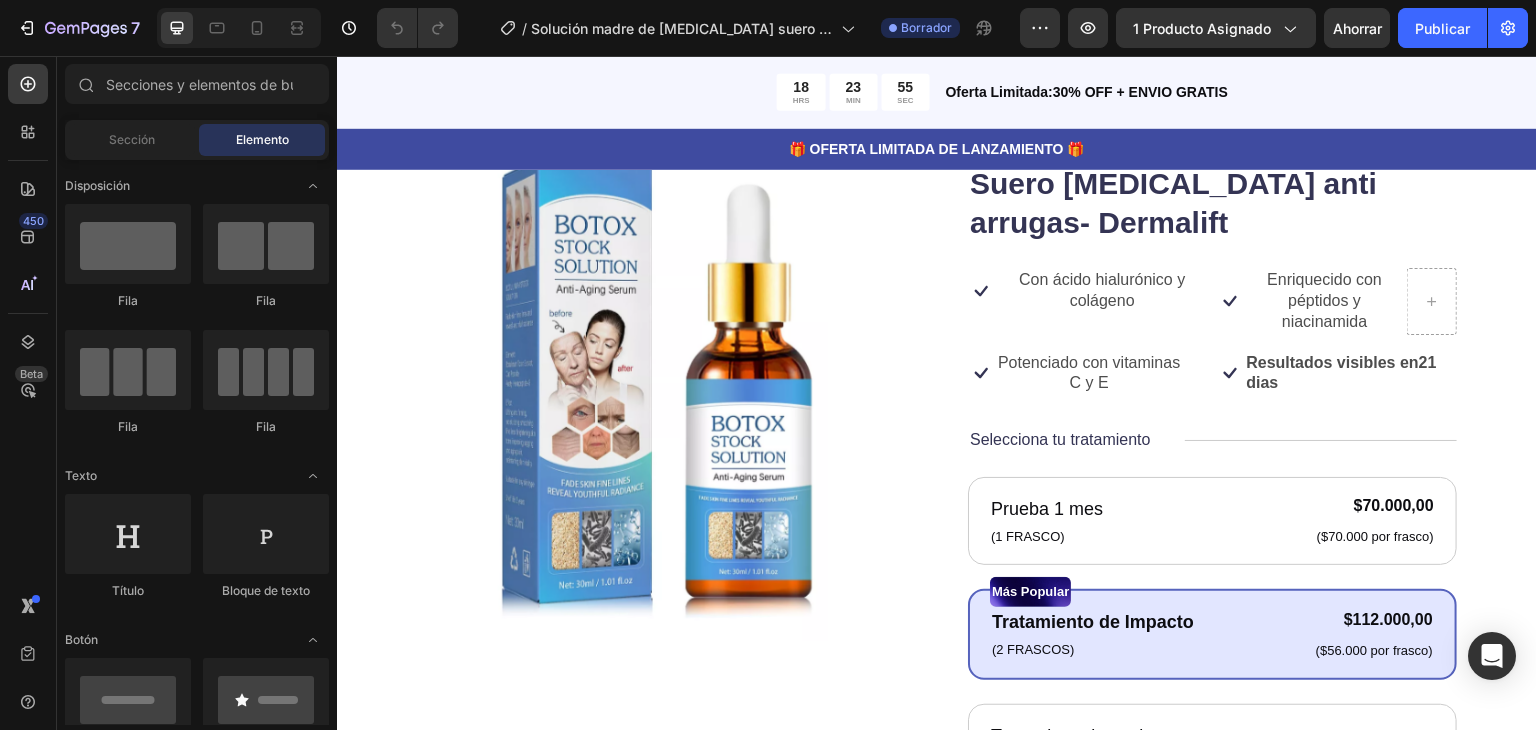
scroll to position [155, 0]
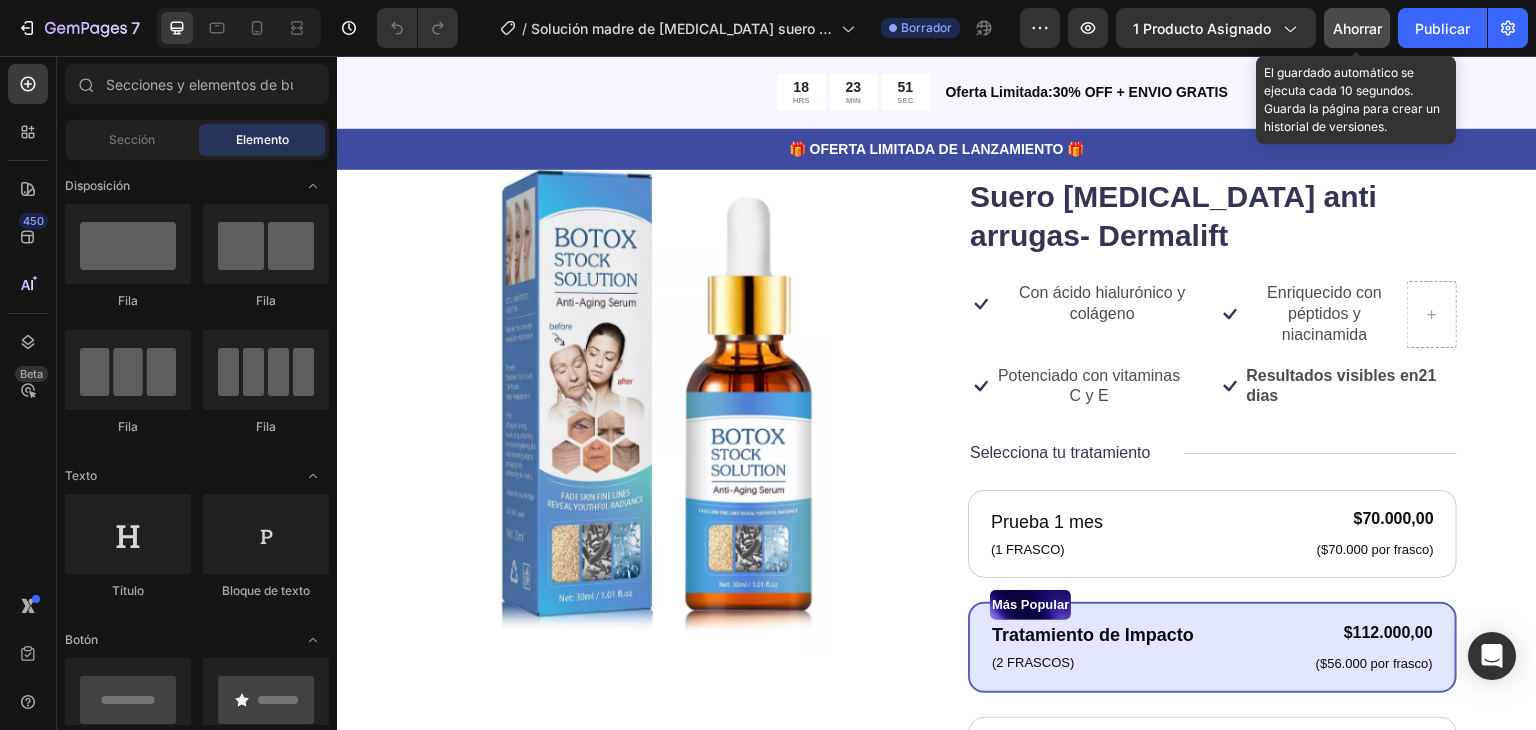
click at [1352, 42] on button "Ahorrar" at bounding box center [1357, 28] width 66 height 40
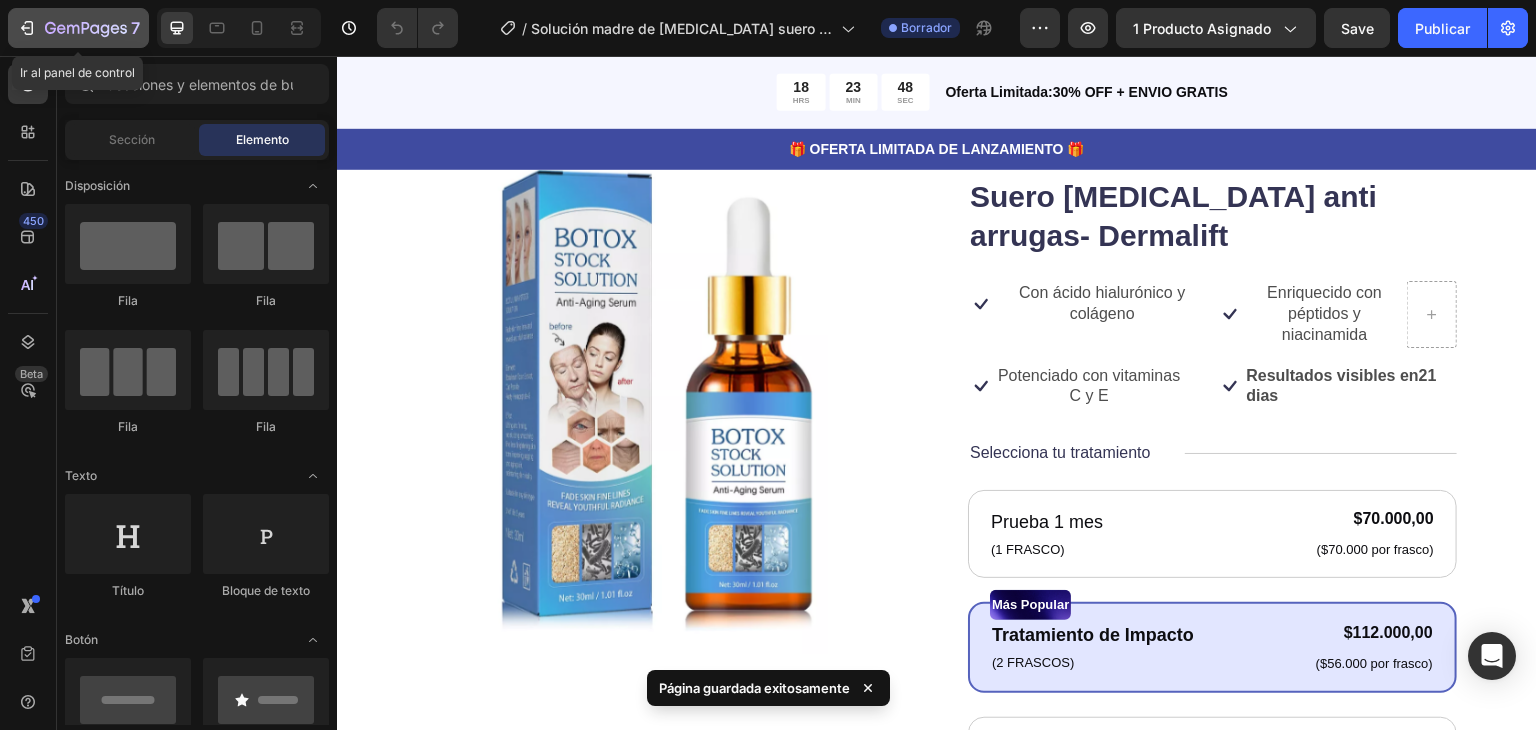
click at [86, 24] on icon "button" at bounding box center [86, 28] width 8 height 12
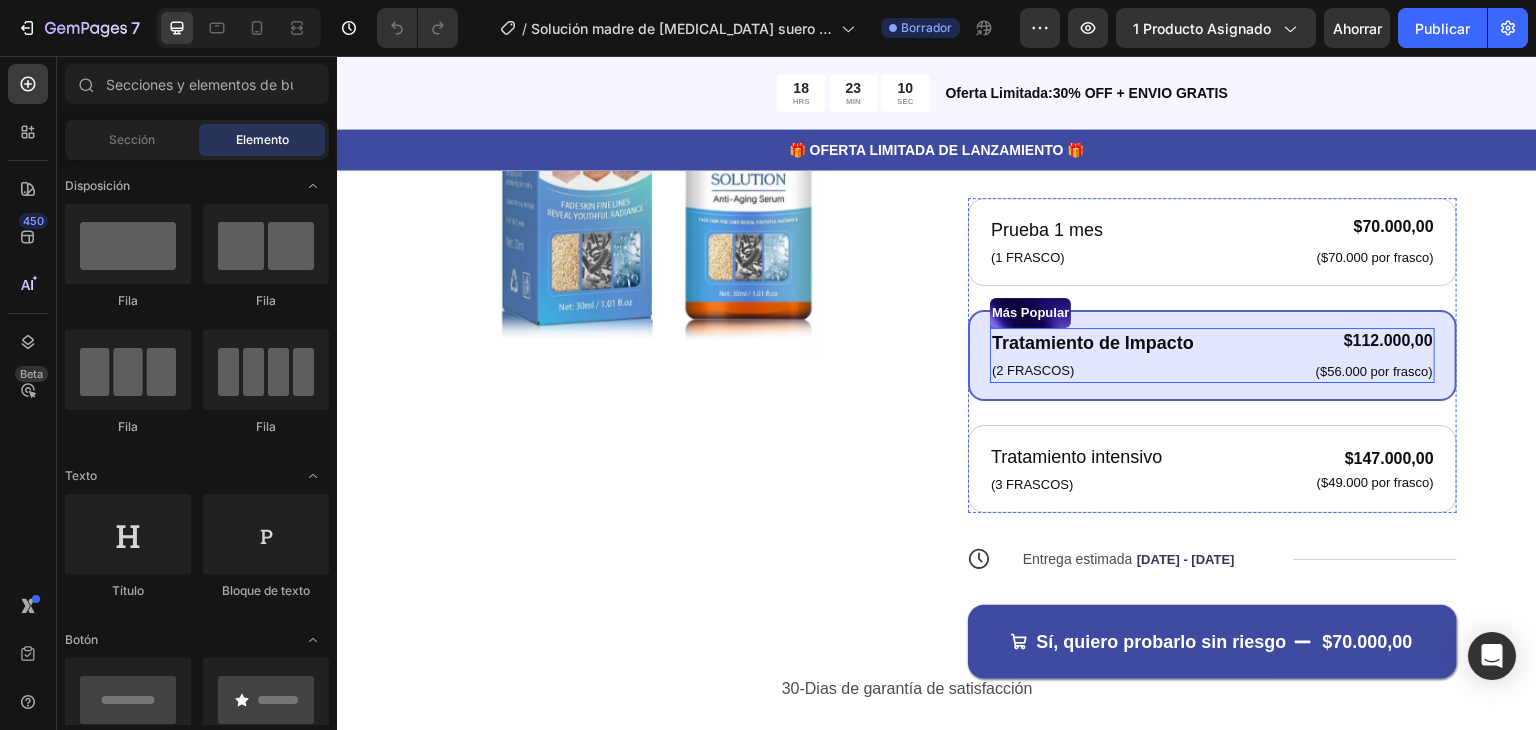
scroll to position [444, 0]
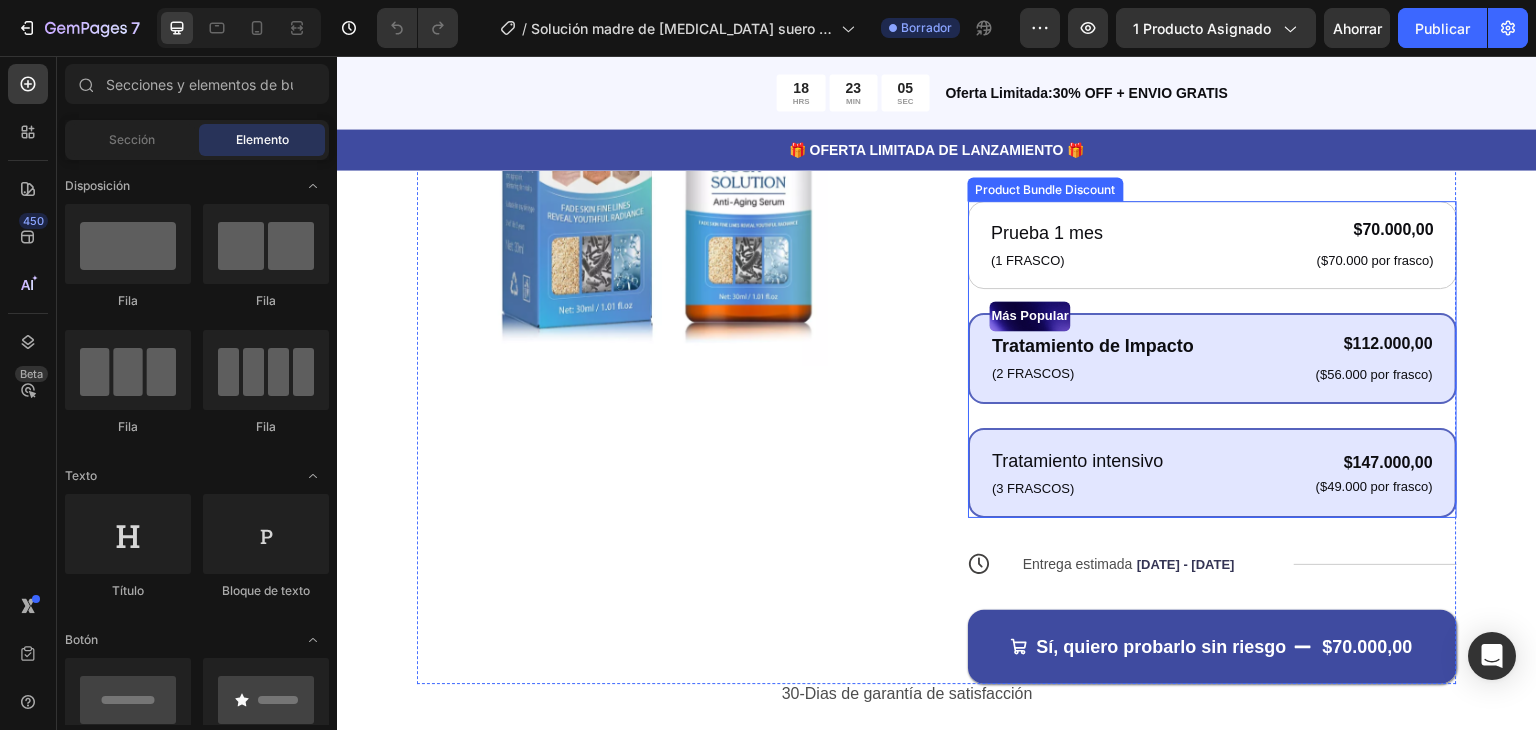
click at [1330, 501] on div "Tratamiento intensivo Text Block (3 FRASCOS) Text Block $147.000,00 Product Pri…" at bounding box center [1212, 473] width 489 height 91
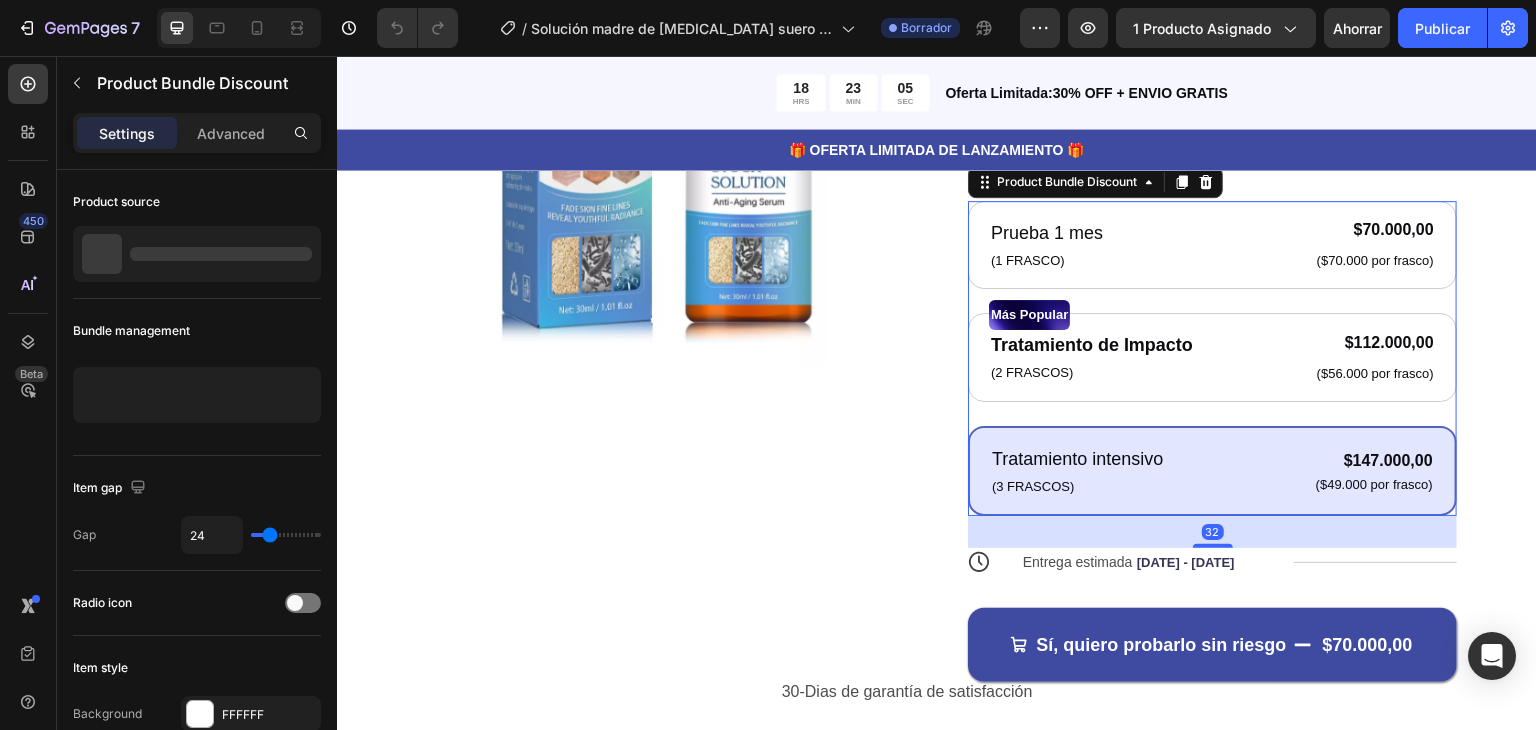
click at [1330, 501] on div "Tratamiento intensivo Text Block (3 FRASCOS) Text Block $147.000,00 Product Pri…" at bounding box center [1212, 471] width 489 height 91
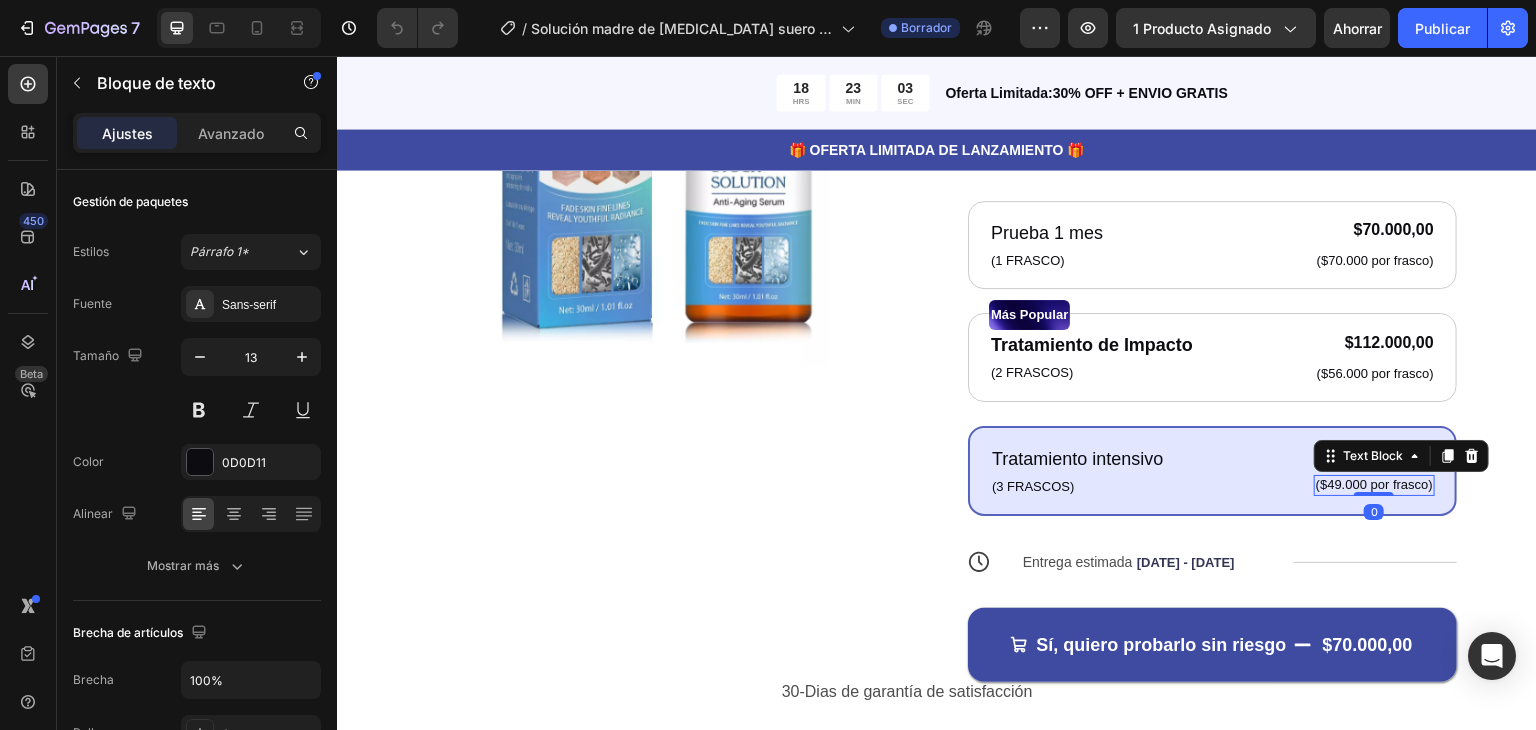
scroll to position [440, 0]
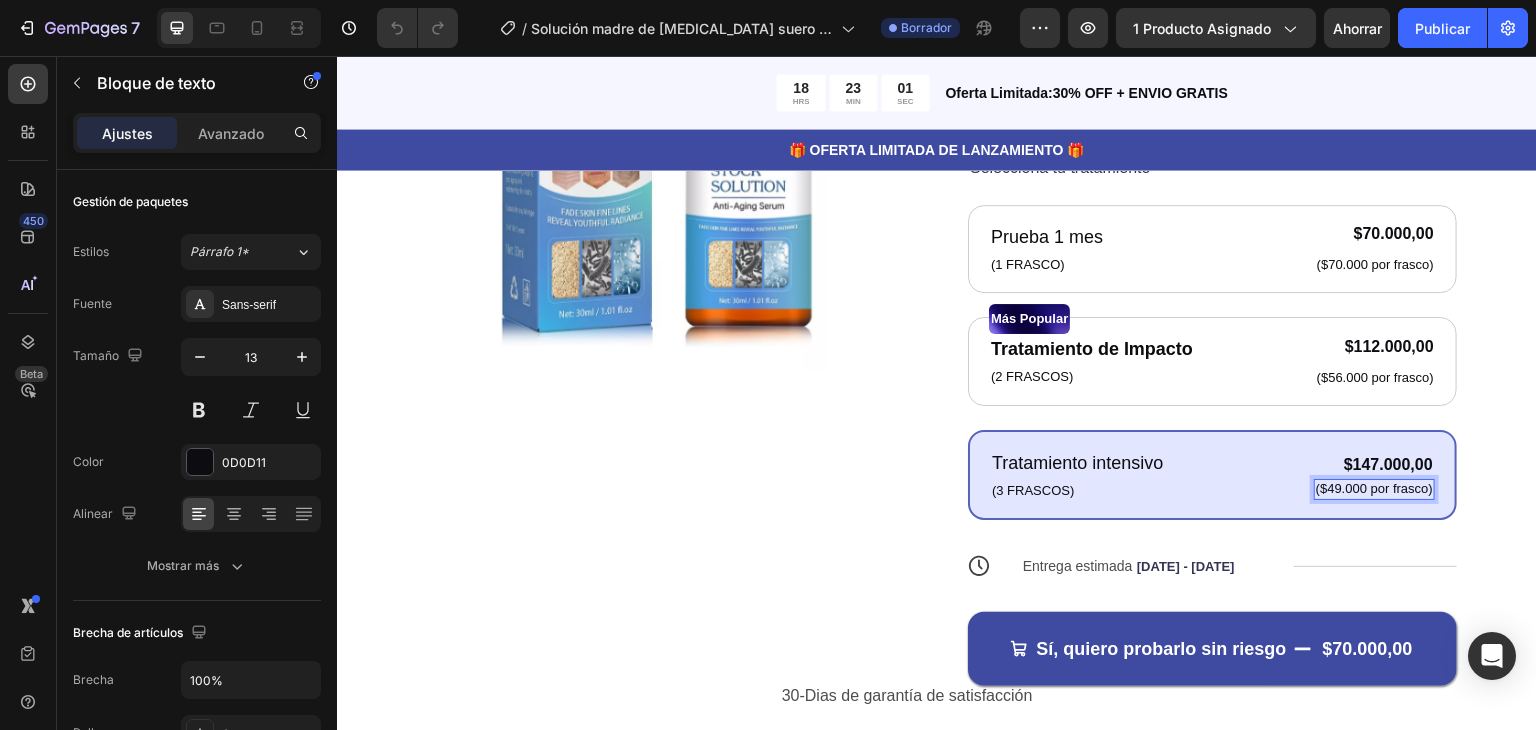
click at [1316, 482] on p "($49.000 por frasco)" at bounding box center [1374, 489] width 117 height 17
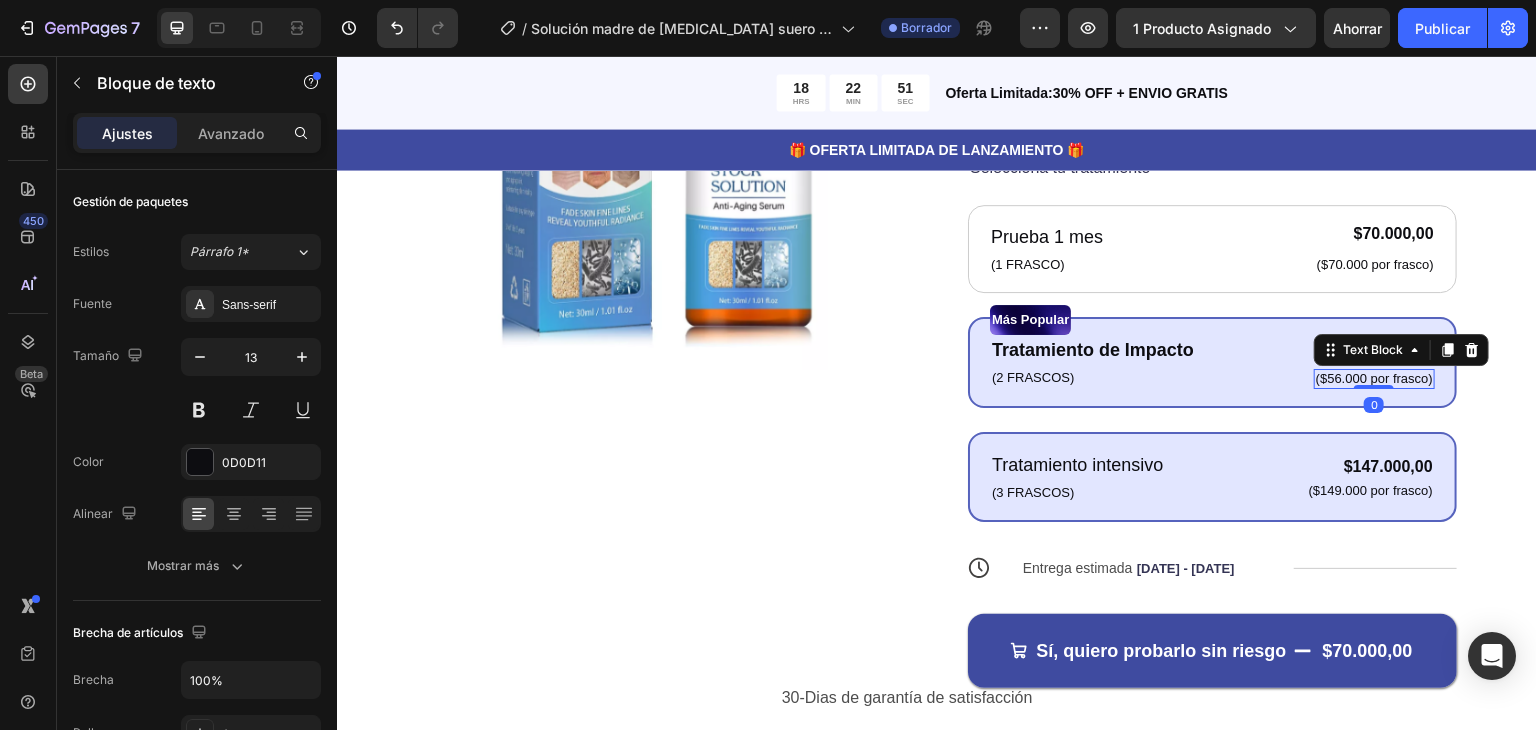
click at [1328, 379] on p "($56.000 por frasco)" at bounding box center [1374, 379] width 117 height 17
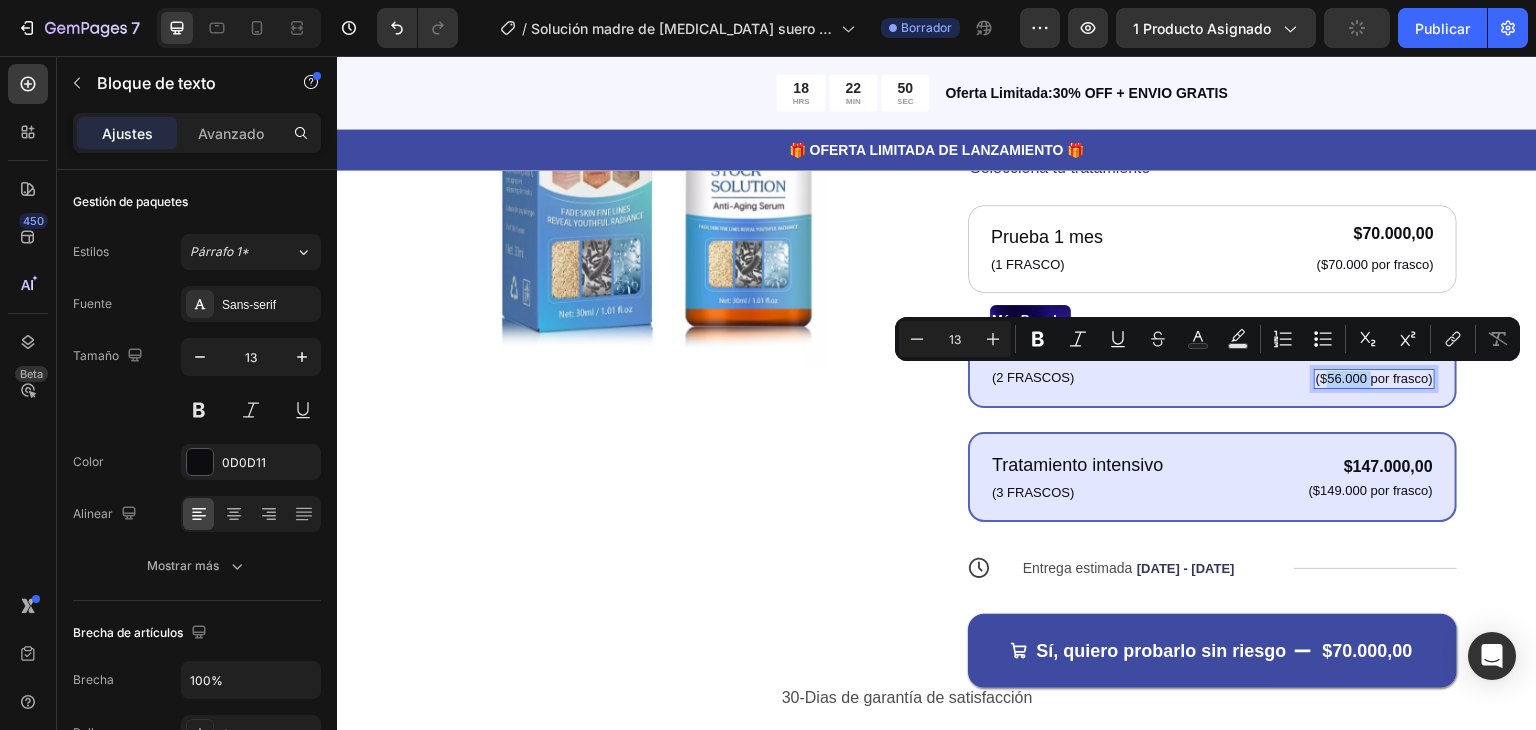
click at [1328, 379] on p "($56.000 por frasco)" at bounding box center [1374, 379] width 117 height 17
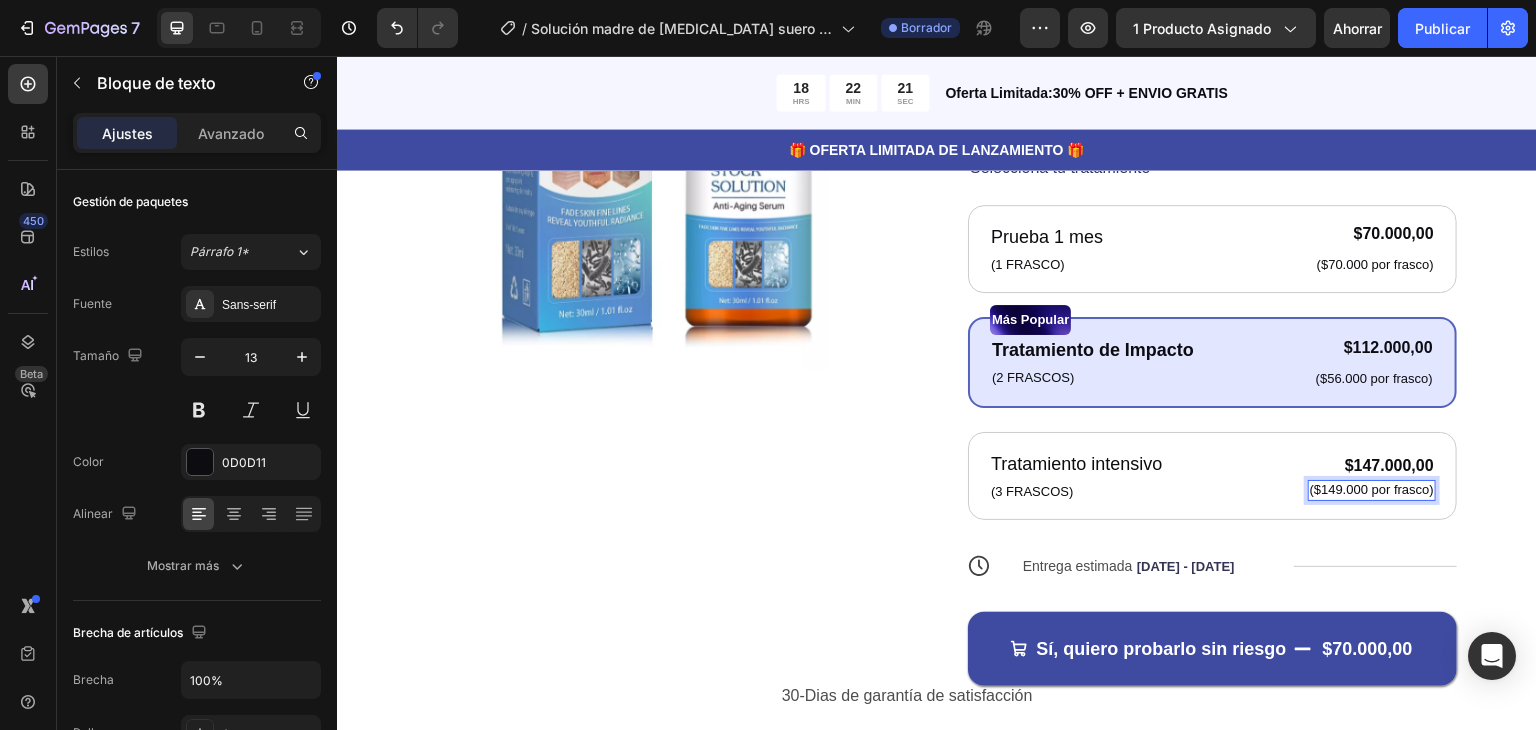
click at [1312, 488] on p "($149.000 por frasco)" at bounding box center [1372, 490] width 124 height 17
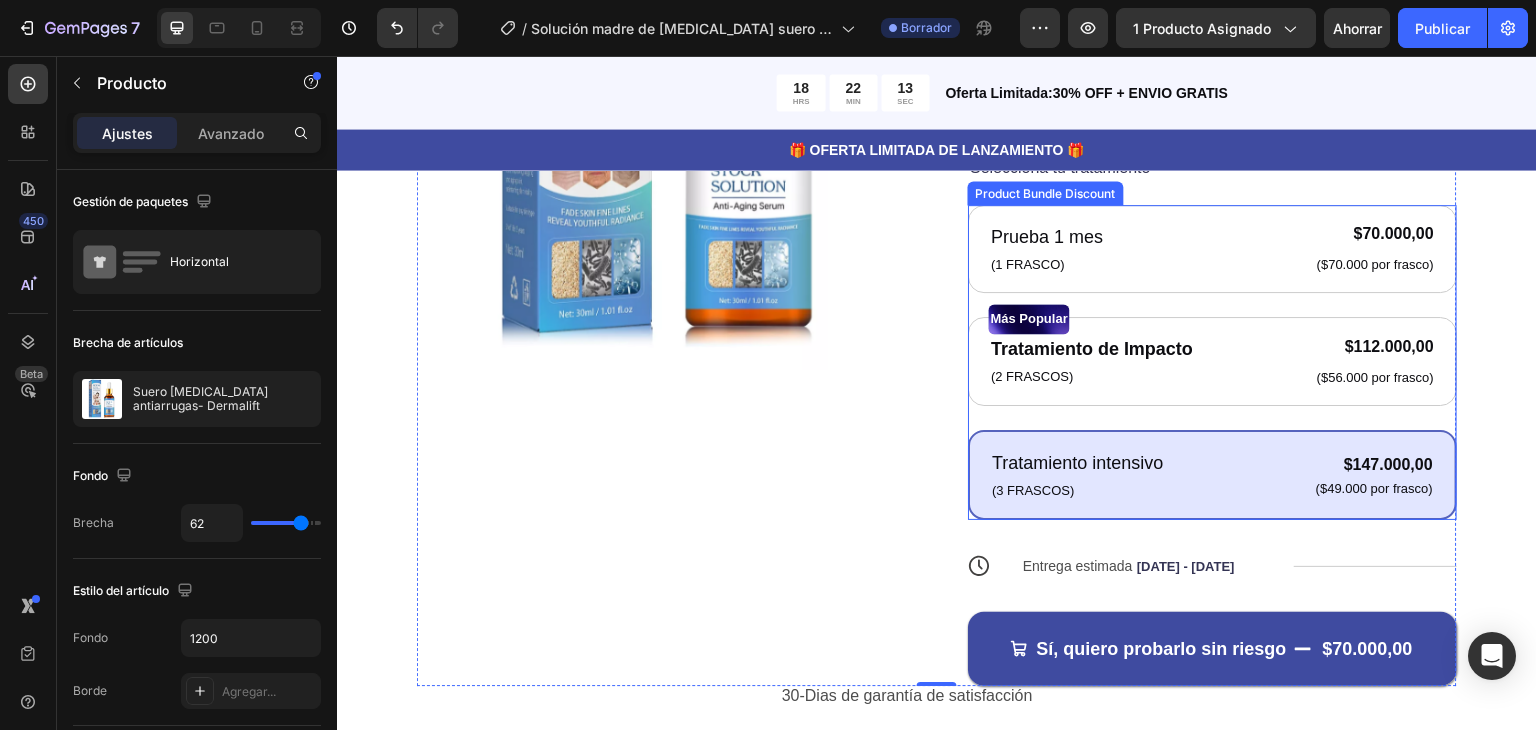
scroll to position [439, 0]
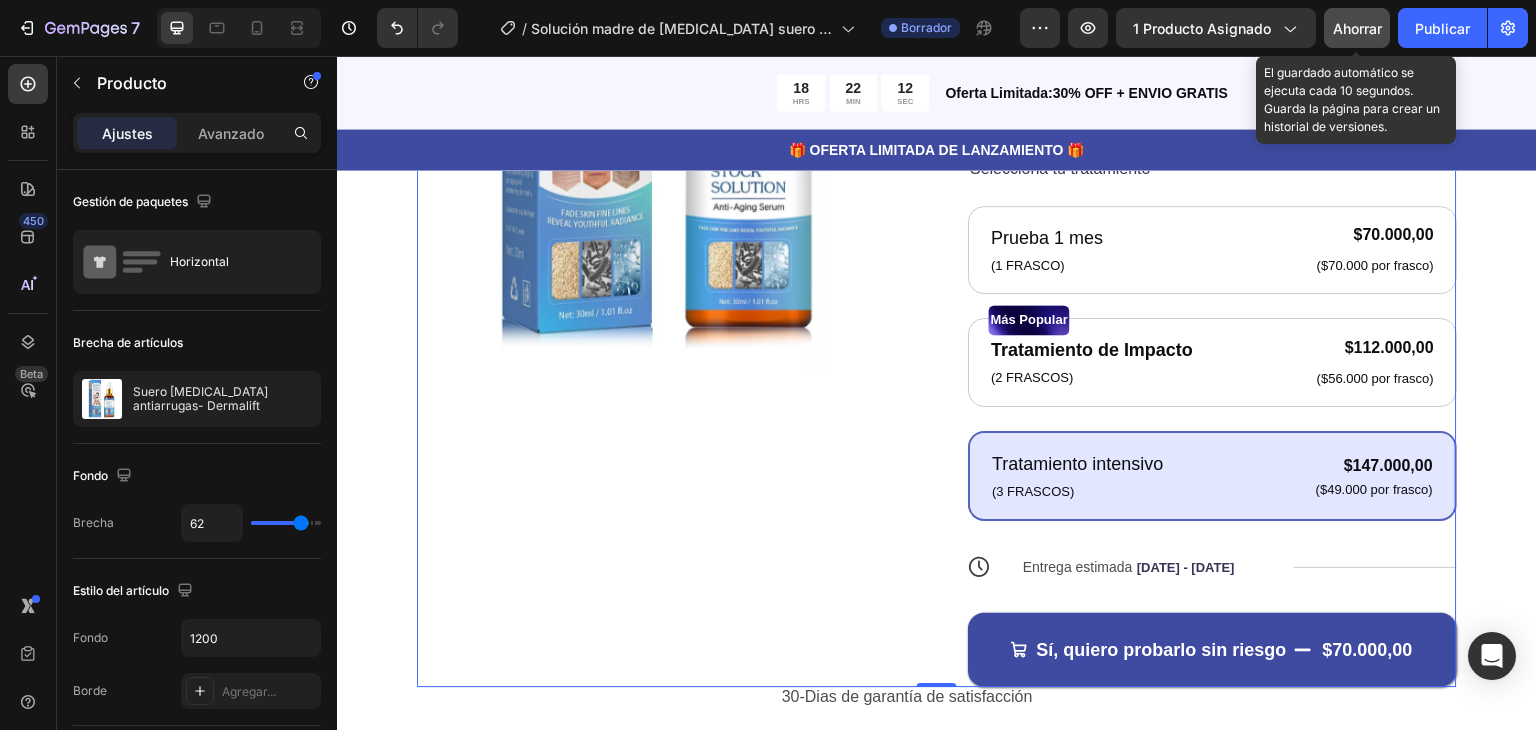
click at [1358, 36] on div "Ahorrar" at bounding box center [1357, 28] width 49 height 21
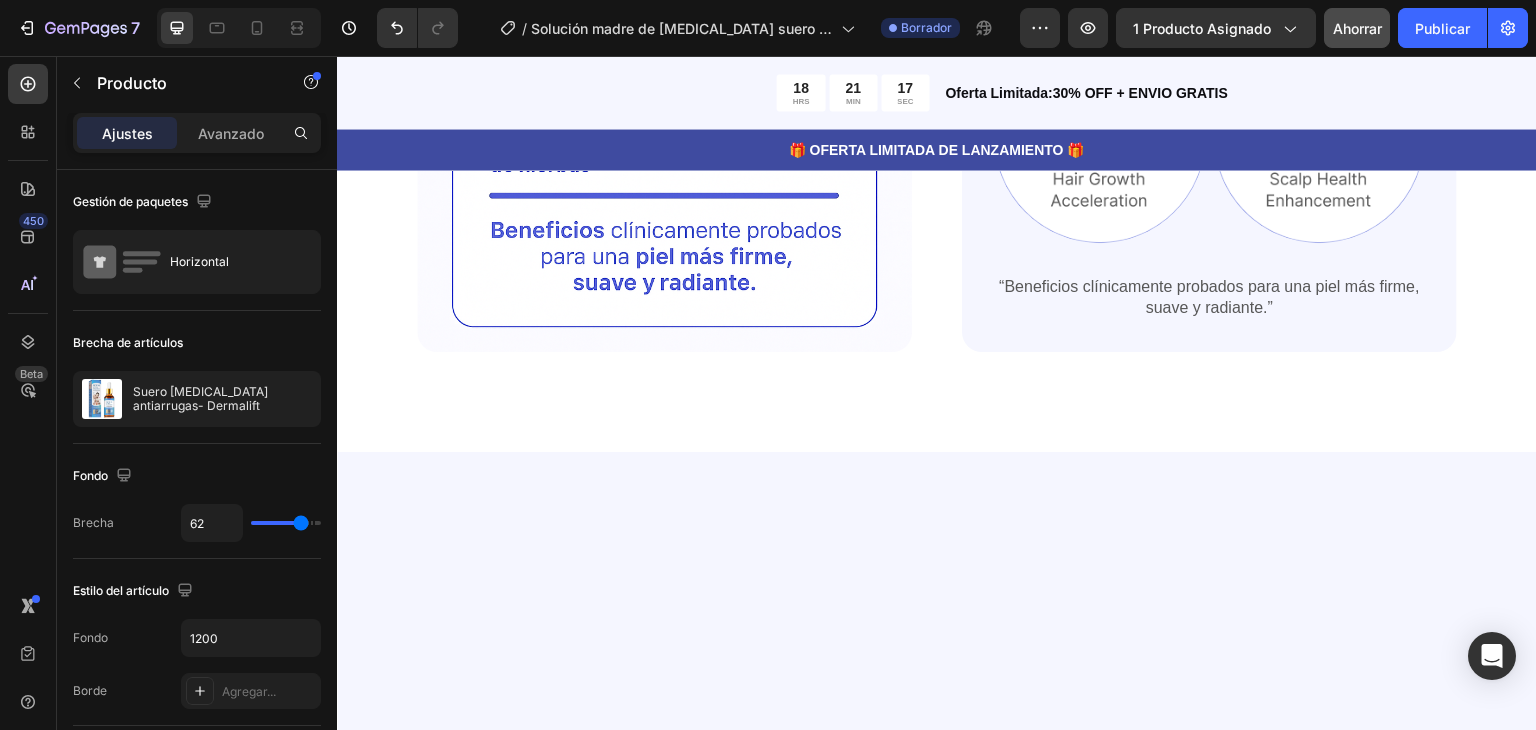
scroll to position [0, 0]
